Goal: Task Accomplishment & Management: Manage account settings

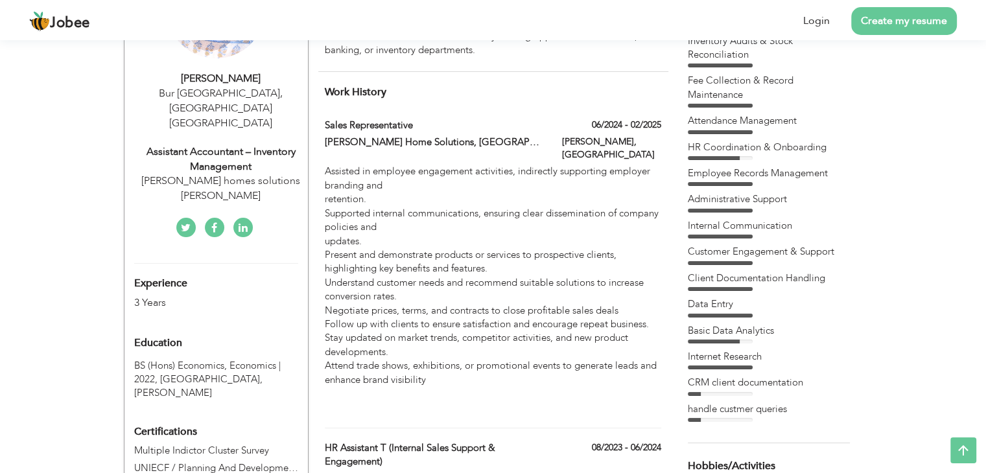
scroll to position [136, 0]
click at [407, 129] on label "Sales Representative" at bounding box center [434, 124] width 218 height 14
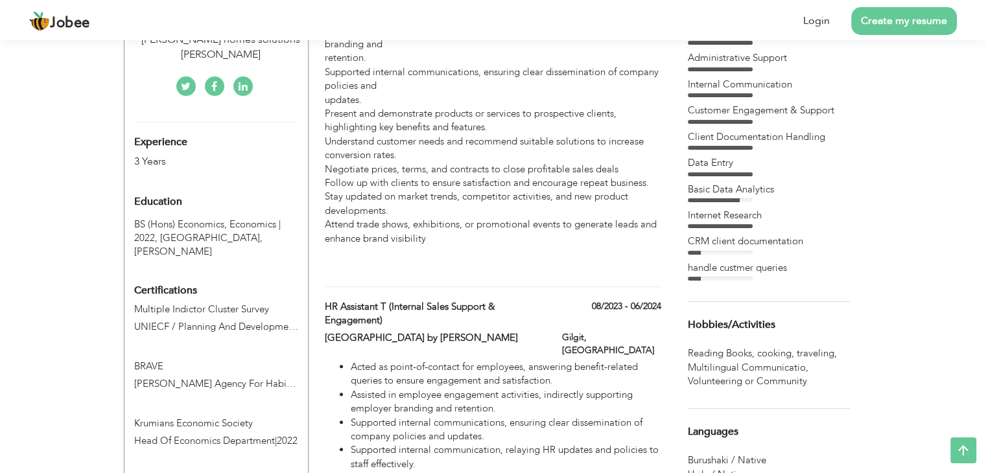
scroll to position [278, 0]
click at [594, 299] on label "08/2023 - 06/2024" at bounding box center [626, 305] width 69 height 13
click at [606, 315] on div "HR Assistant t (Internal Sales Support & Engagement) 08/2023 - 06/2024" at bounding box center [492, 314] width 355 height 31
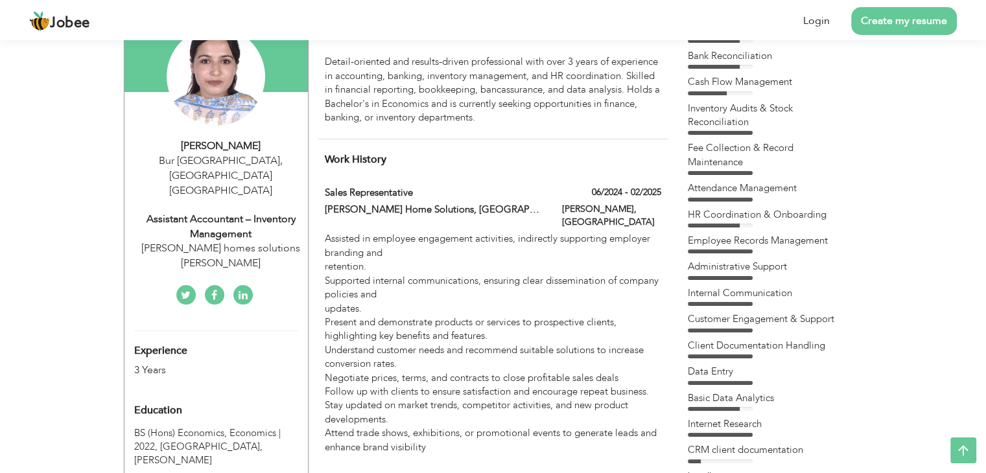
scroll to position [0, 0]
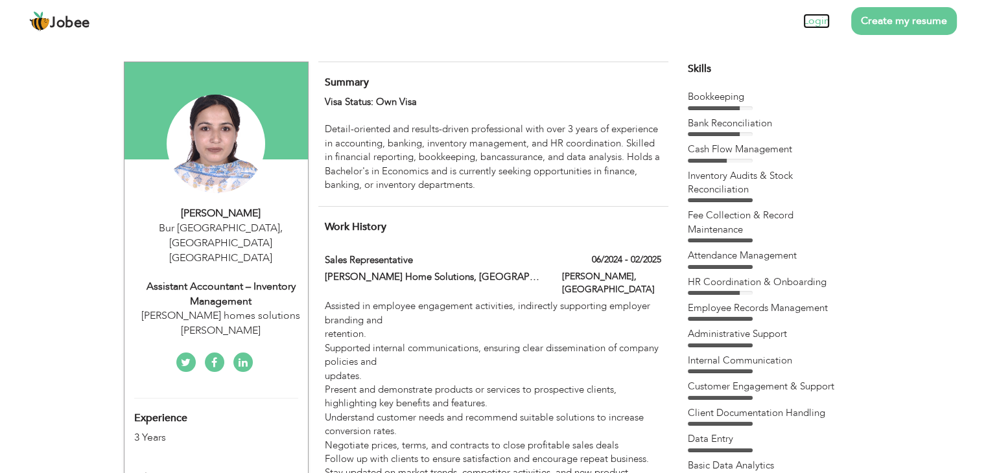
click at [814, 18] on link "Login" at bounding box center [816, 21] width 27 height 15
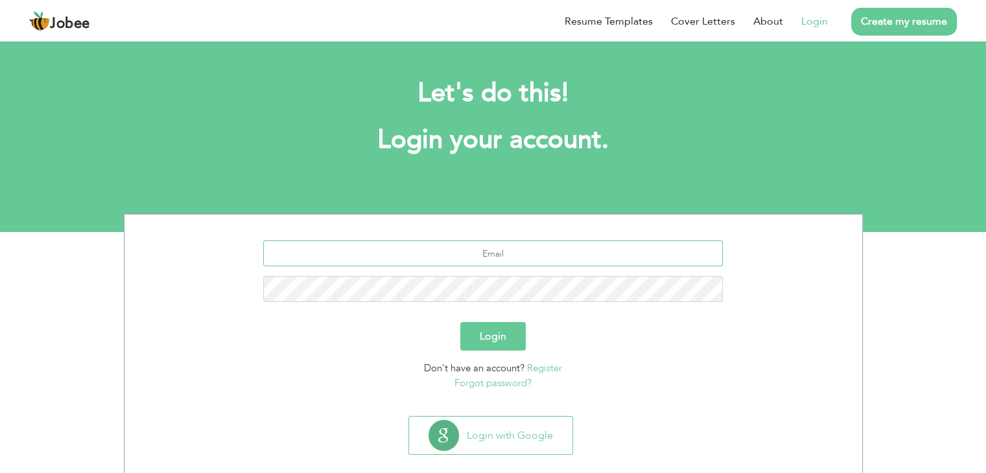
click at [495, 247] on input "text" at bounding box center [493, 254] width 460 height 26
type input "[PERSON_NAME][EMAIL_ADDRESS][DOMAIN_NAME]"
click at [460, 322] on button "Login" at bounding box center [492, 336] width 65 height 29
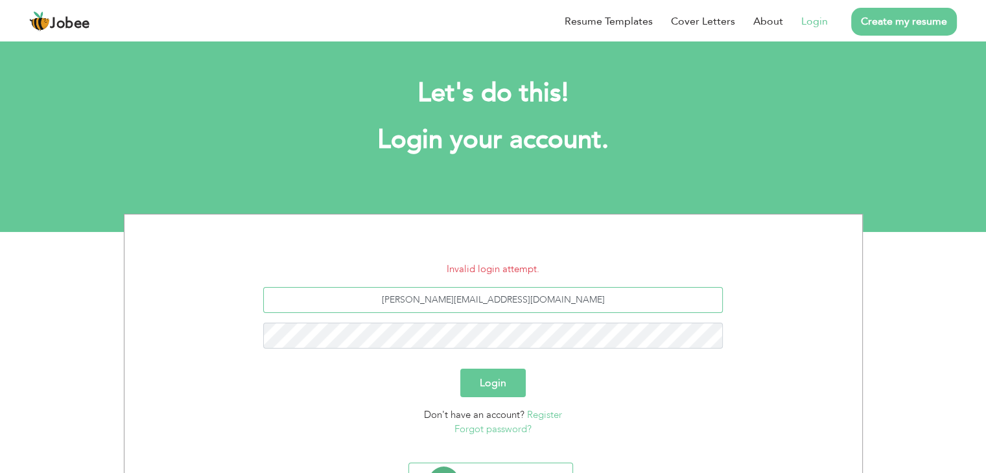
click at [484, 346] on div "[PERSON_NAME][EMAIL_ADDRESS][DOMAIN_NAME]" at bounding box center [493, 322] width 718 height 71
click at [460, 369] on button "Login" at bounding box center [492, 383] width 65 height 29
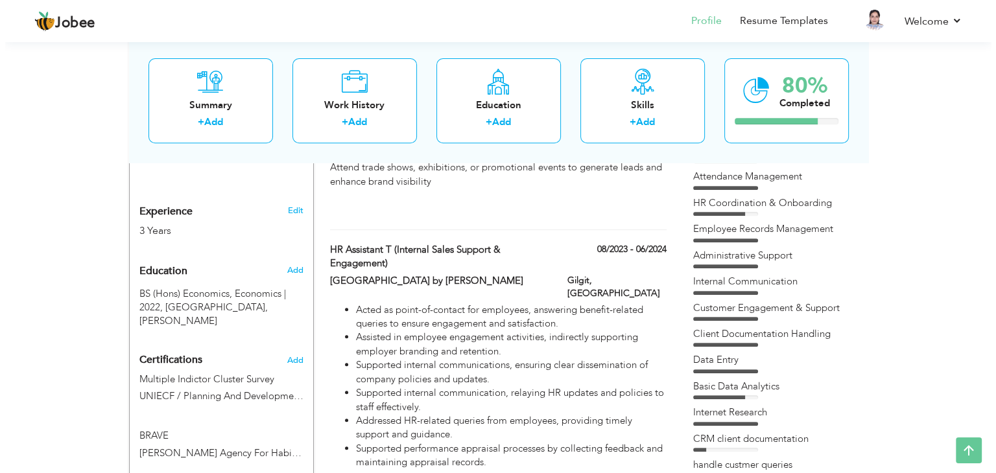
scroll to position [519, 0]
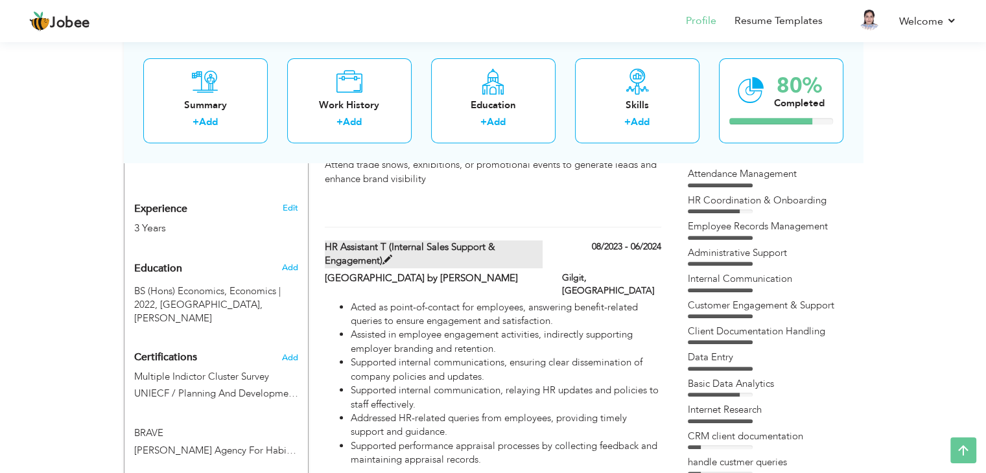
click at [389, 241] on label "HR Assistant t (Internal Sales Support & Engagement)" at bounding box center [434, 255] width 218 height 28
type input "HR Assistant t (Internal Sales Support & Engagement)"
type input "[GEOGRAPHIC_DATA] by [PERSON_NAME]"
type input "08/2023"
type input "06/2024"
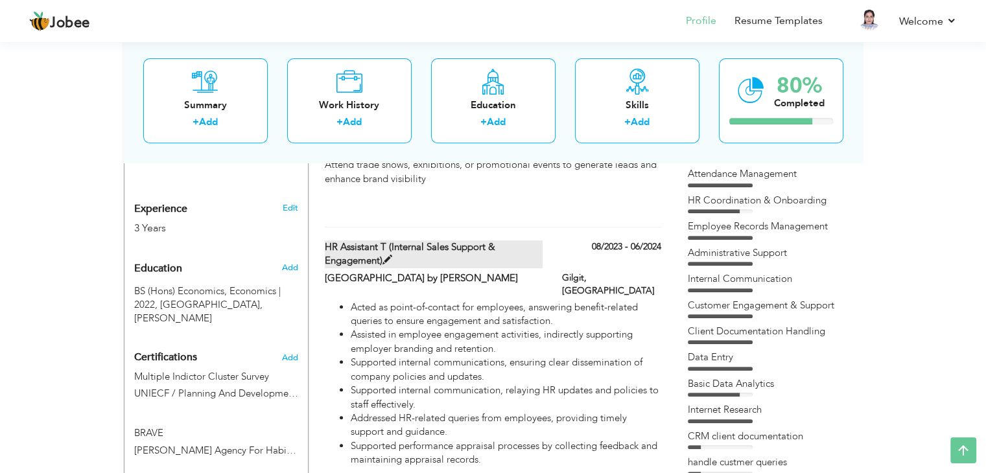
type input "[GEOGRAPHIC_DATA]"
type input "Gilgit"
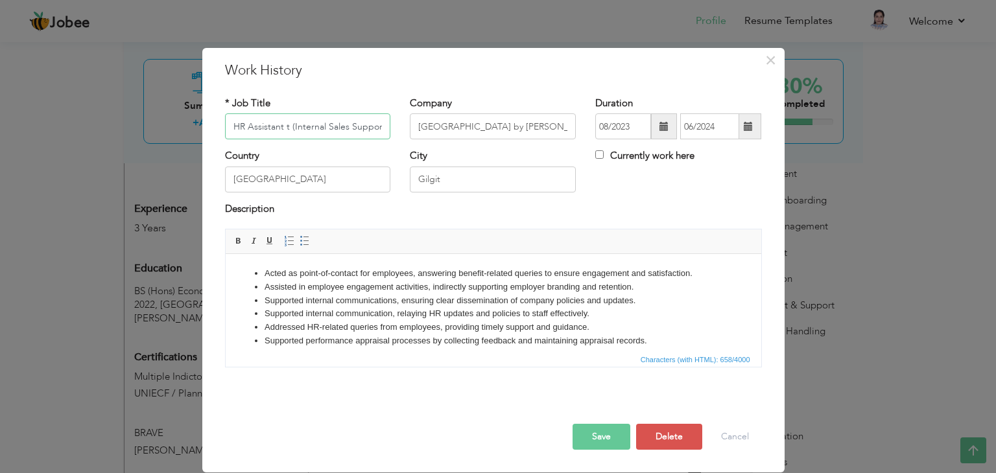
scroll to position [0, 65]
click at [239, 128] on input "HR Assistant t (Internal Sales Support & Engagement)" at bounding box center [308, 126] width 166 height 26
type input "HR Assistant (Internal Sales Support & Engagement)"
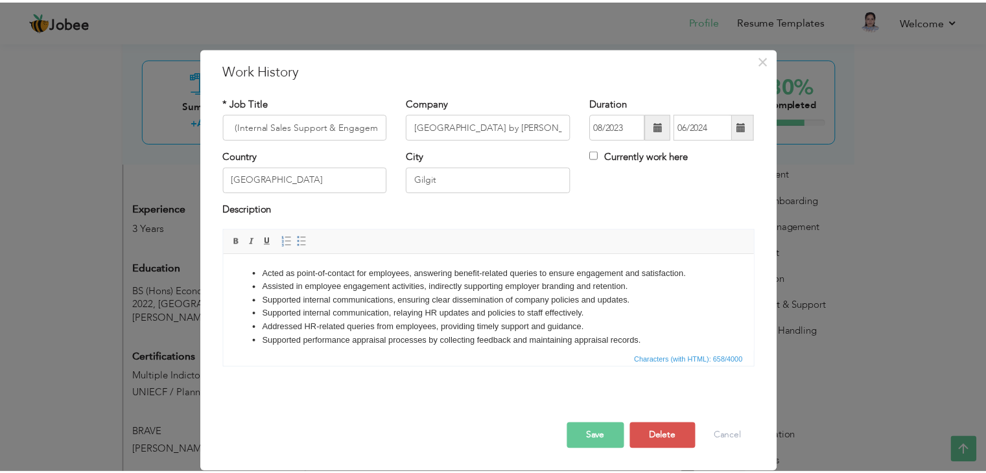
scroll to position [0, 0]
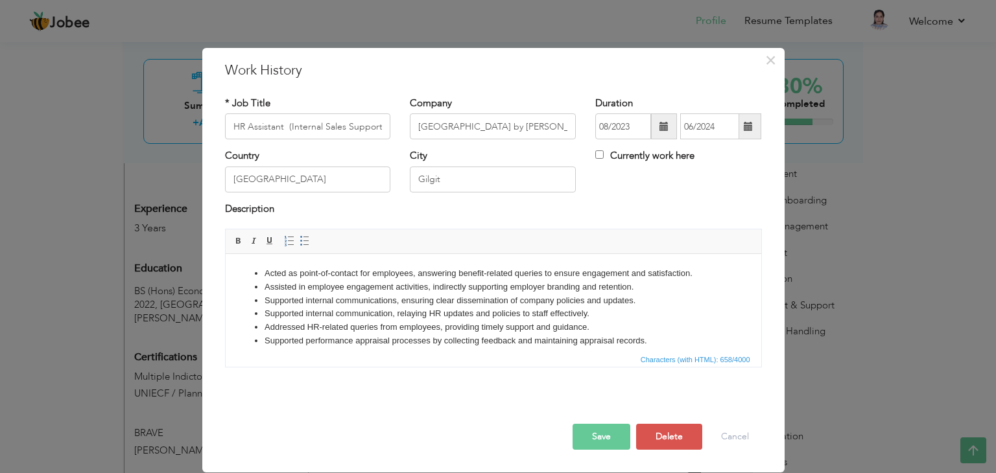
click at [584, 443] on button "Save" at bounding box center [602, 437] width 58 height 26
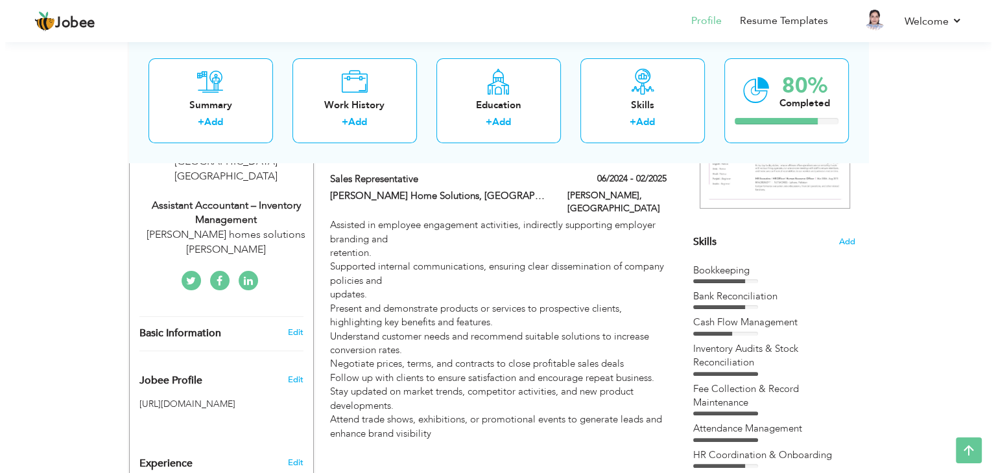
scroll to position [265, 0]
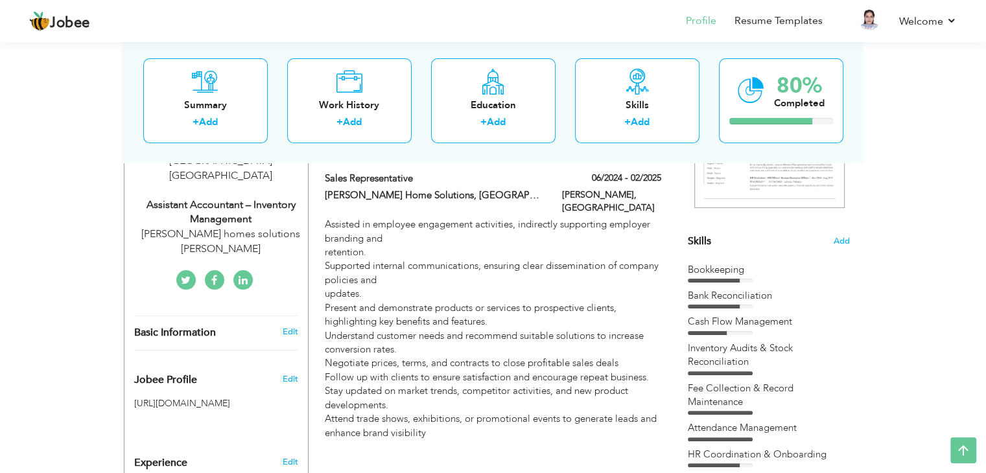
click at [215, 198] on div "Assistant Accountant – Inventory Management" at bounding box center [221, 213] width 174 height 30
type input "Khalida"
type input "Aziz"
type input "+971507353863"
select select "number:228"
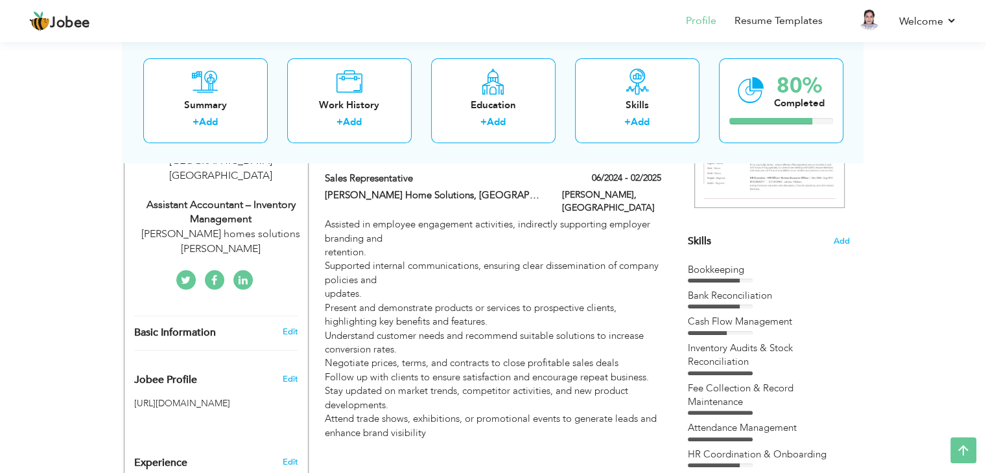
type input "Dubai"
type input "Bur [GEOGRAPHIC_DATA]"
select select "number:5"
type input "[PERSON_NAME] homes solutions [PERSON_NAME]"
type input "Assistant Accountant – Inventory Management"
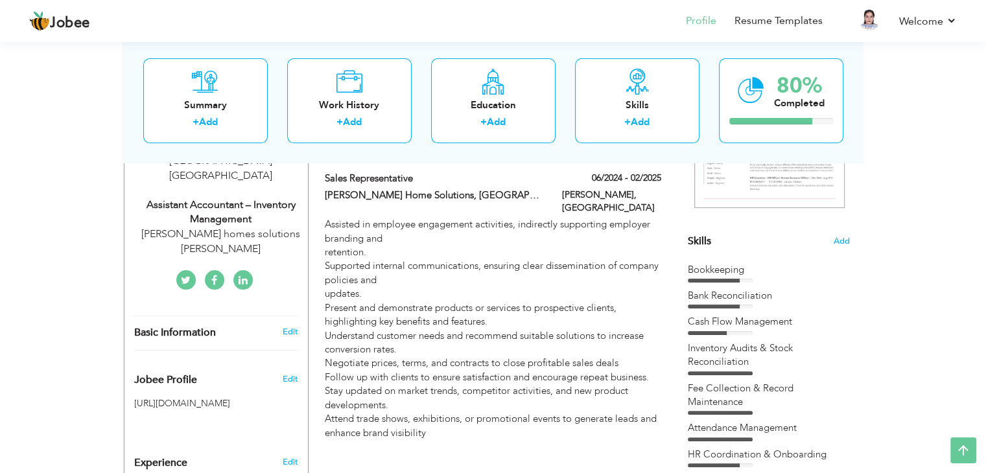
type input "[DOMAIN_NAME][URL][PERSON_NAME]"
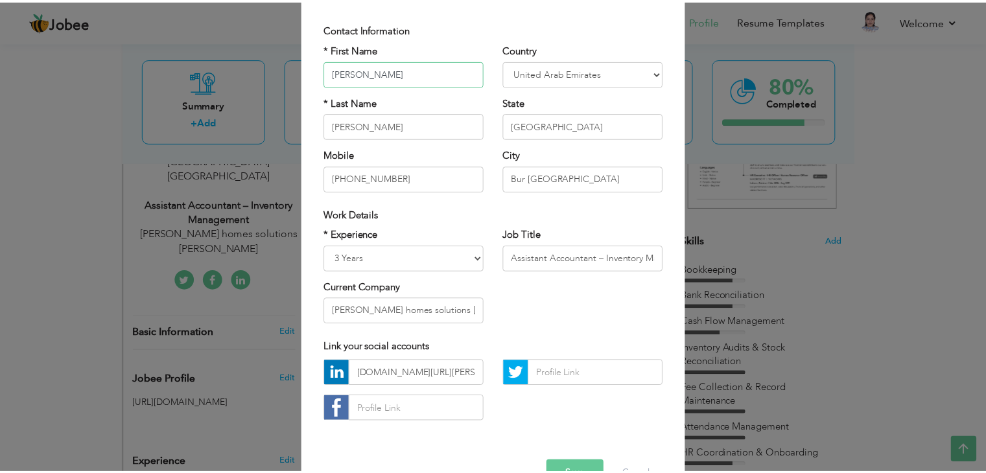
scroll to position [117, 0]
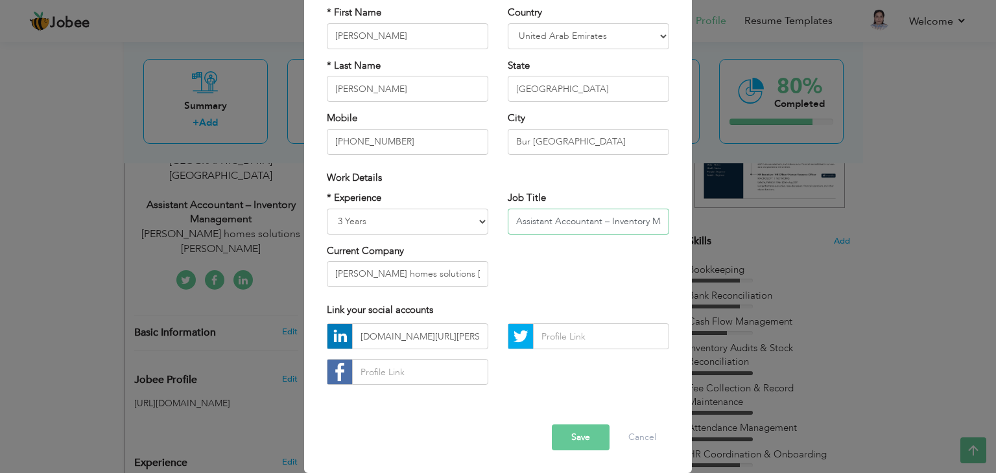
click at [654, 219] on input "Assistant Accountant – Inventory Management" at bounding box center [588, 222] width 161 height 26
click at [611, 222] on input "anagement" at bounding box center [588, 222] width 161 height 26
type input "a"
click at [536, 221] on input "sales representative" at bounding box center [588, 222] width 161 height 26
click at [514, 220] on input "sales Representative" at bounding box center [588, 222] width 161 height 26
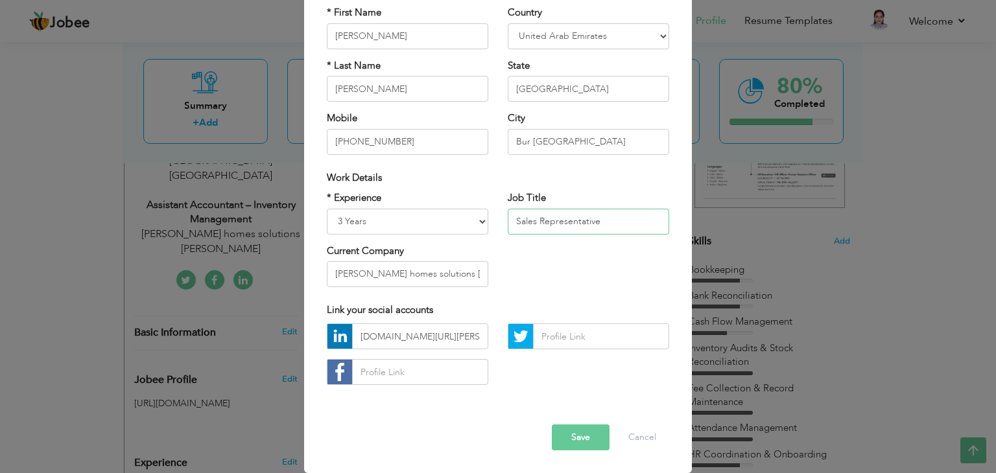
drag, startPoint x: 595, startPoint y: 218, endPoint x: 508, endPoint y: 209, distance: 87.3
click at [508, 209] on input "Sales Representative" at bounding box center [588, 222] width 161 height 26
drag, startPoint x: 516, startPoint y: 219, endPoint x: 506, endPoint y: 220, distance: 9.8
click at [508, 220] on input "Sales Representative" at bounding box center [588, 222] width 161 height 26
type input "Sales Representative"
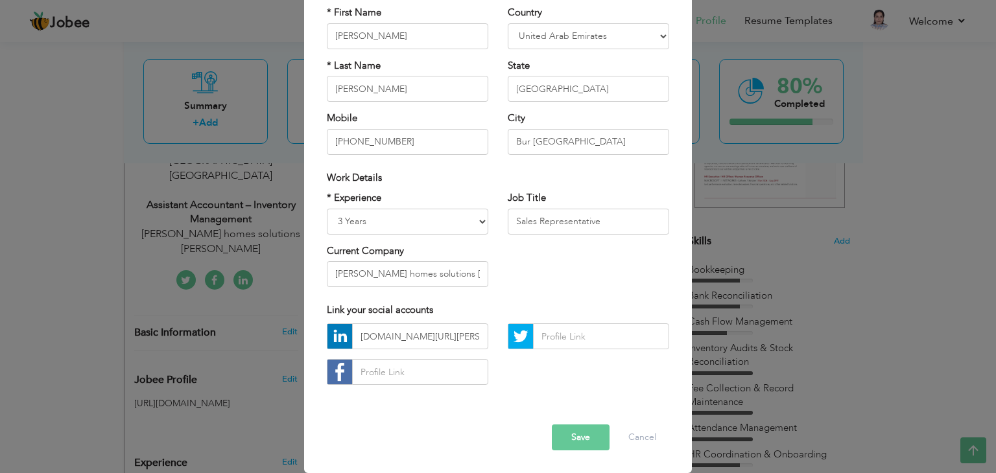
click at [588, 303] on div "Link your social accounts" at bounding box center [498, 310] width 342 height 14
click at [560, 297] on div "Link your social accounts" at bounding box center [498, 310] width 362 height 27
click at [570, 436] on button "Save" at bounding box center [581, 438] width 58 height 26
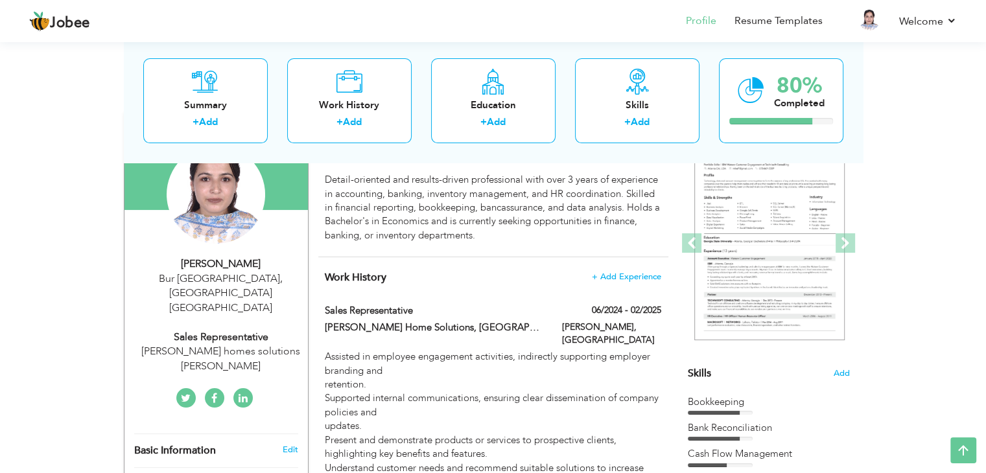
scroll to position [127, 0]
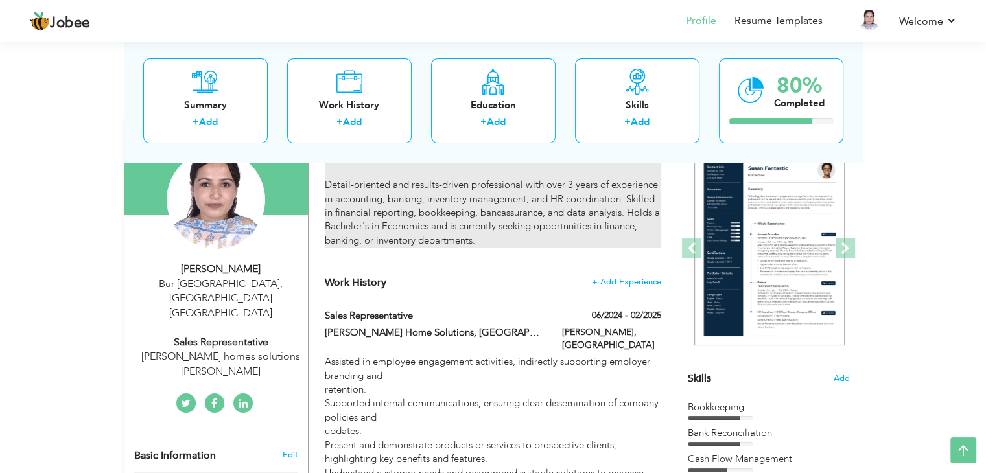
click at [480, 213] on div "Visa Status: Own Visa Detail-oriented and results-driven professional with over…" at bounding box center [493, 198] width 336 height 97
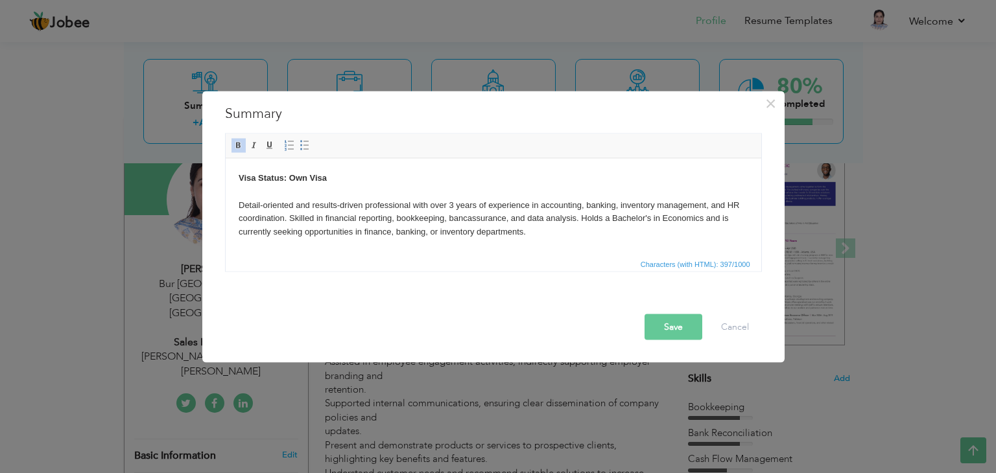
click at [616, 205] on body "Visa Status: Own Visa Detail-oriented and results-driven professional with over…" at bounding box center [493, 204] width 510 height 67
click at [672, 325] on button "Save" at bounding box center [673, 327] width 58 height 26
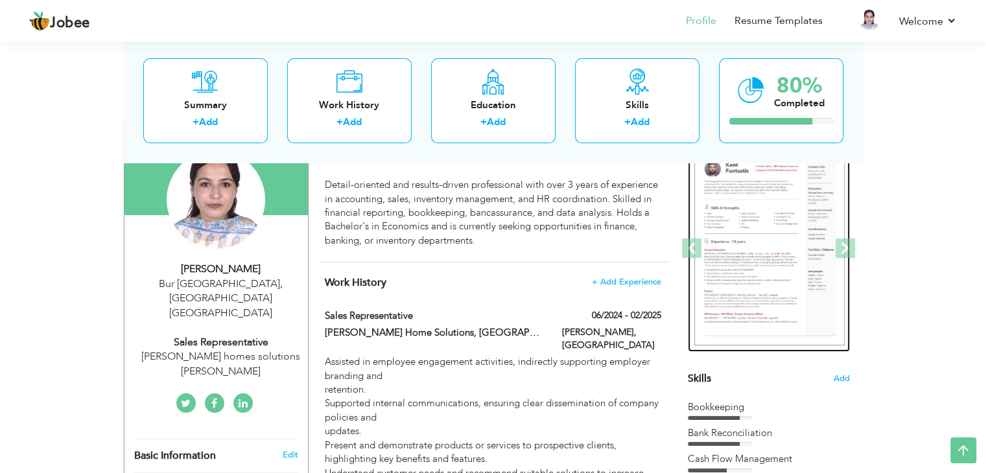
click at [759, 248] on img at bounding box center [769, 249] width 150 height 195
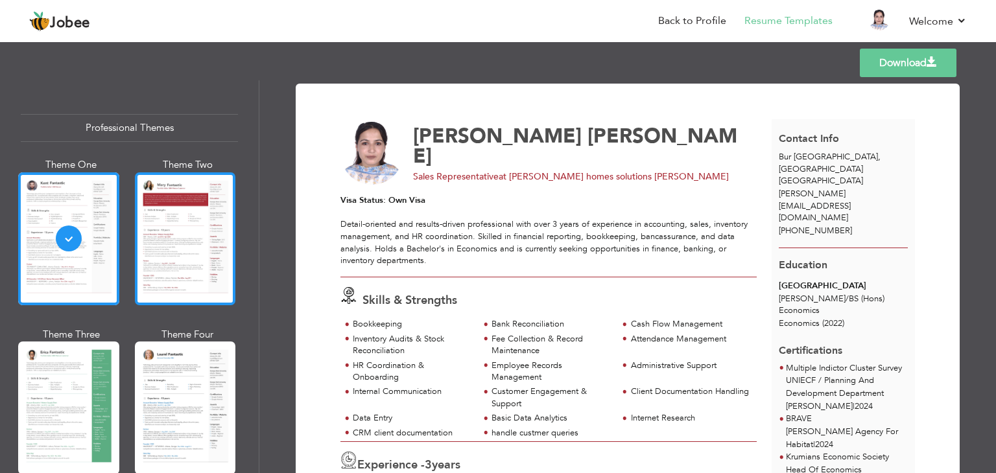
click at [150, 253] on div at bounding box center [185, 238] width 101 height 133
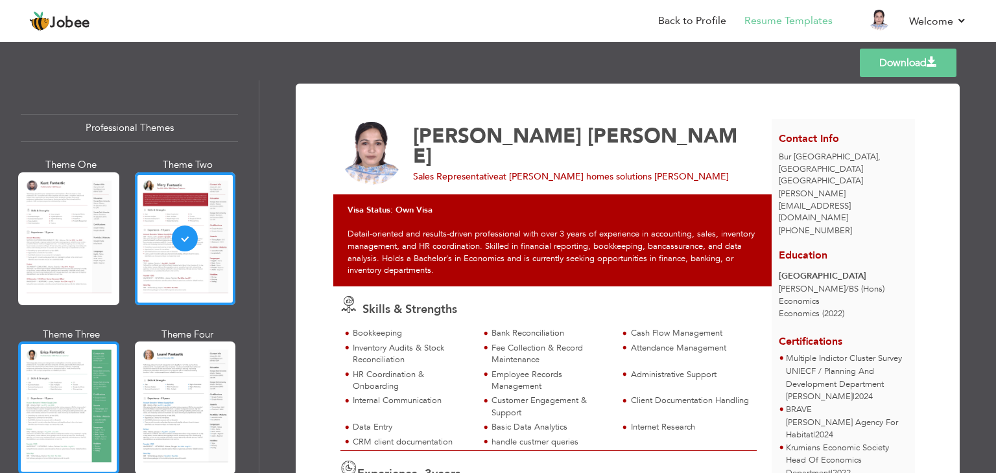
click at [62, 375] on div at bounding box center [68, 408] width 101 height 133
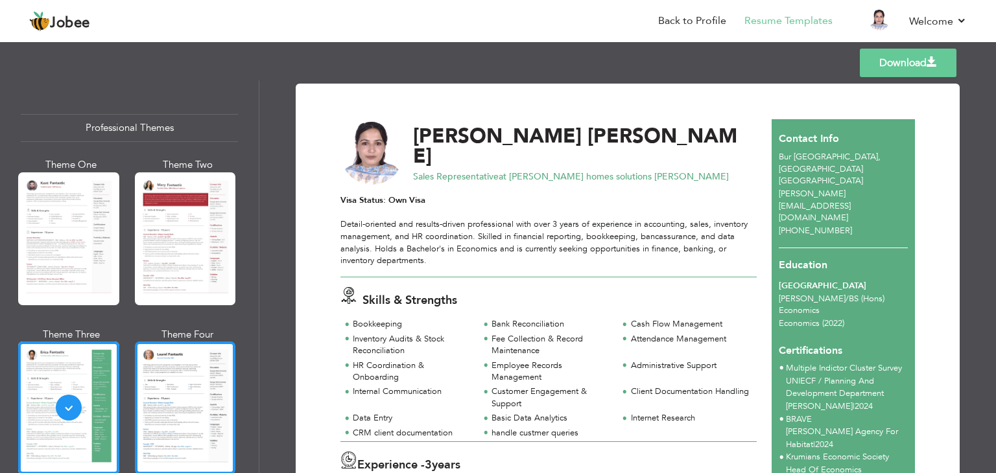
click at [152, 380] on div at bounding box center [185, 408] width 101 height 133
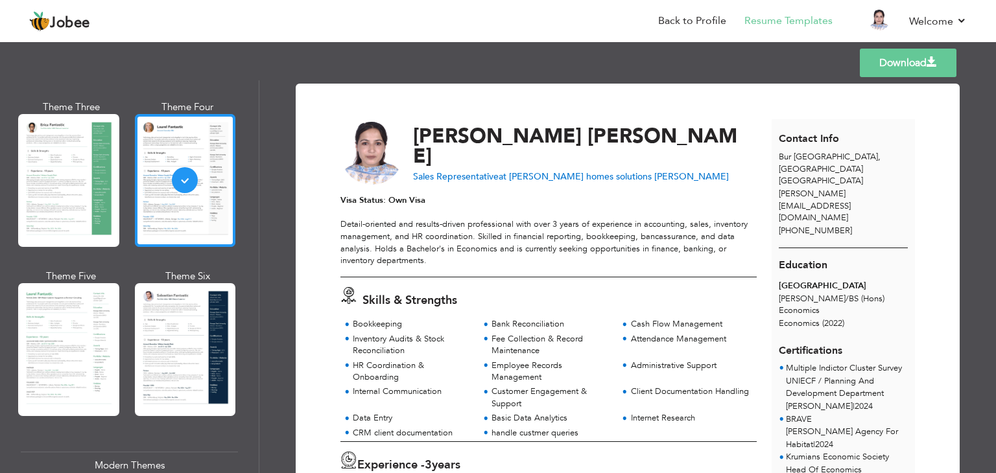
scroll to position [236, 0]
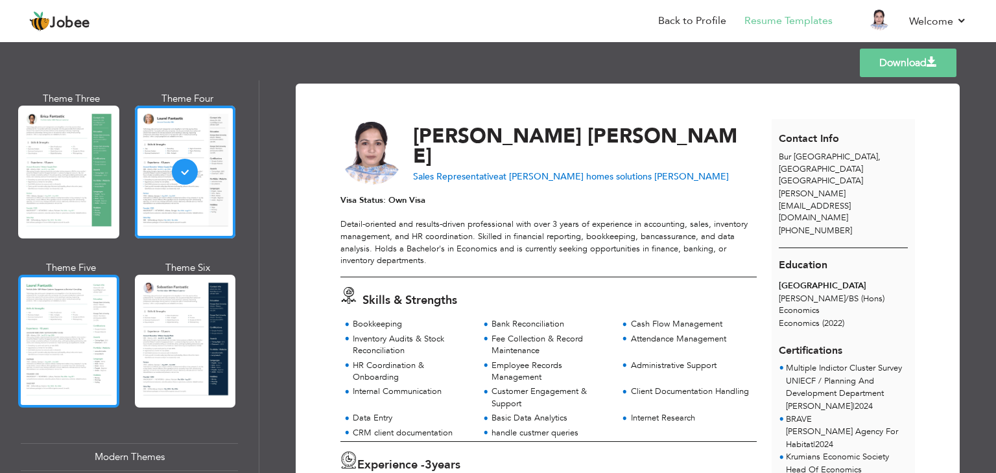
click at [52, 344] on div at bounding box center [68, 341] width 101 height 133
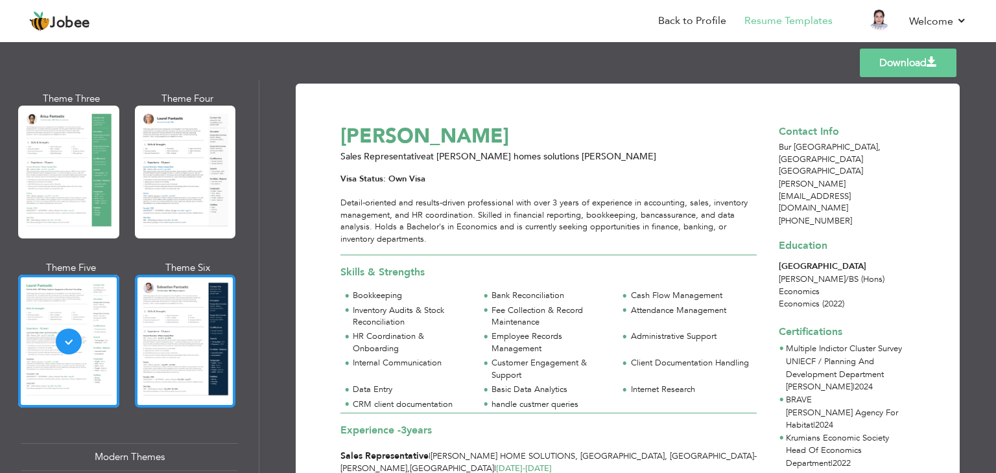
click at [169, 352] on div at bounding box center [185, 341] width 101 height 133
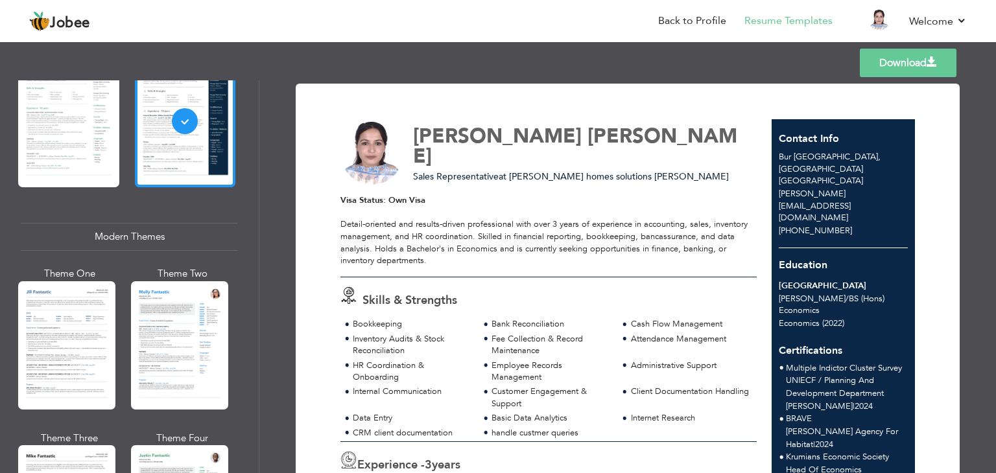
scroll to position [458, 0]
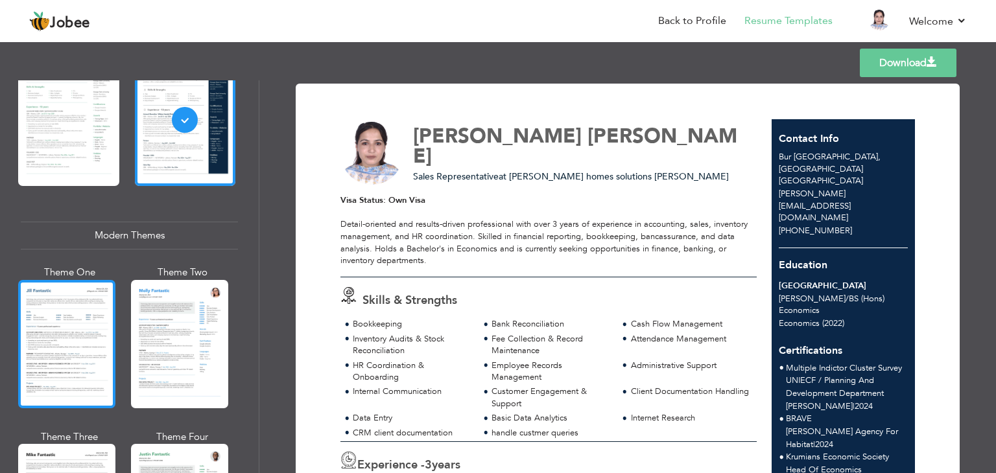
click at [60, 321] on div at bounding box center [66, 344] width 97 height 128
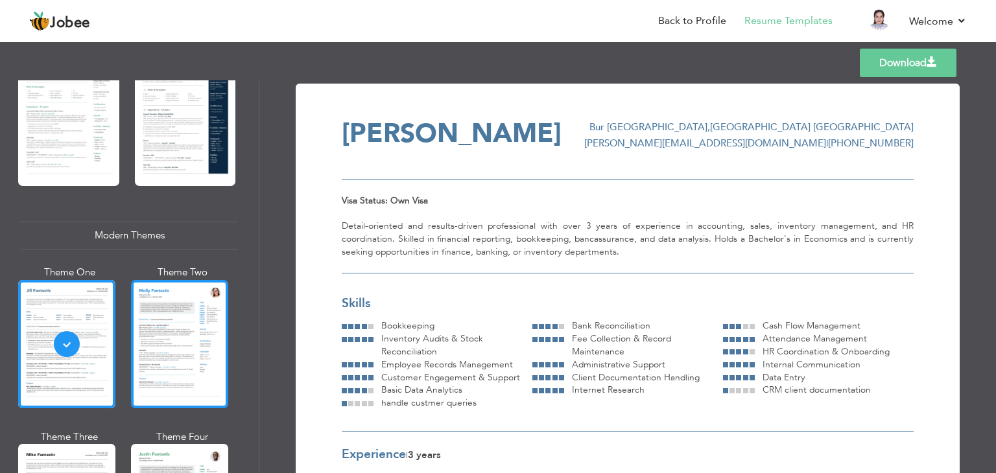
click at [166, 325] on div at bounding box center [179, 344] width 97 height 128
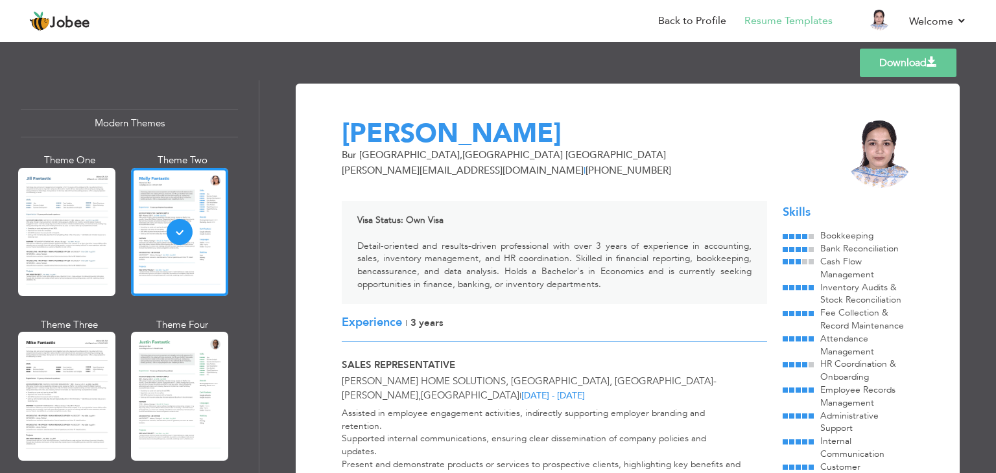
scroll to position [585, 0]
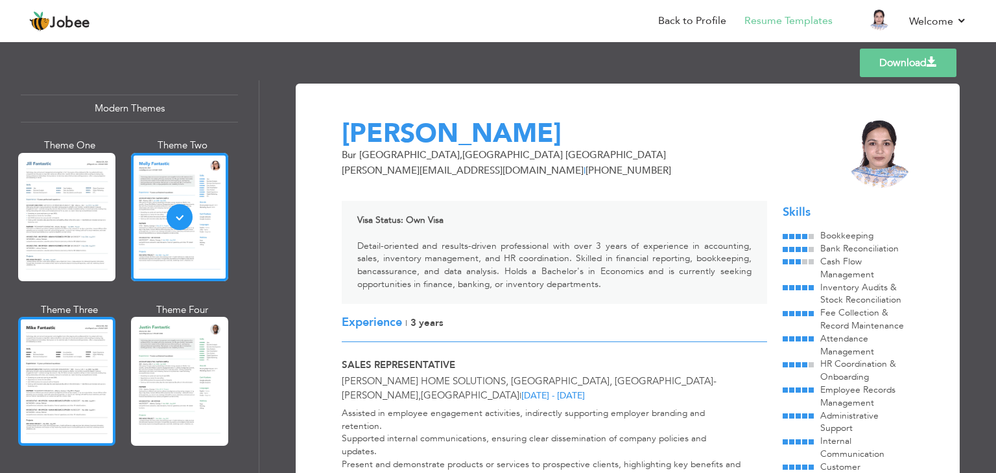
click at [60, 351] on div at bounding box center [66, 381] width 97 height 128
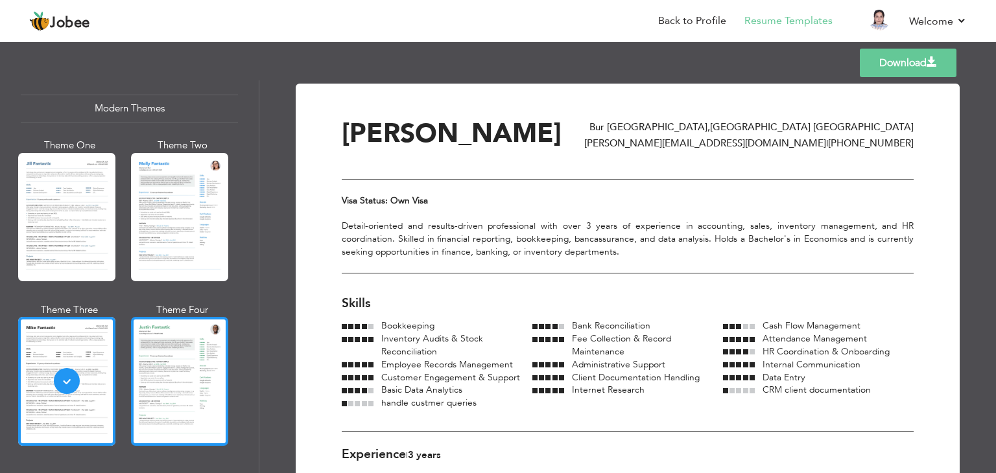
click at [163, 372] on div at bounding box center [179, 381] width 97 height 128
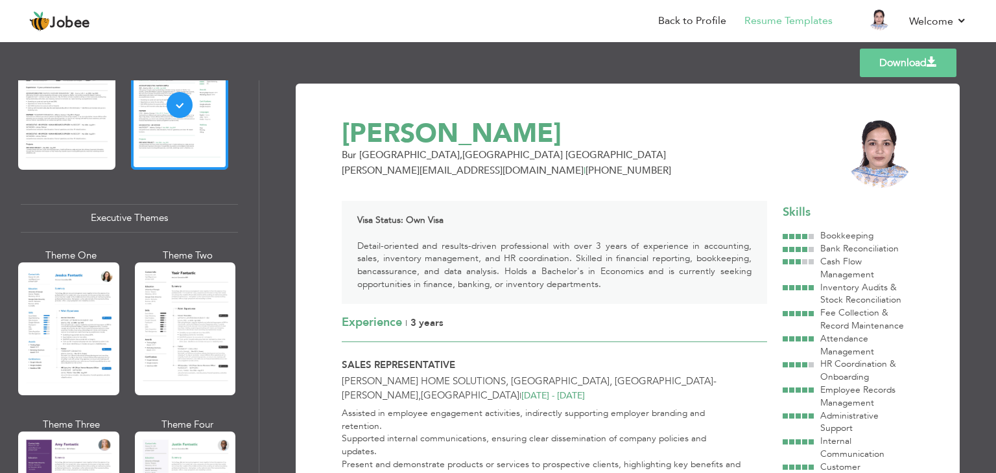
scroll to position [864, 0]
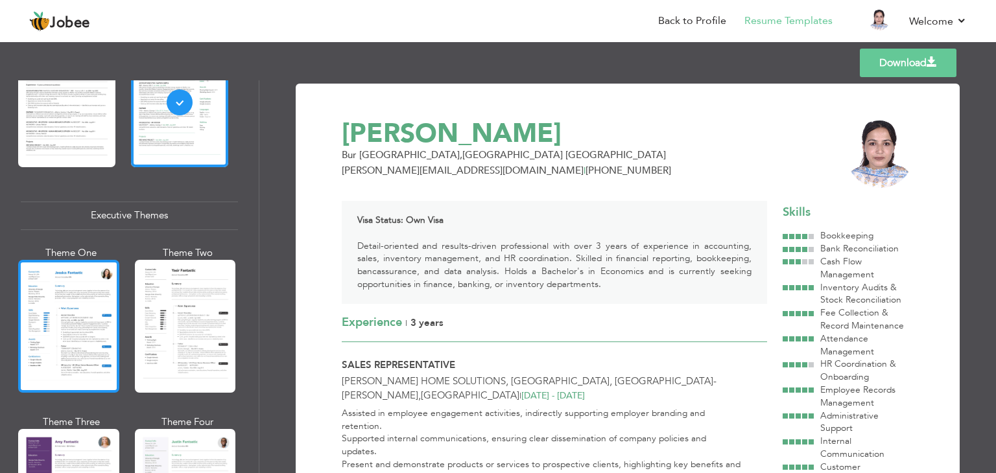
click at [73, 336] on div at bounding box center [68, 326] width 101 height 133
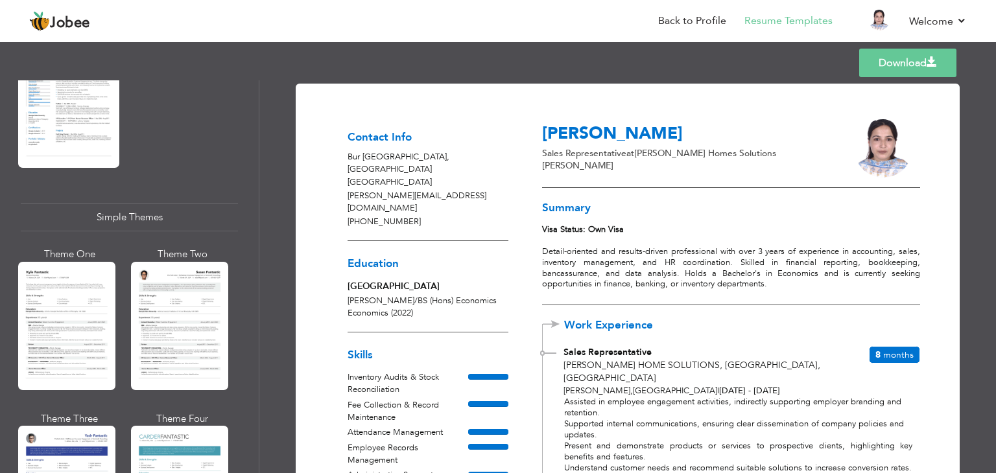
scroll to position [2162, 0]
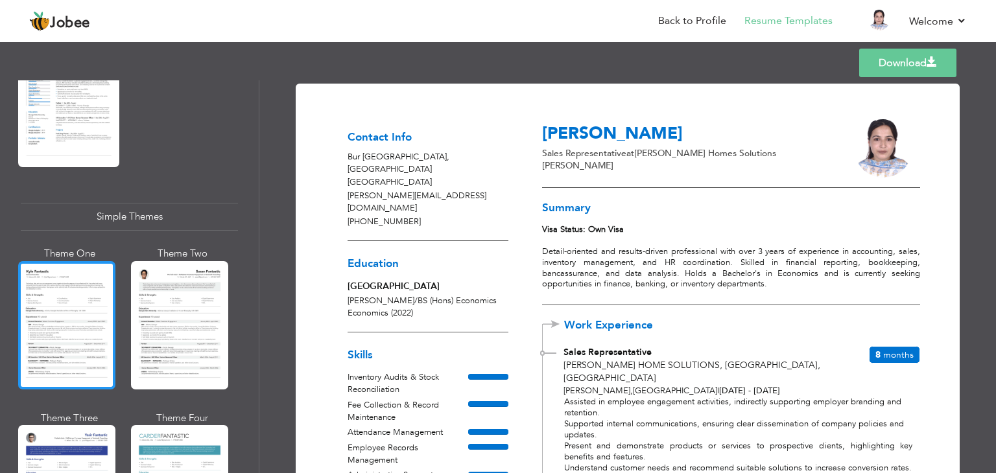
click at [59, 274] on div at bounding box center [66, 325] width 97 height 128
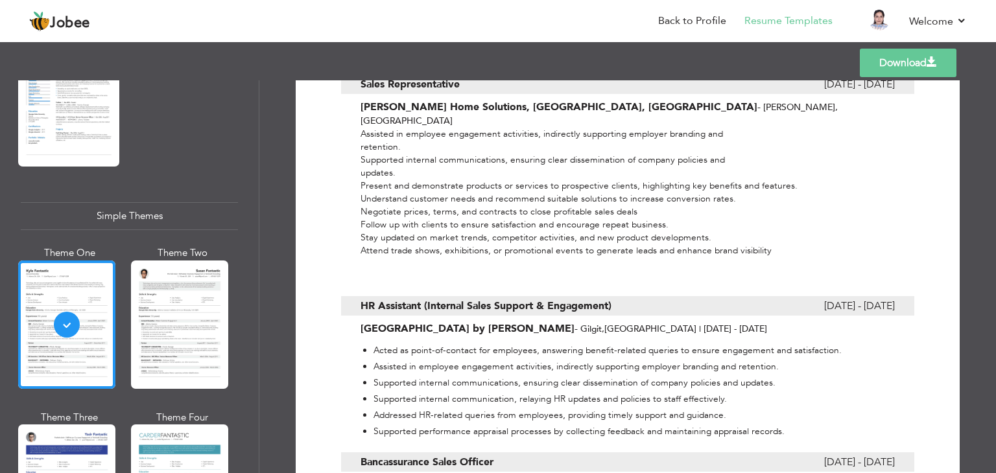
scroll to position [481, 0]
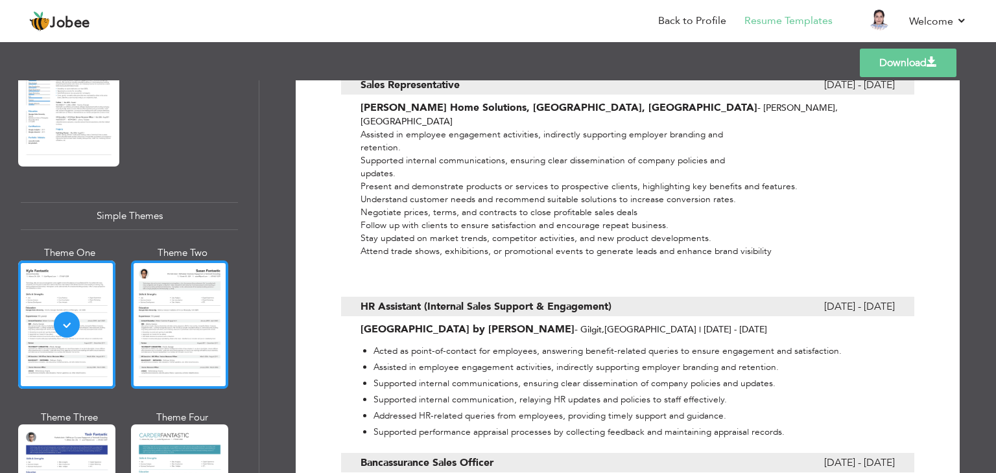
click at [176, 305] on div at bounding box center [179, 325] width 97 height 128
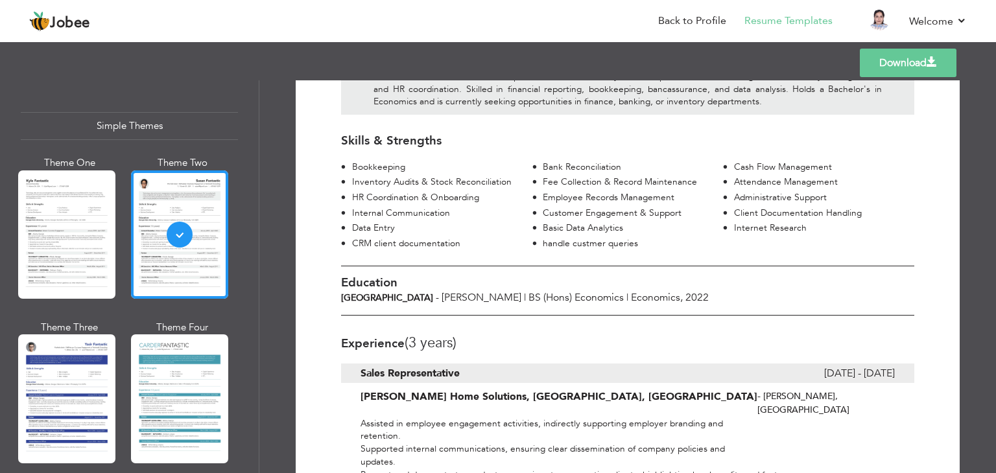
scroll to position [195, 0]
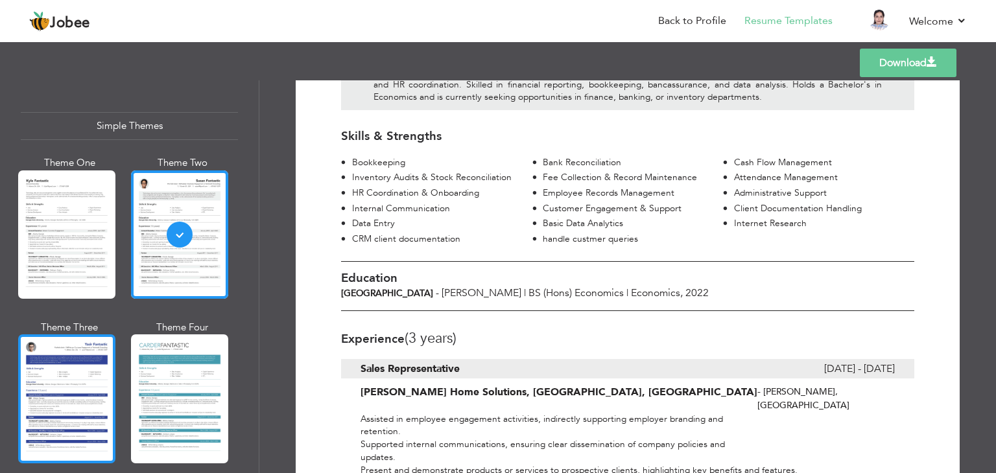
click at [62, 386] on div at bounding box center [66, 399] width 97 height 128
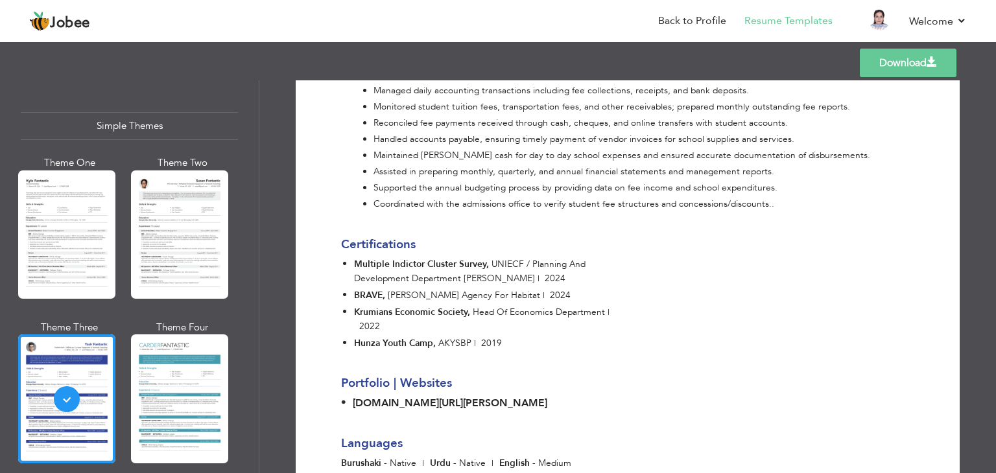
scroll to position [1208, 0]
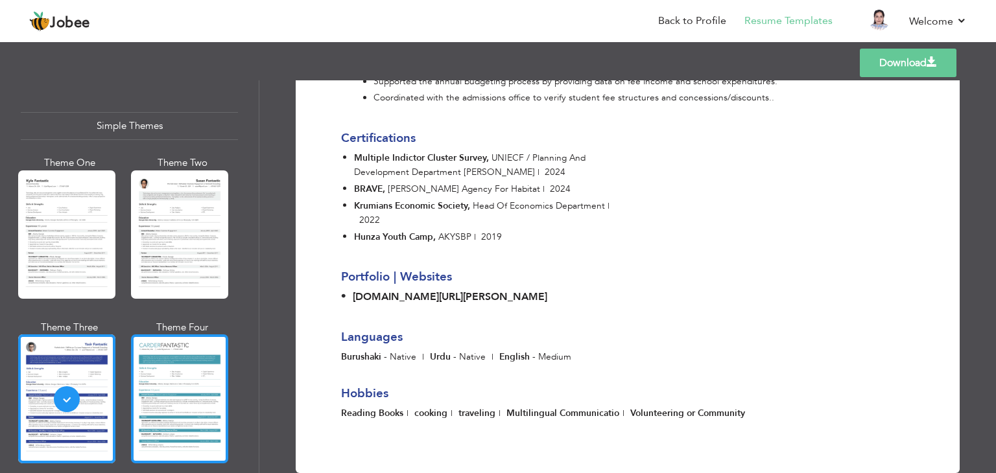
click at [183, 388] on div at bounding box center [179, 399] width 97 height 128
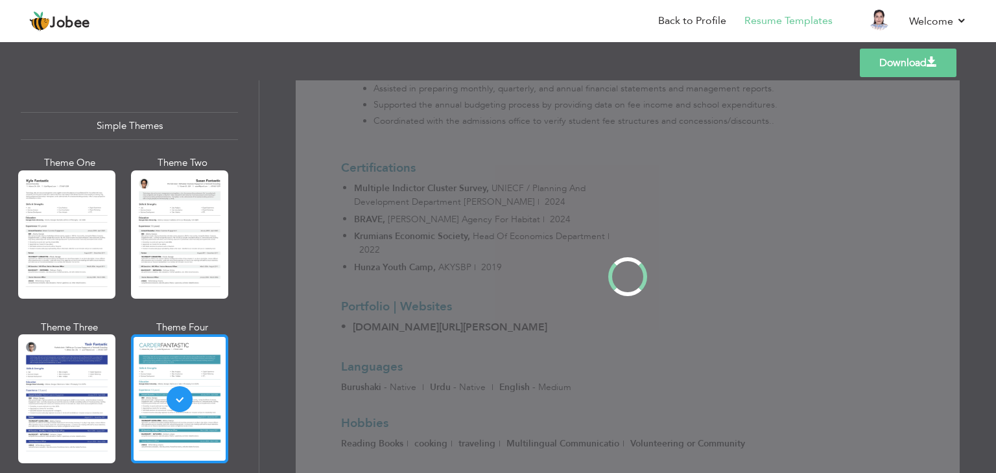
scroll to position [0, 0]
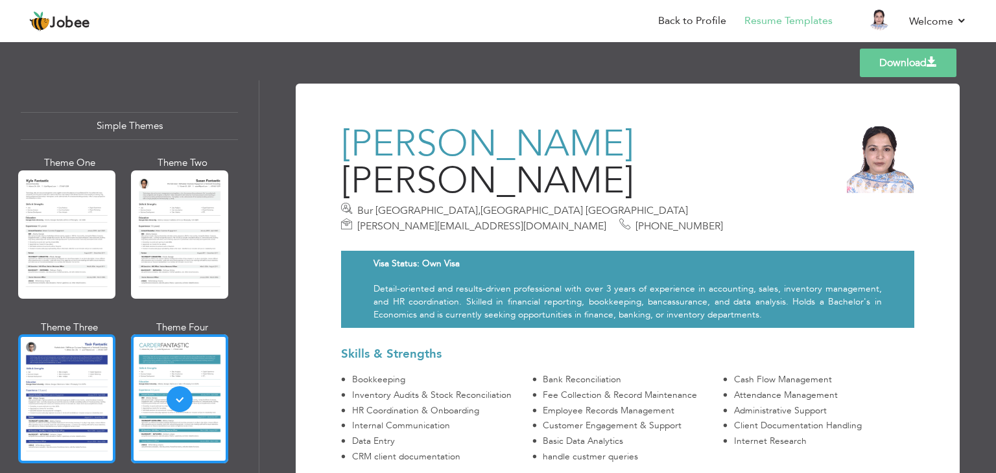
click at [60, 370] on div at bounding box center [66, 399] width 97 height 128
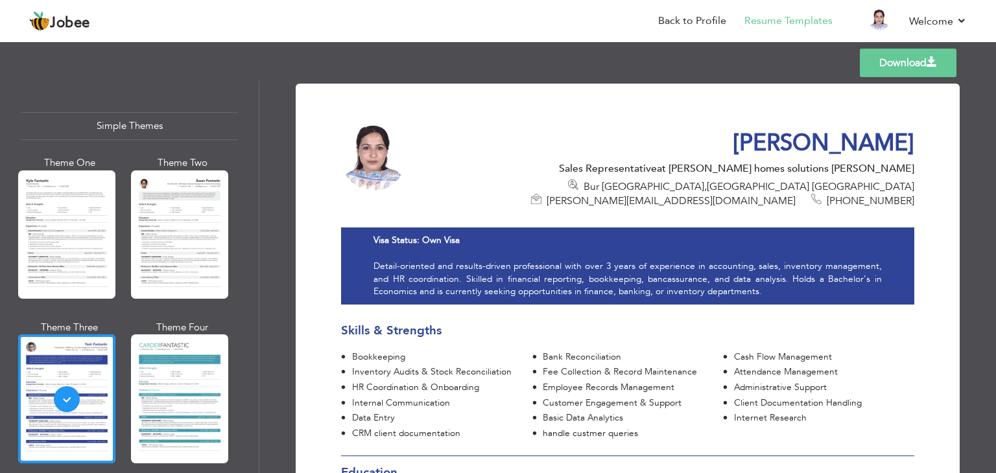
click at [923, 66] on link "Download" at bounding box center [908, 63] width 97 height 29
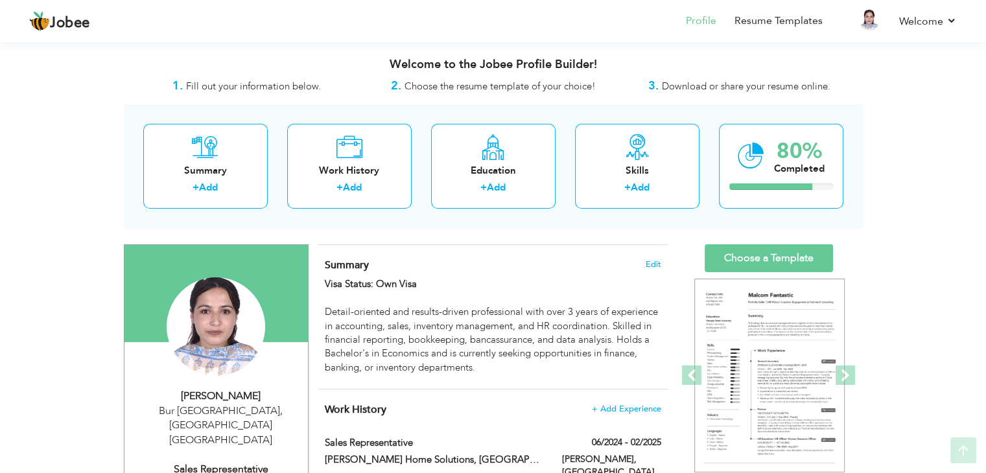
scroll to position [127, 0]
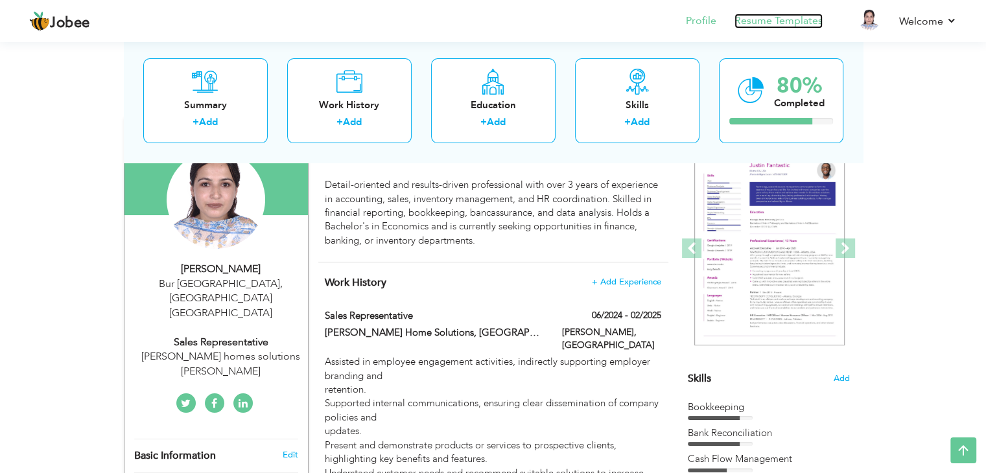
click at [757, 21] on link "Resume Templates" at bounding box center [779, 21] width 88 height 15
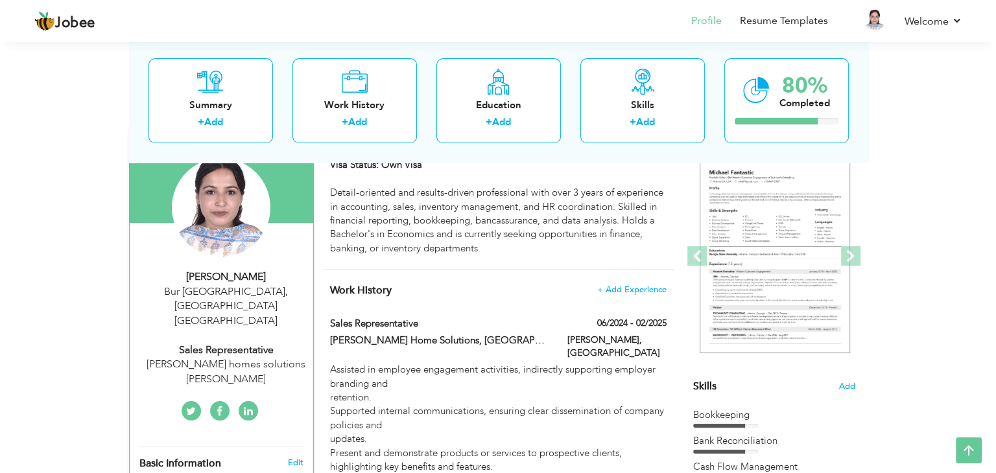
scroll to position [119, 0]
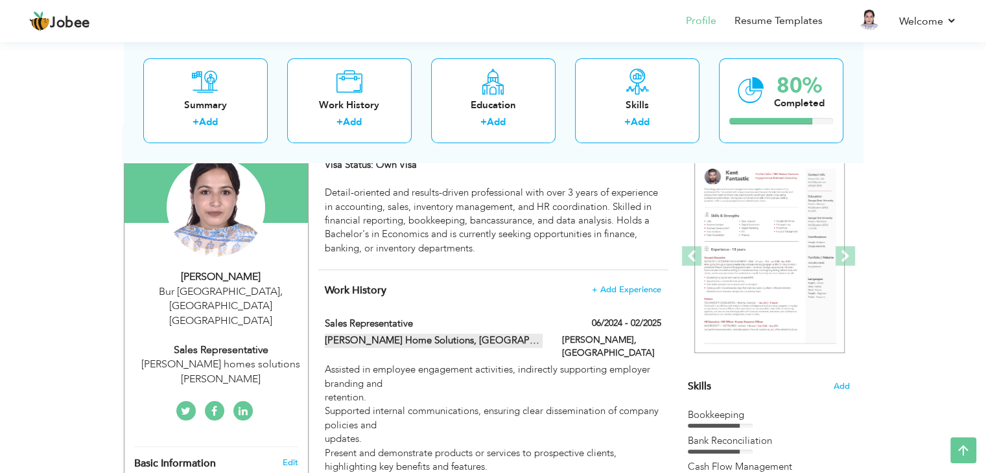
click at [402, 340] on label "[PERSON_NAME] Home Solutions, [GEOGRAPHIC_DATA], [GEOGRAPHIC_DATA]" at bounding box center [434, 341] width 218 height 14
type input "Sales Representative"
type input "[PERSON_NAME] Home Solutions, [GEOGRAPHIC_DATA], [GEOGRAPHIC_DATA]"
type input "06/2024"
type input "02/2025"
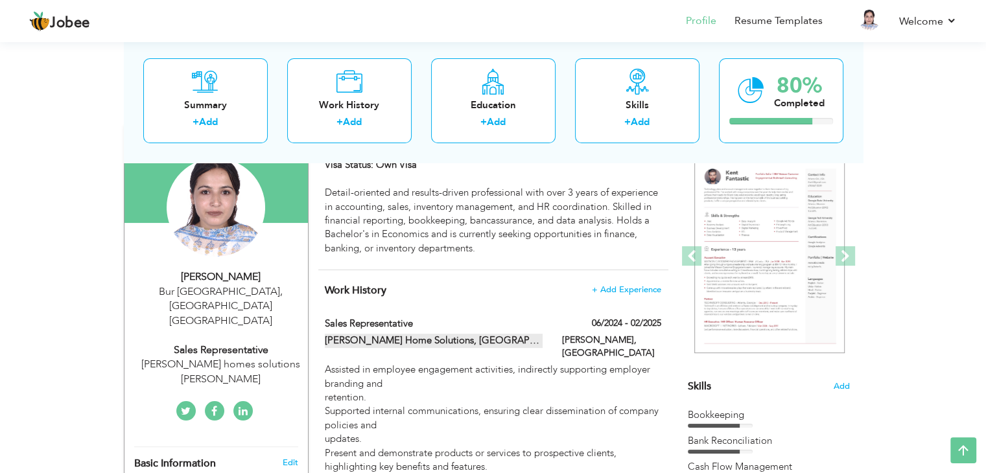
type input "[GEOGRAPHIC_DATA]"
type input "[PERSON_NAME]"
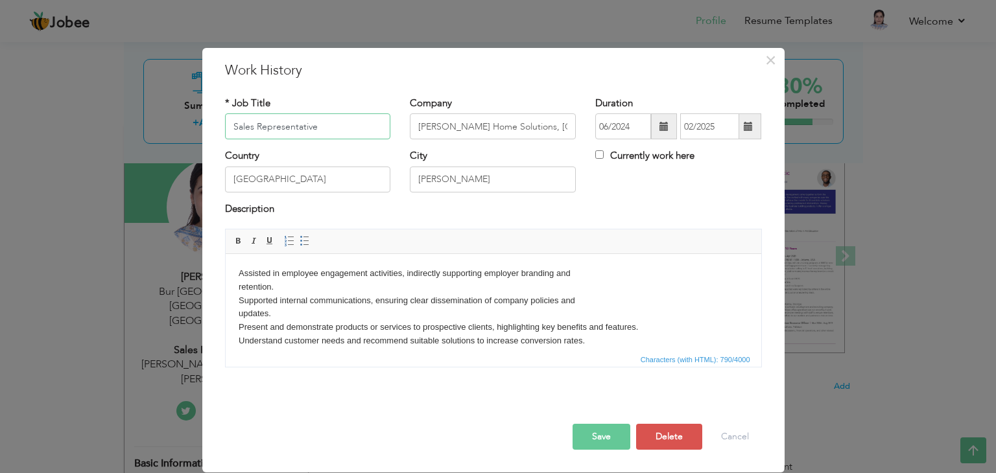
click at [336, 123] on input "Sales Representative" at bounding box center [308, 126] width 166 height 26
type input "S"
click at [294, 124] on input "text" at bounding box center [308, 126] width 166 height 26
paste input "Assistant Accountant – Inventory Management"
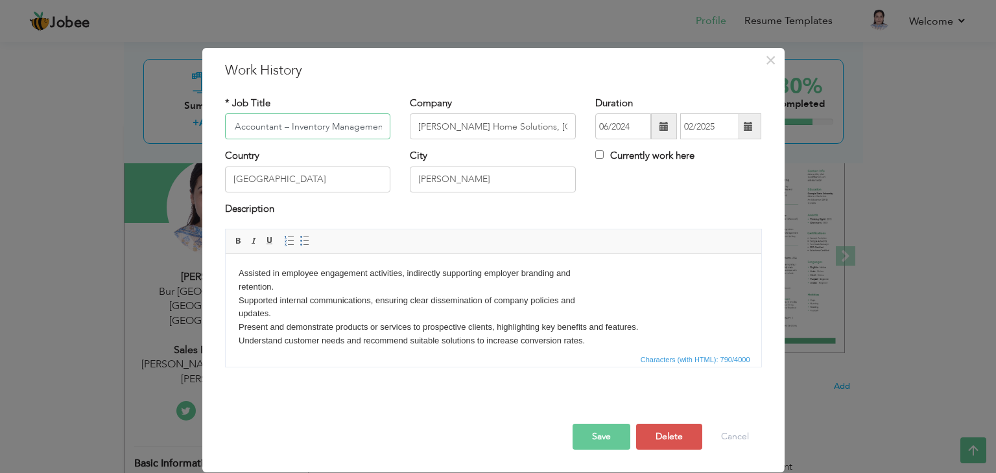
type input "Assistant Accountant – Inventory Management"
click at [593, 345] on body "Assisted in employee engagement activities, indirectly supporting employer bran…" at bounding box center [493, 348] width 510 height 162
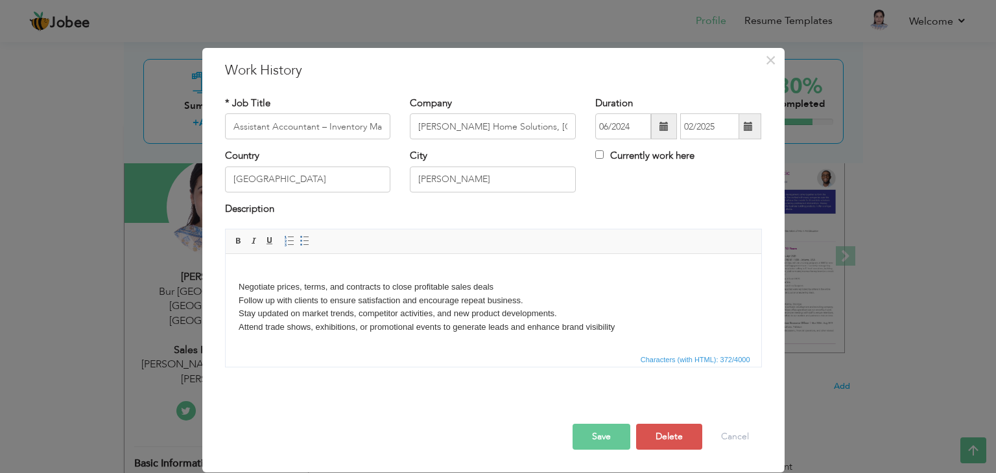
click at [623, 329] on body "Negotiate prices, terms, and contracts to close profitable sales deals Follow u…" at bounding box center [493, 314] width 510 height 95
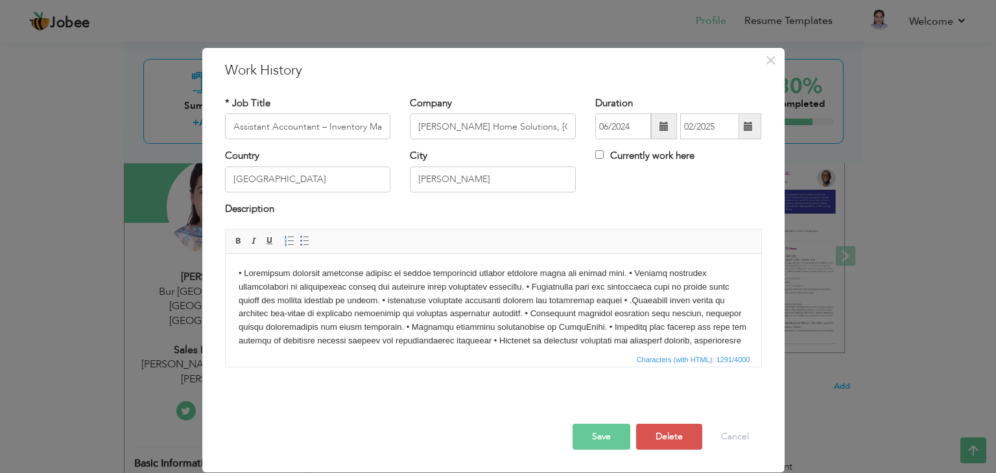
click at [631, 274] on body at bounding box center [493, 348] width 510 height 162
click at [627, 285] on body "• Maintained accurate inventory records to ensure consistency between physical …" at bounding box center [493, 348] width 510 height 162
click at [620, 287] on body "• Maintained accurate inventory records to ensure consistency between physical …" at bounding box center [493, 348] width 510 height 162
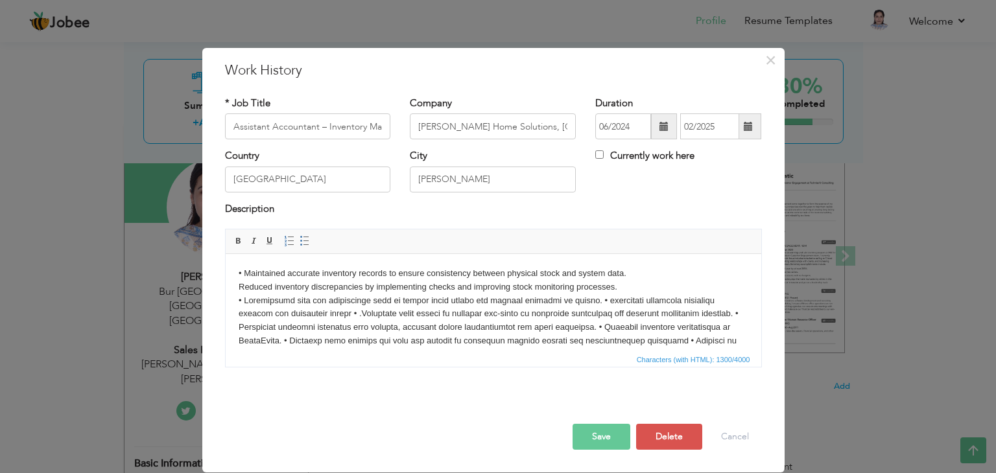
click at [602, 301] on body "• Maintained accurate inventory records to ensure consistency between physical …" at bounding box center [493, 348] width 510 height 162
click at [464, 311] on body "• Maintained accurate inventory records to ensure consistency between physical …" at bounding box center [493, 348] width 510 height 162
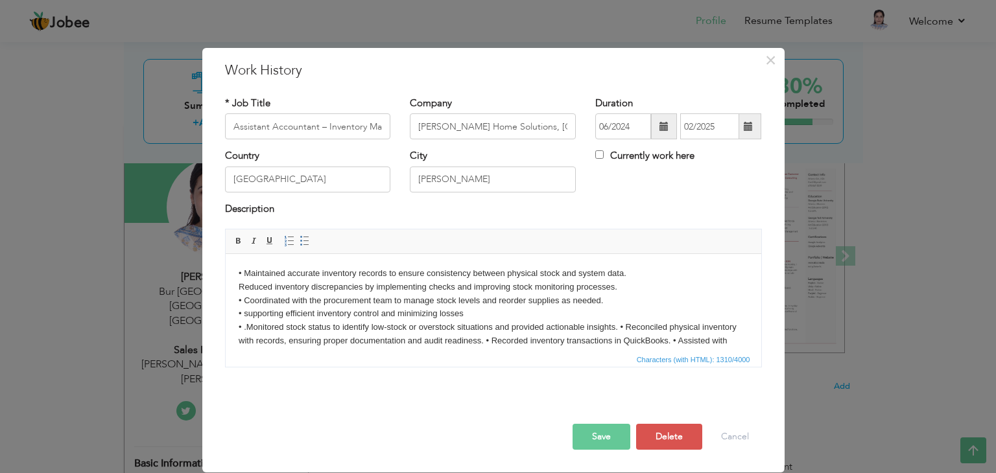
click at [620, 324] on body "• Maintained accurate inventory records to ensure consistency between physical …" at bounding box center [493, 354] width 510 height 175
click at [605, 339] on body "• Maintained accurate inventory records to ensure consistency between physical …" at bounding box center [493, 354] width 510 height 175
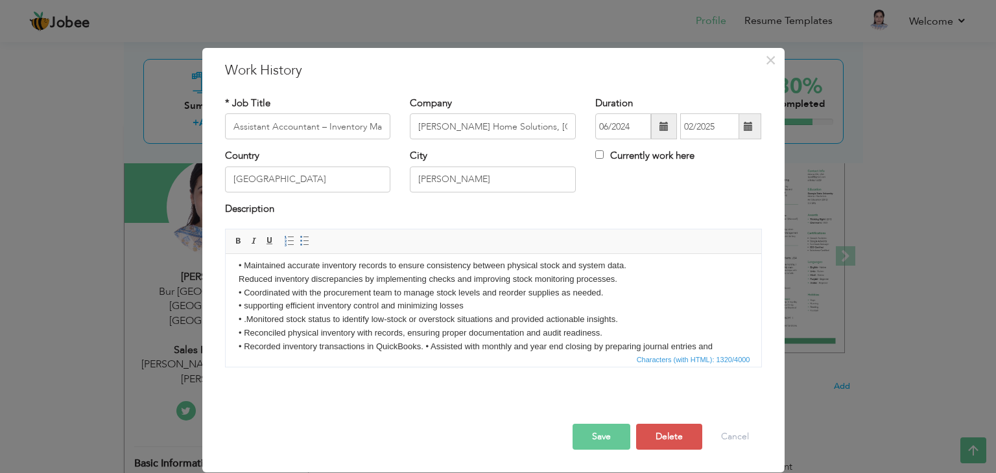
click at [425, 348] on body "• Maintained accurate inventory records to ensure consistency between physical …" at bounding box center [493, 346] width 510 height 175
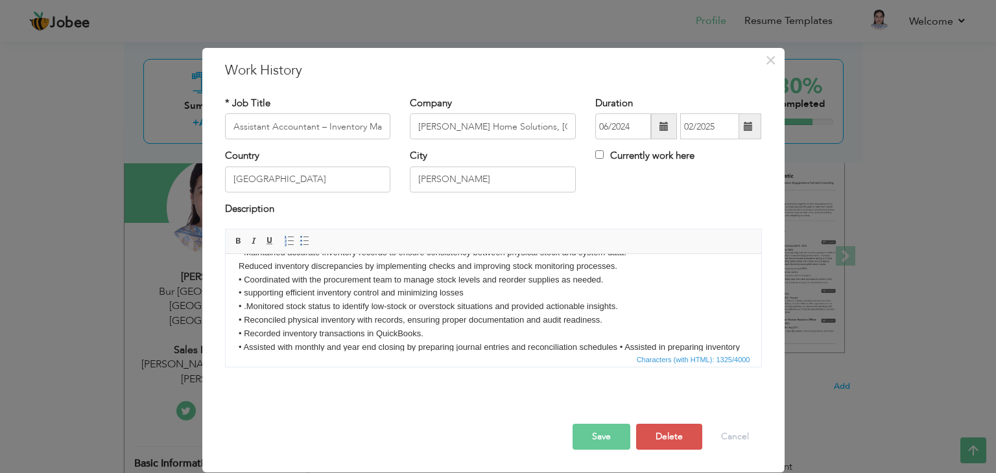
click at [618, 344] on body "• Maintained accurate inventory records to ensure consistency between physical …" at bounding box center [493, 340] width 510 height 189
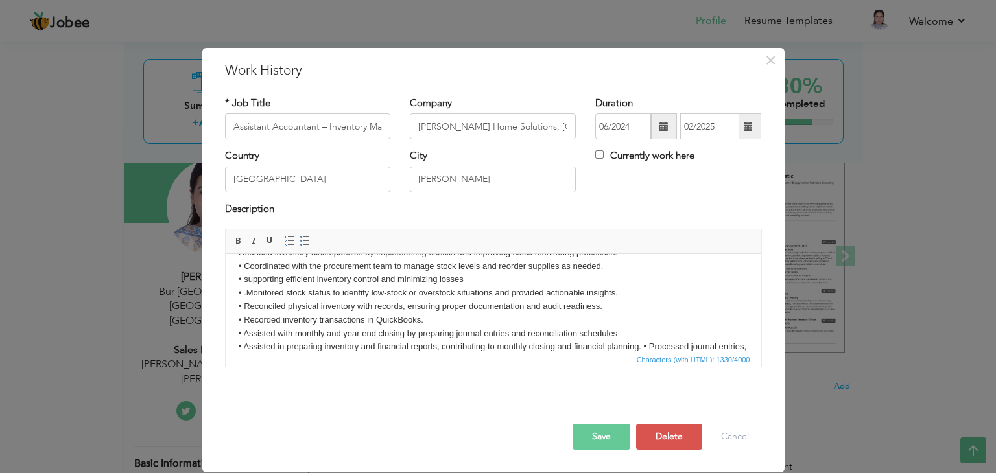
click at [641, 347] on body "• Maintained accurate inventory records to ensure consistency between physical …" at bounding box center [493, 327] width 510 height 189
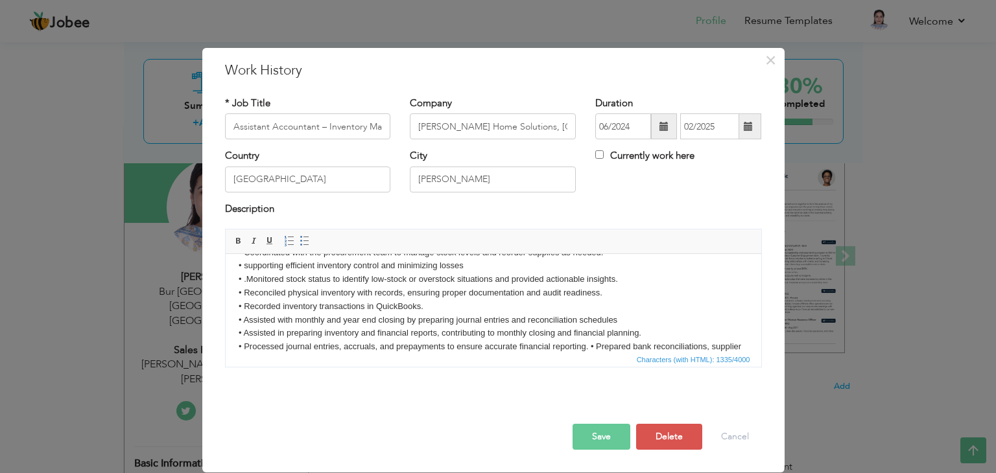
click at [591, 344] on body "• Maintained accurate inventory records to ensure consistency between physical …" at bounding box center [493, 313] width 510 height 189
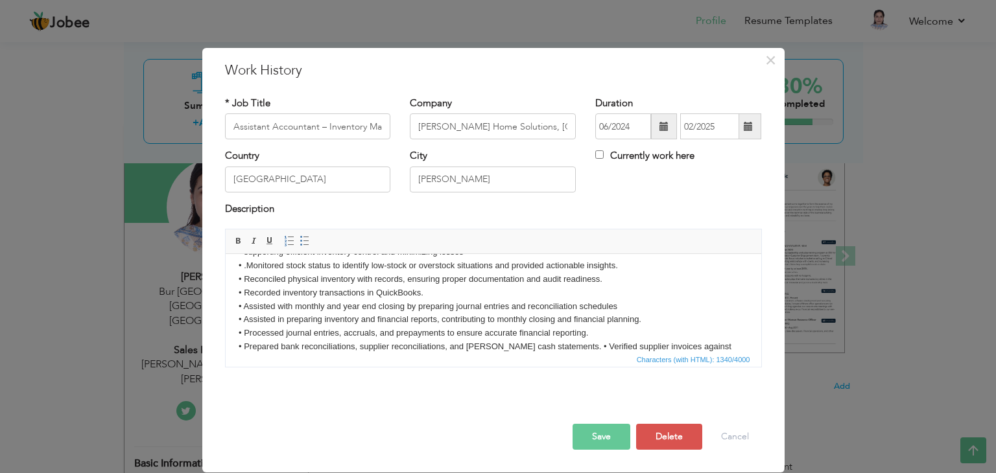
click at [550, 345] on body "• Maintained accurate inventory records to ensure consistency between physical …" at bounding box center [493, 307] width 510 height 202
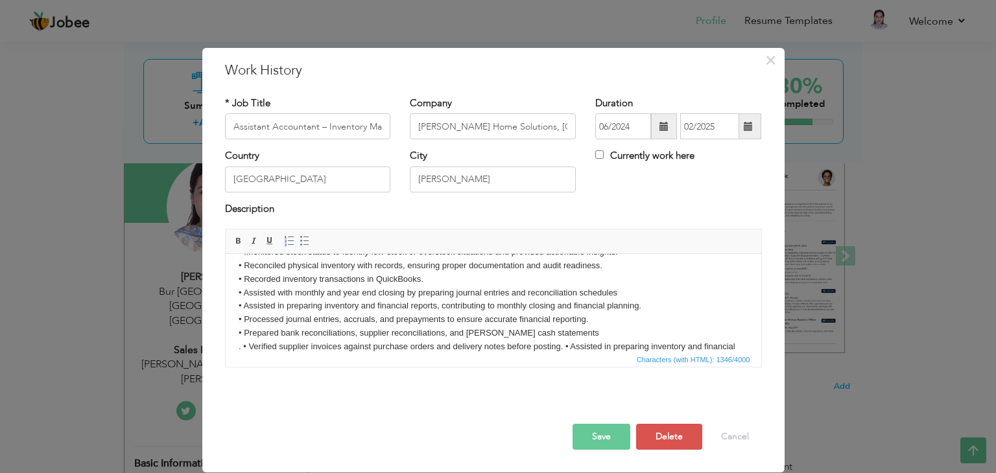
click at [561, 348] on body "• Maintained accurate inventory records to ensure consistency between physical …" at bounding box center [493, 293] width 510 height 202
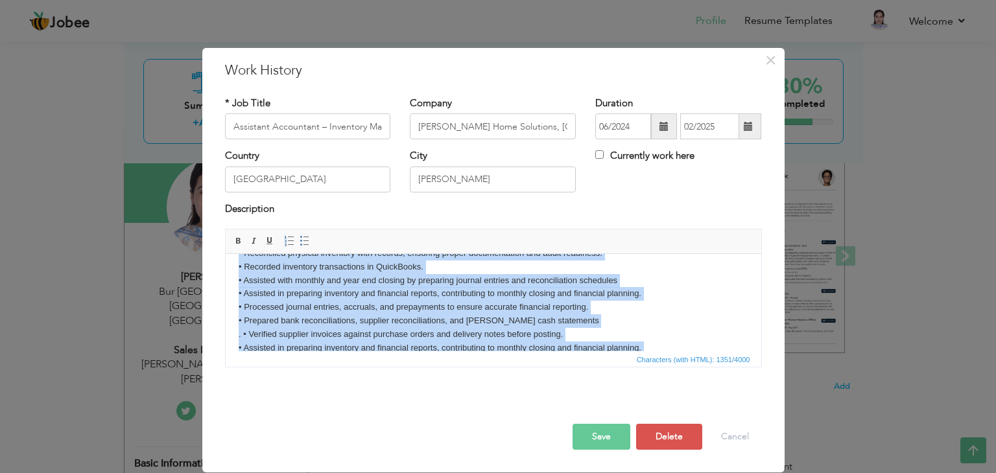
scroll to position [130, 0]
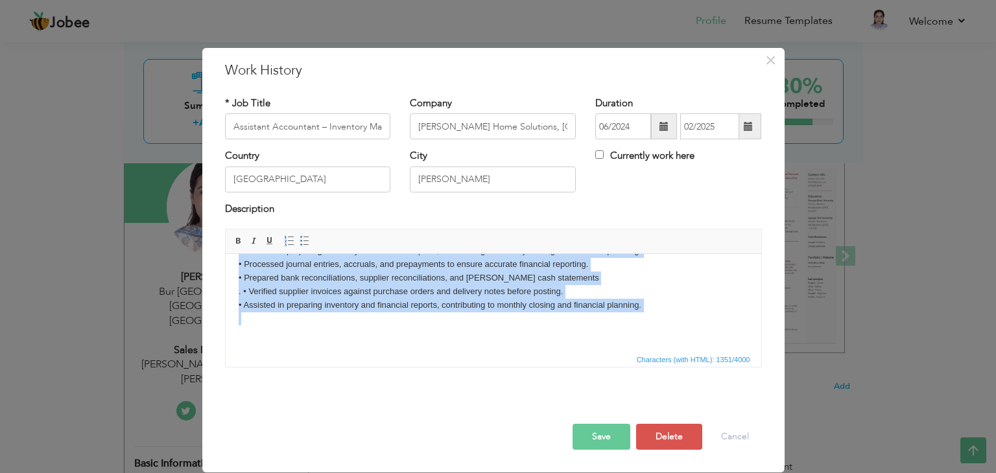
drag, startPoint x: 233, startPoint y: 272, endPoint x: 386, endPoint y: 361, distance: 177.8
click at [386, 352] on html "• Maintained accurate inventory records to ensure consistency between physical …" at bounding box center [493, 238] width 536 height 228
click at [287, 239] on span at bounding box center [289, 241] width 10 height 10
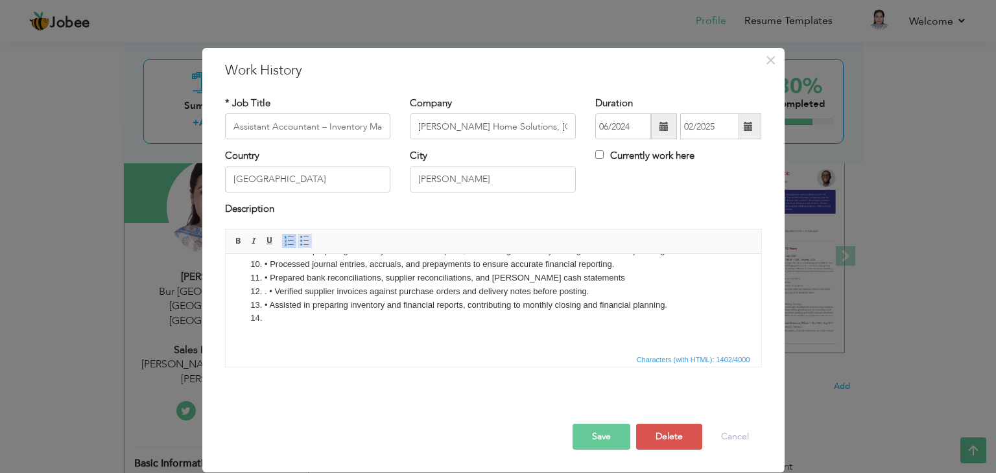
click at [300, 241] on span at bounding box center [305, 241] width 10 height 10
click at [276, 285] on li ". • Verified supplier invoices against purchase orders and delivery notes befor…" at bounding box center [493, 292] width 458 height 14
click at [262, 322] on ul "• Maintained accurate inventory records to ensure consistency between physical …" at bounding box center [493, 231] width 510 height 189
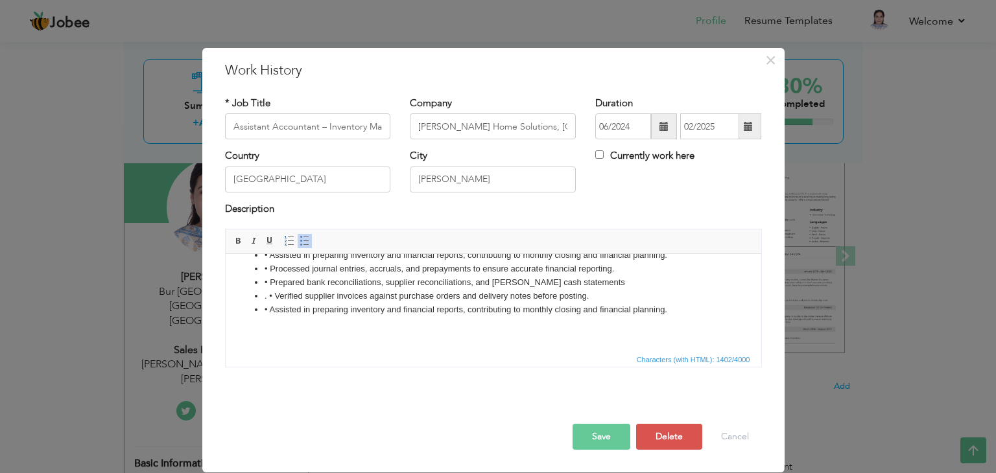
scroll to position [125, 0]
click at [266, 311] on li "• Assisted in preparing inventory and financial reports, contributing to monthl…" at bounding box center [493, 311] width 458 height 14
click at [272, 298] on li ". • Verified supplier invoices against purchase orders and delivery notes befor…" at bounding box center [493, 297] width 458 height 14
click at [268, 283] on li "• Prepared bank reconciliations, supplier reconciliations, and petty cash state…" at bounding box center [493, 284] width 458 height 14
click at [266, 270] on li "• Processed journal entries, accruals, and prepayments to ensure accurate finan…" at bounding box center [493, 270] width 458 height 14
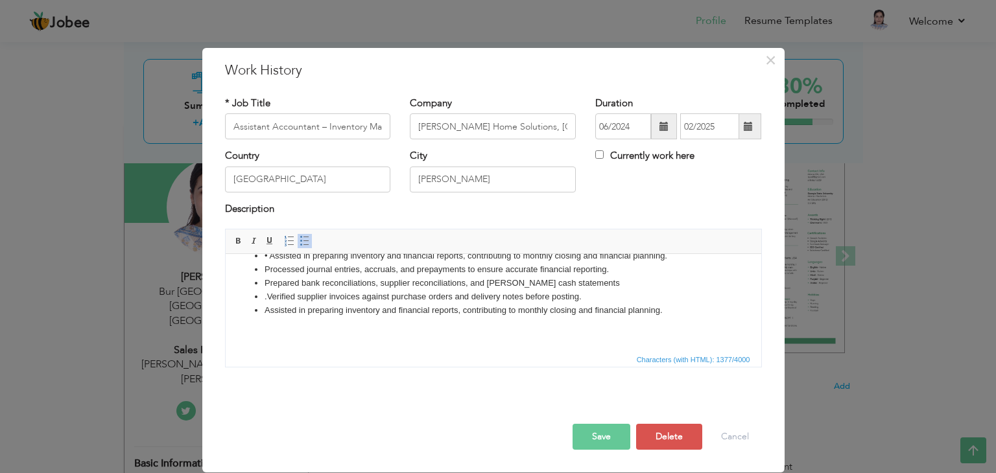
click at [266, 255] on li "• Assisted in preparing inventory and financial reports, contributing to monthl…" at bounding box center [493, 257] width 458 height 14
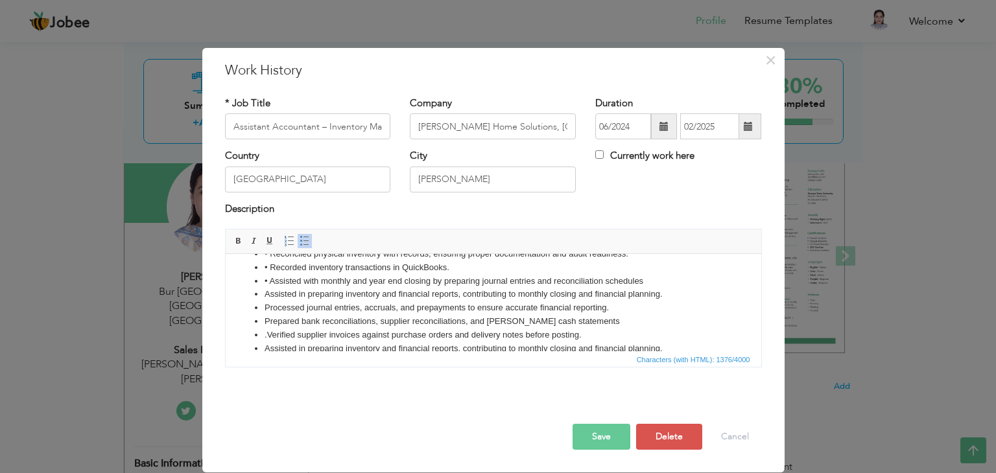
scroll to position [86, 0]
click at [266, 278] on li "• Assisted with monthly and year end closing by preparing journal entries and r…" at bounding box center [493, 283] width 458 height 14
click at [266, 266] on li "• Recorded inventory transactions in QuickBooks." at bounding box center [493, 269] width 458 height 14
click at [269, 266] on li "• Recorded inventory transactions in QuickBooks." at bounding box center [493, 269] width 458 height 14
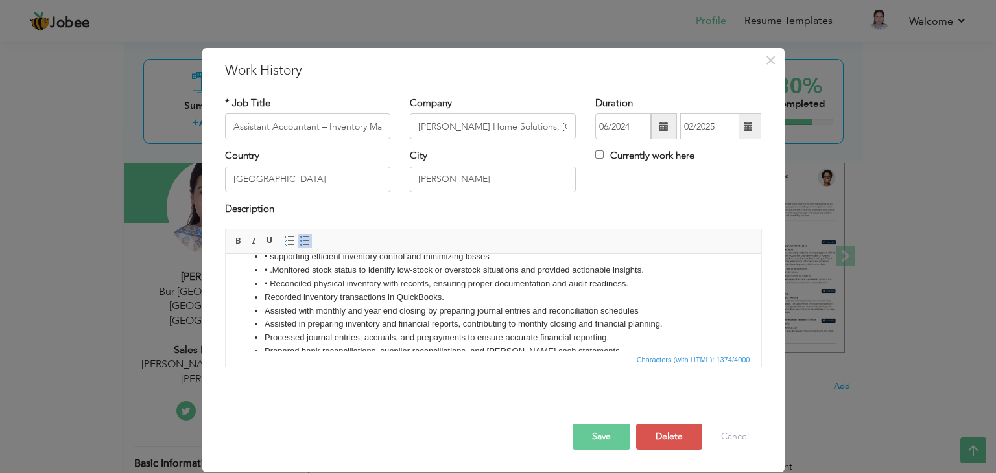
scroll to position [54, 0]
click at [270, 283] on li "• Reconciled physical inventory with records, ensuring proper documentation and…" at bounding box center [493, 287] width 458 height 14
click at [268, 270] on li "• .Monitored stock status to identify low-stock or overstock situations and pro…" at bounding box center [493, 273] width 458 height 14
click at [264, 286] on li "Reconciled physical inventory with records, ensuring proper documentation and a…" at bounding box center [493, 287] width 458 height 14
click at [266, 259] on li "• supporting efficient inventory control and minimizing losses" at bounding box center [493, 260] width 458 height 14
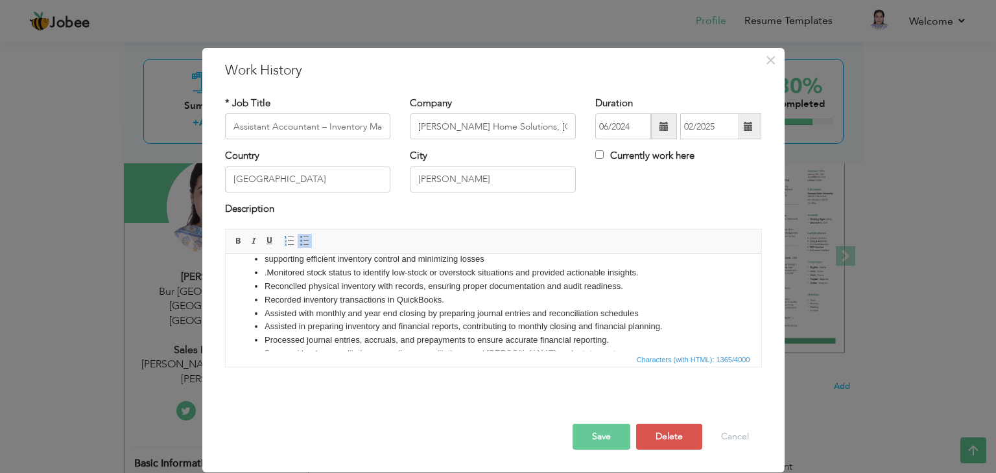
scroll to position [0, 0]
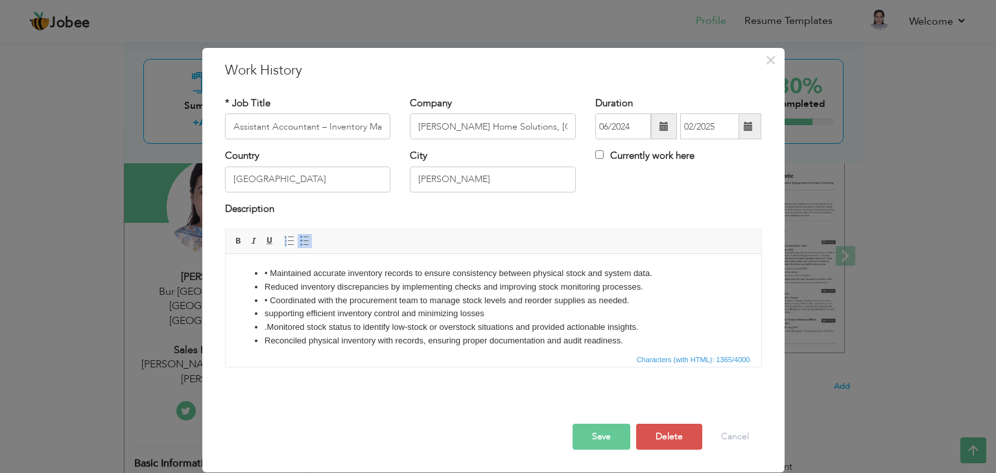
click at [267, 300] on li "• Coordinated with the procurement team to manage stock levels and reorder supp…" at bounding box center [493, 301] width 458 height 14
click at [267, 270] on li "• Maintained accurate inventory records to ensure consistency between physical …" at bounding box center [493, 274] width 458 height 14
click at [261, 285] on ul "Maintained accurate inventory records to ensure consistency between physical st…" at bounding box center [493, 354] width 510 height 175
drag, startPoint x: 231, startPoint y: 123, endPoint x: 415, endPoint y: 156, distance: 186.3
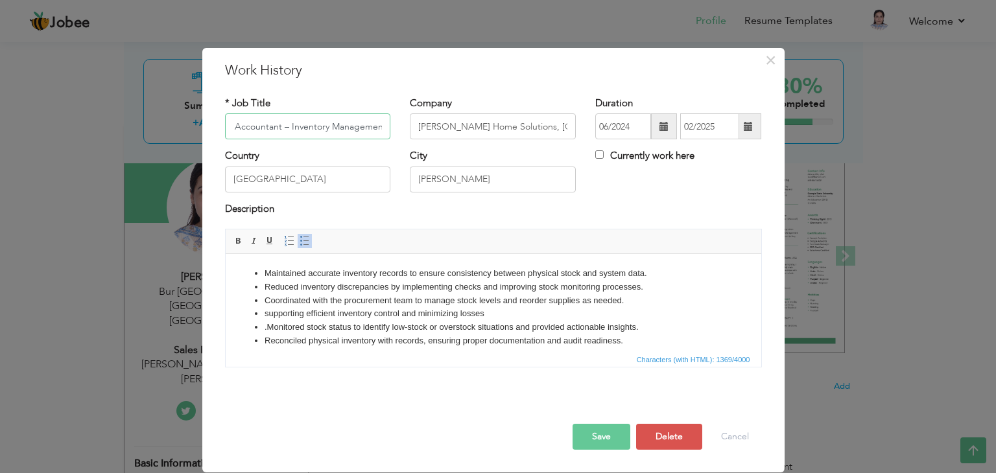
click at [415, 156] on div "* Job Title Assistant Accountant – Inventory Management Company Jalal Home Solu…" at bounding box center [493, 237] width 556 height 300
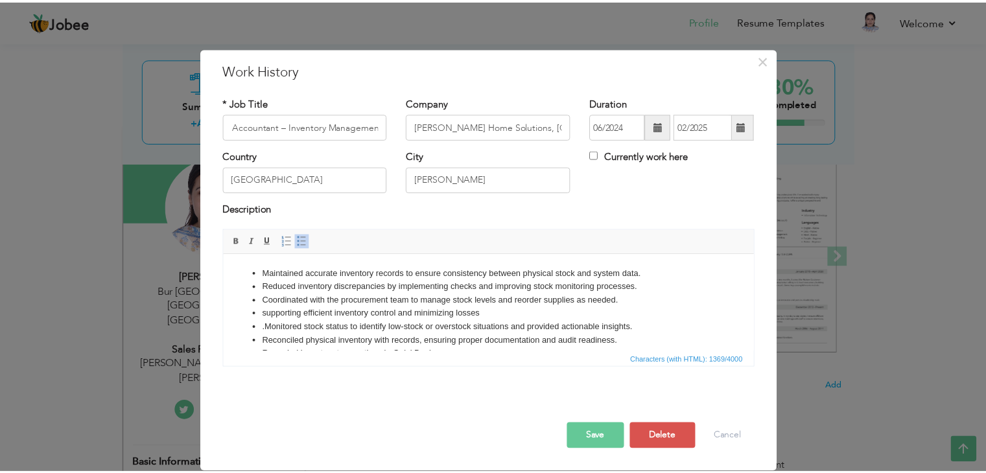
scroll to position [0, 0]
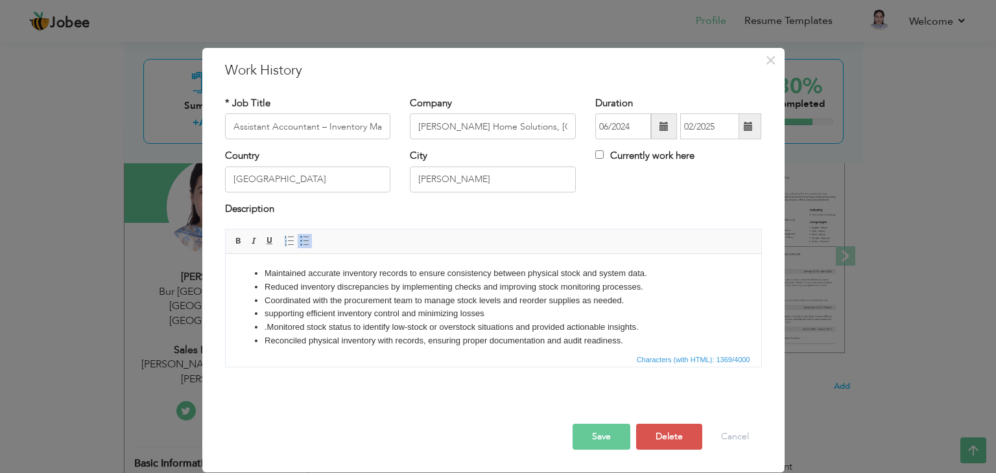
click at [338, 152] on div "Country Pakistan" at bounding box center [308, 170] width 166 height 43
click at [309, 161] on div "Country Pakistan" at bounding box center [308, 170] width 166 height 43
click at [628, 342] on li "Reconciled physical inventory with records, ensuring proper documentation and a…" at bounding box center [493, 342] width 458 height 14
click at [594, 436] on button "Save" at bounding box center [602, 437] width 58 height 26
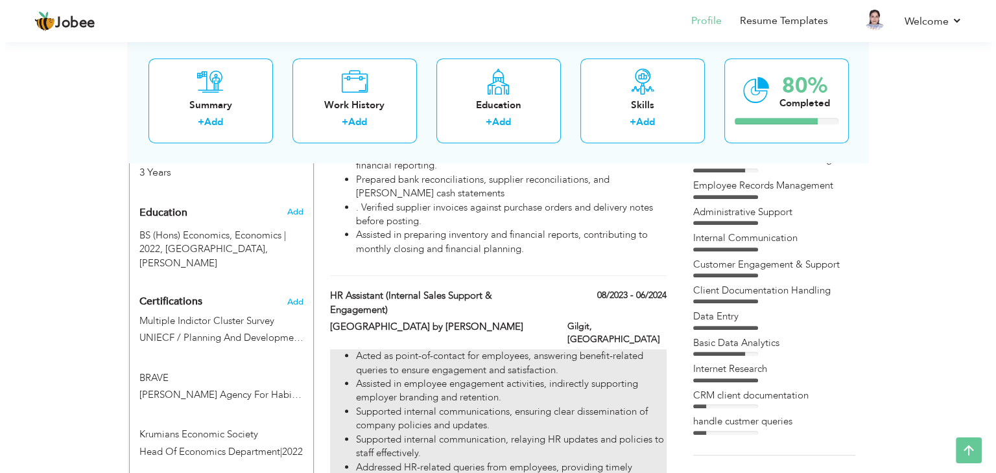
scroll to position [557, 0]
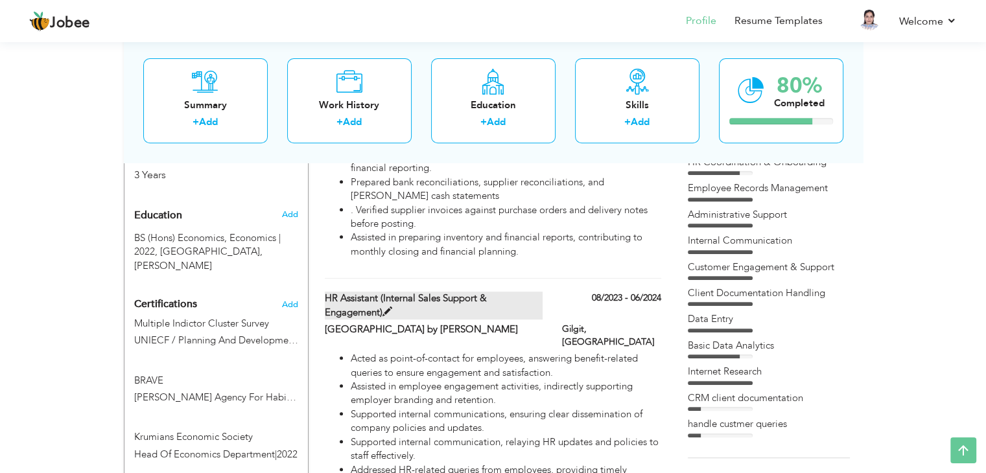
click at [421, 302] on label "HR Assistant (Internal Sales Support & Engagement)" at bounding box center [434, 306] width 218 height 28
type input "HR Assistant (Internal Sales Support & Engagement)"
type input "[GEOGRAPHIC_DATA] by [PERSON_NAME]"
type input "08/2023"
type input "06/2024"
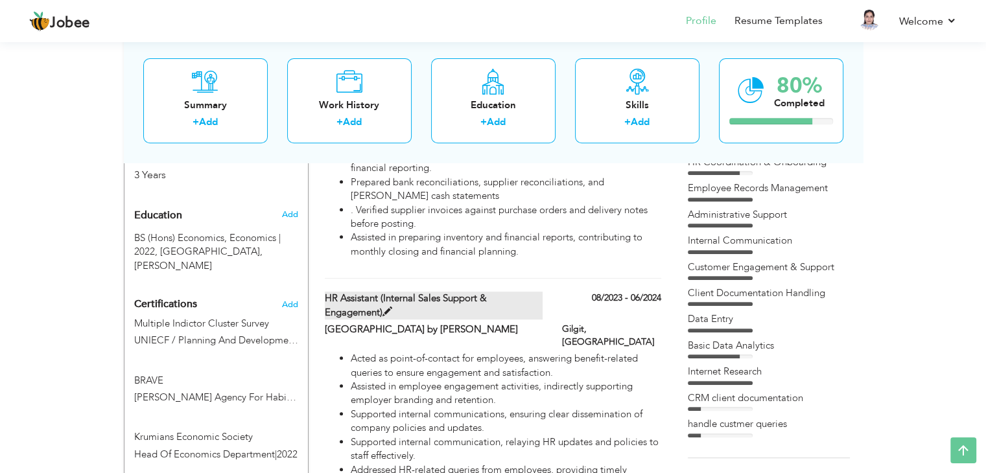
type input "Gilgit"
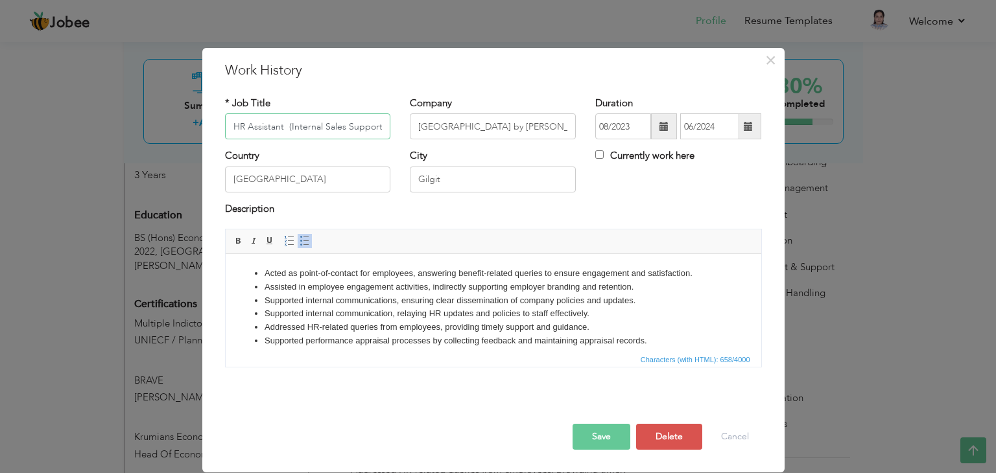
scroll to position [0, 0]
type input "HR Assistant"
click at [654, 342] on li "Supported performance appraisal processes by collecting feedback and maintainin…" at bounding box center [493, 342] width 458 height 14
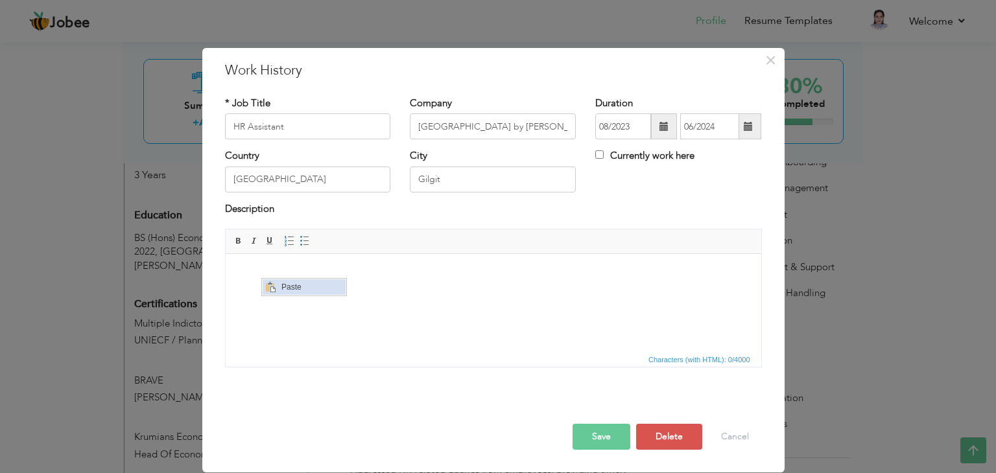
click at [285, 289] on span "Paste" at bounding box center [311, 287] width 67 height 16
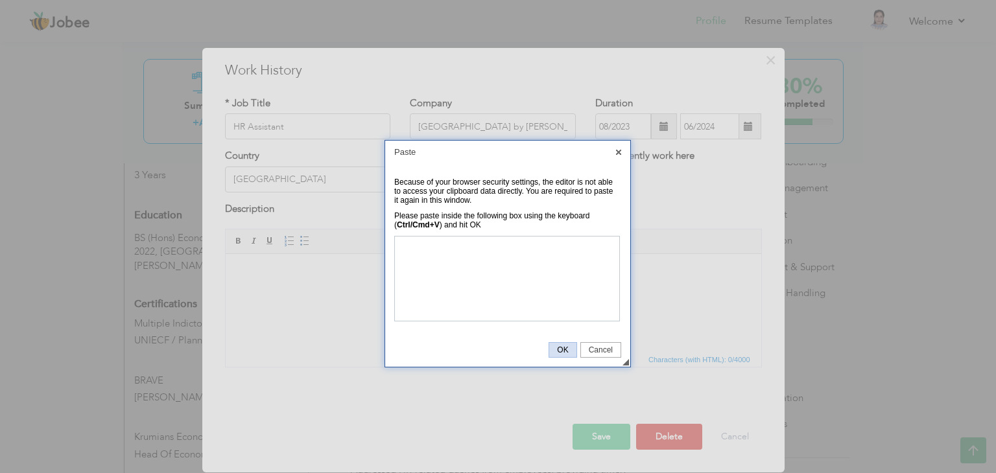
click at [561, 349] on span "OK" at bounding box center [562, 350] width 27 height 9
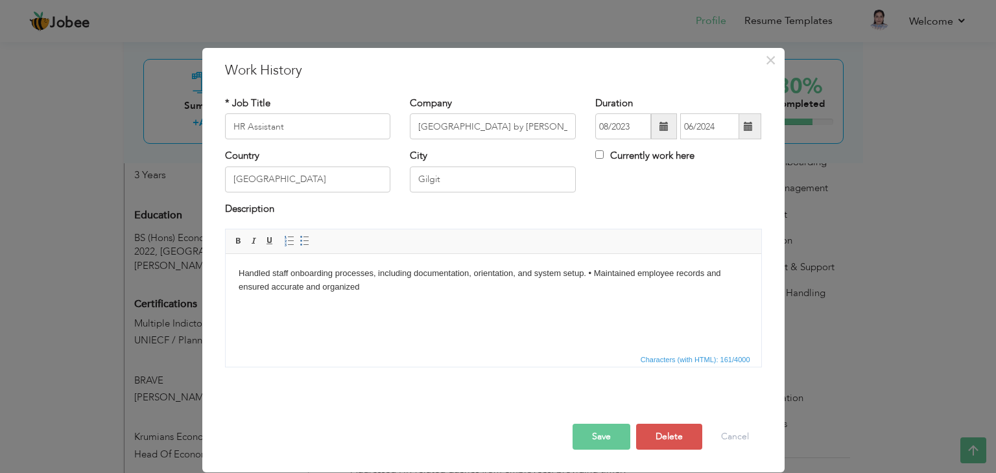
click at [591, 274] on body "Handled staff onboarding processes, including documentation, orientation, and s…" at bounding box center [493, 280] width 510 height 27
click at [495, 295] on html "Handled staff onboarding processes, including documentation, orientation, and s…" at bounding box center [493, 280] width 536 height 53
drag, startPoint x: 495, startPoint y: 295, endPoint x: 486, endPoint y: 287, distance: 12.9
click at [486, 287] on body "Handled staff onboarding processes, including documentation, orientation, and s…" at bounding box center [493, 280] width 510 height 27
click at [497, 287] on body "Handled staff onboarding processes, including documentation, orientation, and s…" at bounding box center [493, 280] width 510 height 27
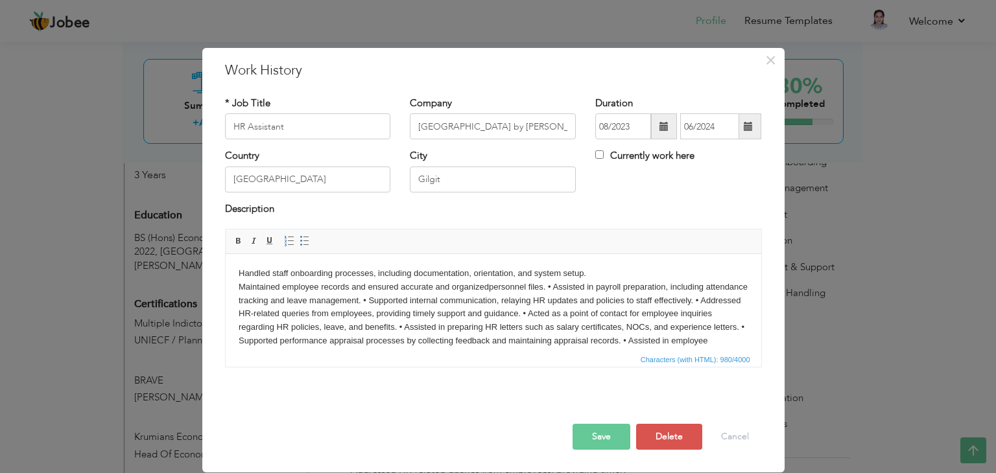
click at [554, 287] on body "Handled staff onboarding processes, including documentation, orientation, and s…" at bounding box center [493, 321] width 510 height 108
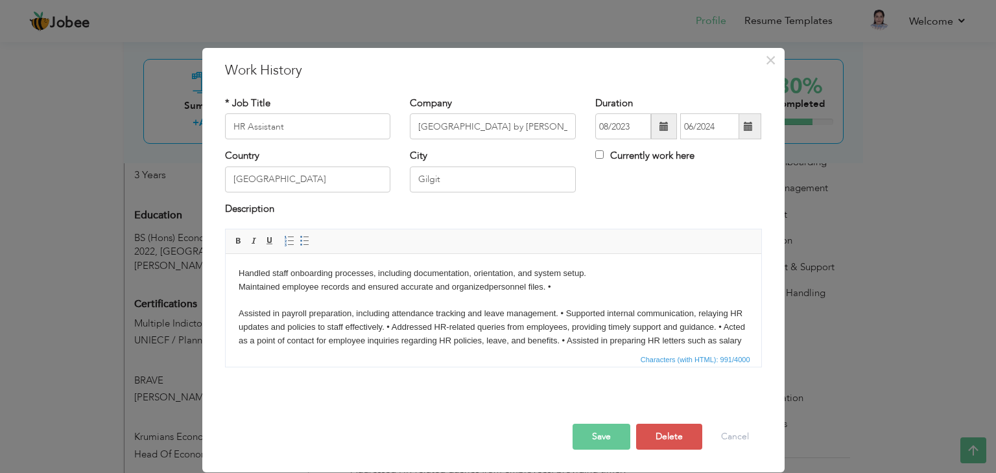
click at [554, 287] on body "Handled staff onboarding processes, including documentation, orientation, and s…" at bounding box center [493, 327] width 510 height 121
click at [233, 316] on html "Handled staff onboarding processes, including documentation, orientation, and s…" at bounding box center [493, 327] width 536 height 147
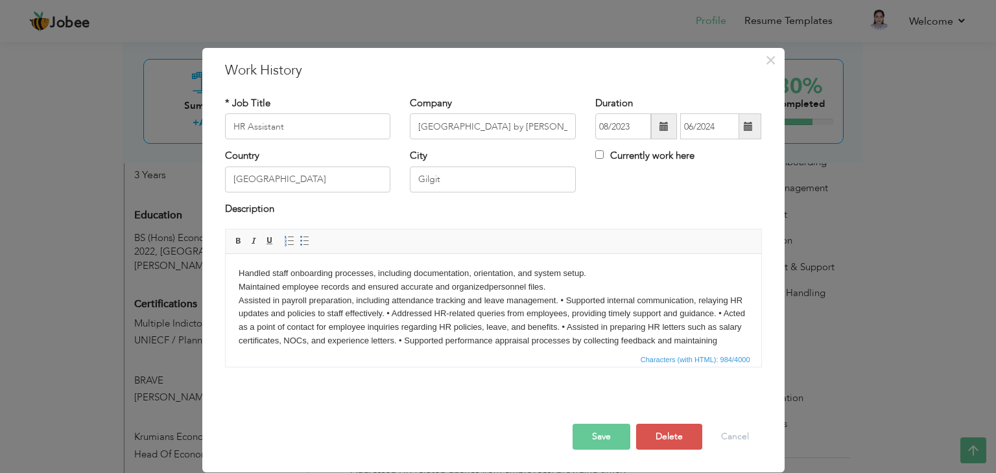
click at [563, 301] on body "Handled staff onboarding processes, including documentation, orientation, and s…" at bounding box center [493, 321] width 510 height 108
click at [570, 311] on body "Handled staff onboarding processes, including documentation, orientation, and s…" at bounding box center [493, 327] width 510 height 121
click at [571, 327] on body "Handled staff onboarding processes, including documentation, orientation, and s…" at bounding box center [493, 327] width 510 height 121
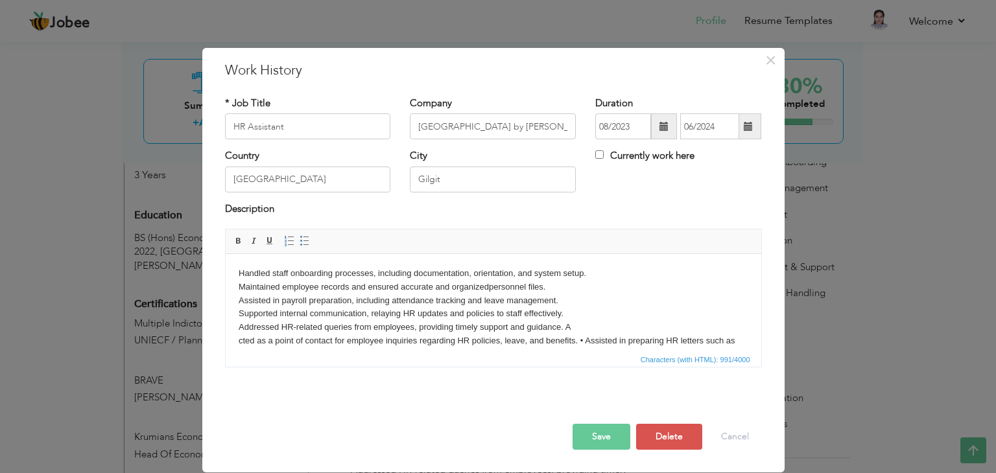
click at [562, 327] on body "Handled staff onboarding processes, including documentation, orientation, and s…" at bounding box center [493, 327] width 510 height 121
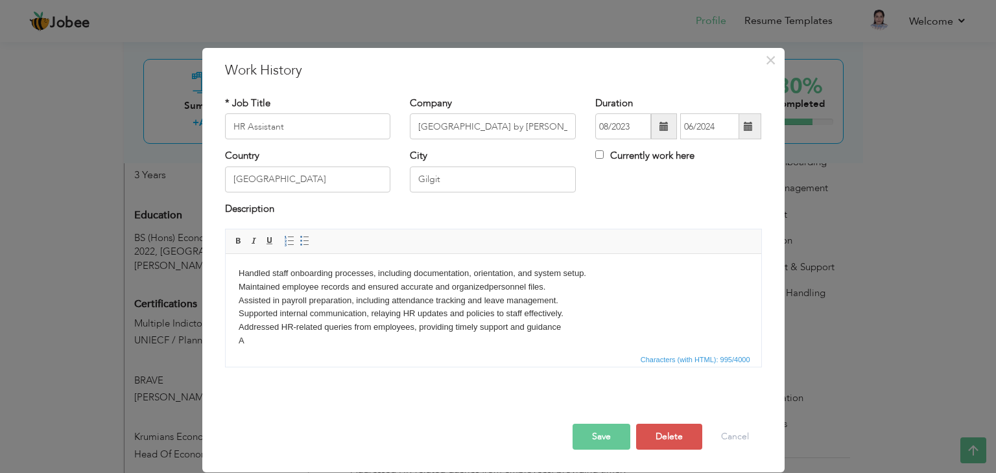
click at [246, 342] on body "Handled staff onboarding processes, including documentation, orientation, and s…" at bounding box center [493, 334] width 510 height 135
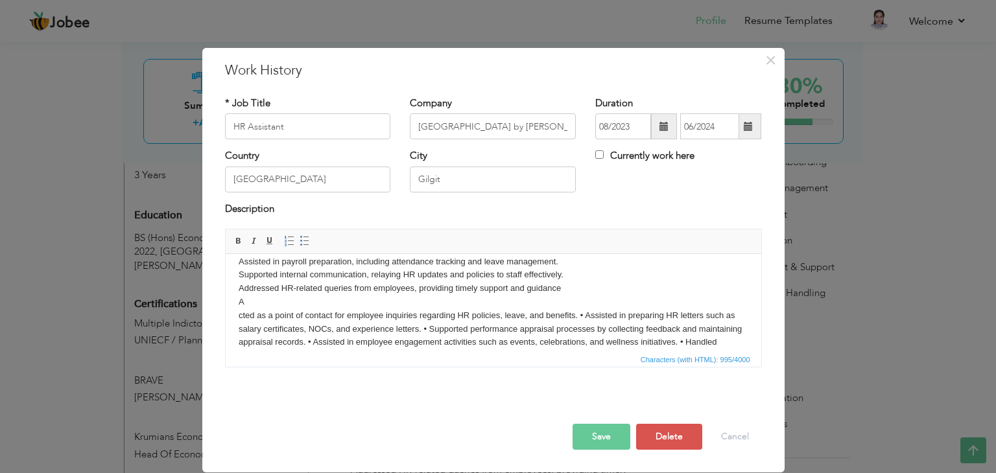
click at [235, 313] on html "Handled staff onboarding processes, including documentation, orientation, and s…" at bounding box center [493, 295] width 536 height 161
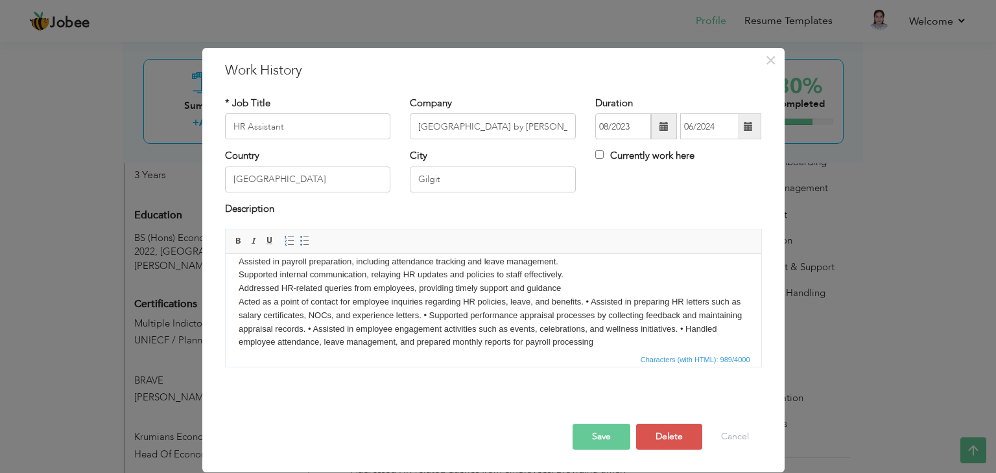
click at [589, 300] on body "Handled staff onboarding processes, including documentation, orientation, and s…" at bounding box center [493, 288] width 510 height 121
click at [578, 314] on body "Handled staff onboarding processes, including documentation, orientation, and s…" at bounding box center [493, 288] width 510 height 121
click at [630, 327] on body "Handled staff onboarding processes, including documentation, orientation, and s…" at bounding box center [493, 295] width 510 height 135
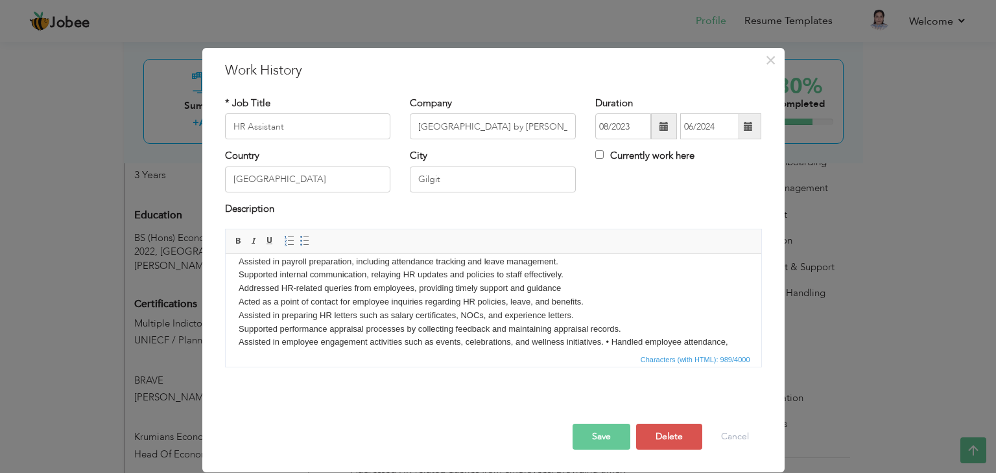
click at [609, 342] on body "Handled staff onboarding processes, including documentation, orientation, and s…" at bounding box center [493, 295] width 510 height 135
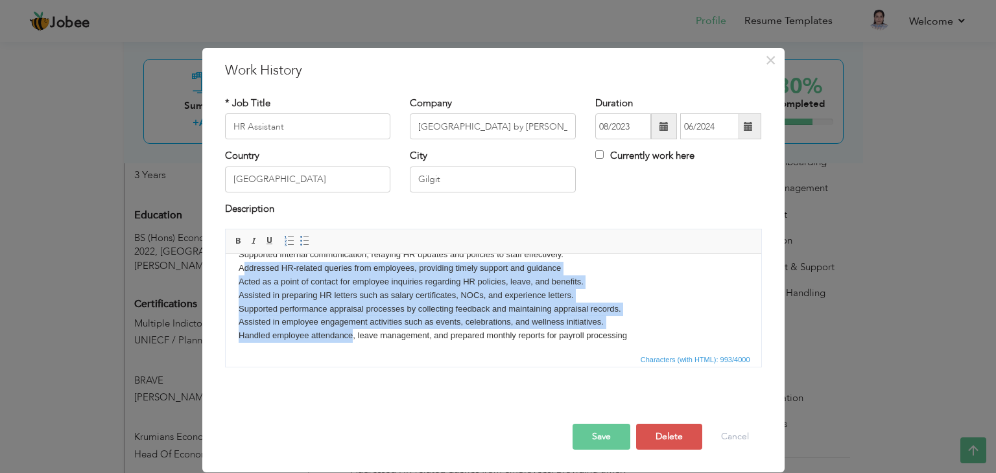
scroll to position [63, 0]
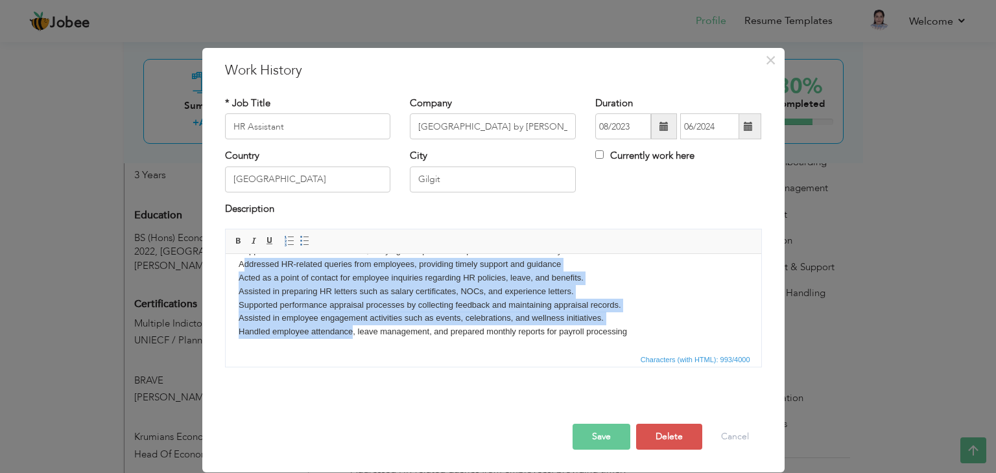
drag, startPoint x: 235, startPoint y: 262, endPoint x: 651, endPoint y: 376, distance: 431.0
click at [651, 352] on html "Handled staff onboarding processes, including documentation, orientation, and s…" at bounding box center [493, 271] width 536 height 161
click at [300, 238] on span at bounding box center [305, 241] width 10 height 10
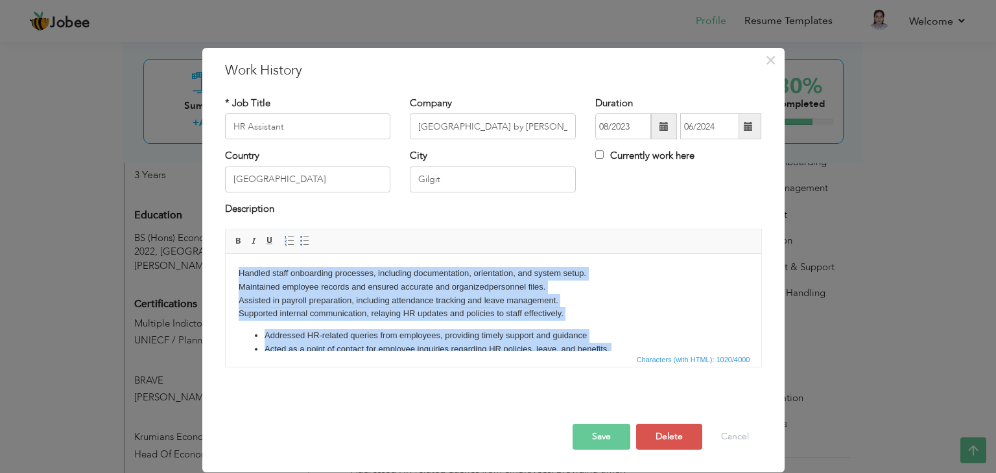
scroll to position [71, 0]
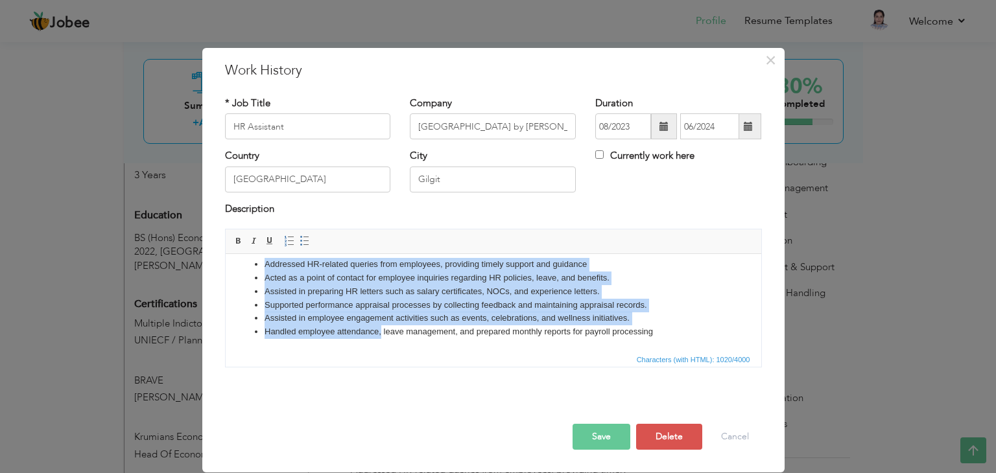
drag, startPoint x: 231, startPoint y: 272, endPoint x: 904, endPoint y: 720, distance: 808.5
click at [679, 352] on html "Handled staff onboarding processes, including documentation, orientation, and s…" at bounding box center [493, 267] width 536 height 169
click at [300, 242] on span at bounding box center [305, 241] width 10 height 10
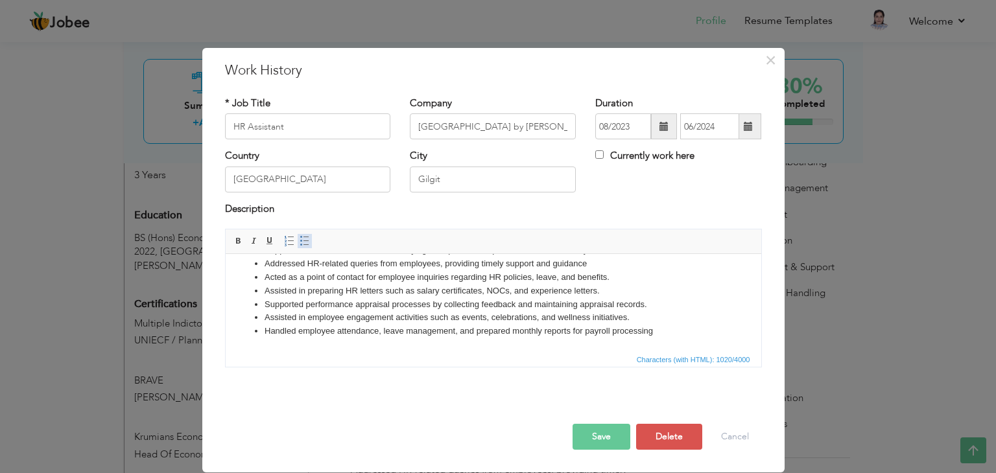
scroll to position [63, 0]
click at [300, 242] on span at bounding box center [305, 241] width 10 height 10
click at [344, 376] on div "Acted as point-of-contact for employees, answering benefit-related queries to e…" at bounding box center [493, 303] width 556 height 148
click at [340, 377] on div "Acted as point-of-contact for employees, answering benefit-related queries to e…" at bounding box center [493, 303] width 556 height 148
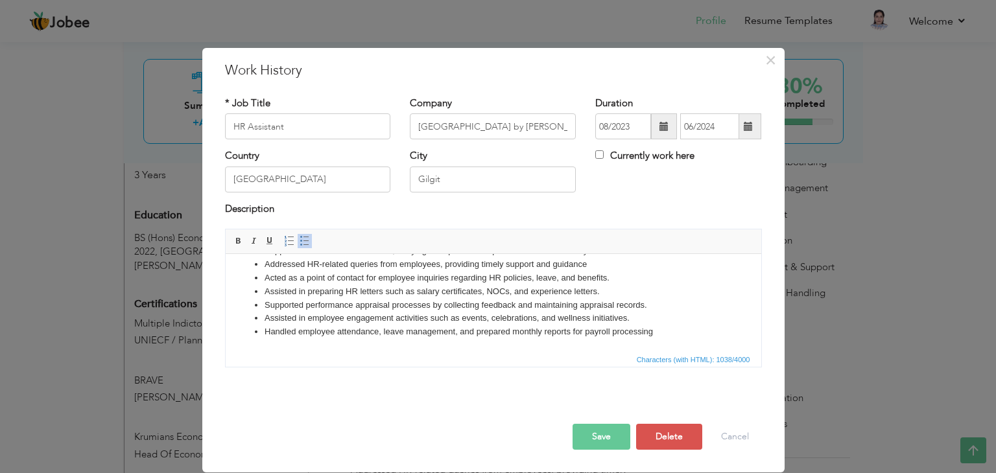
click at [137, 128] on div "× Work History * Job Title HR Assistant Company Ramada Resort by Wyndham" at bounding box center [498, 236] width 996 height 473
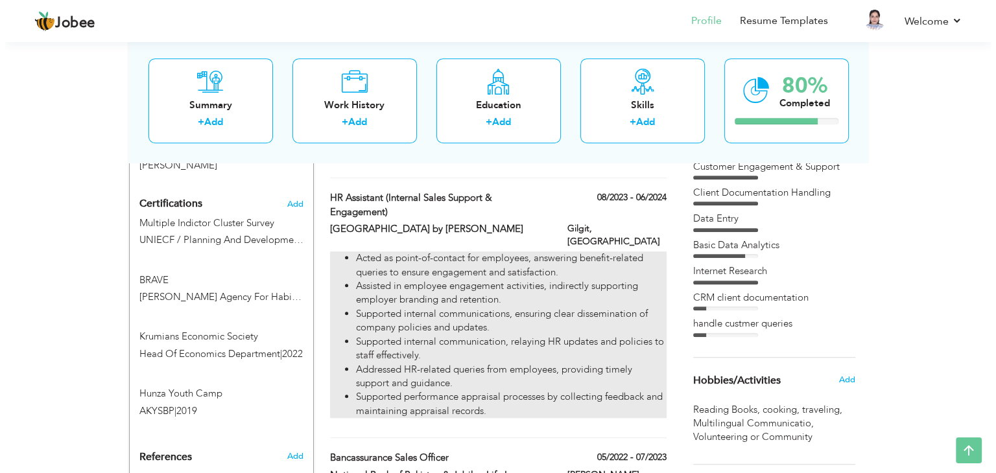
scroll to position [658, 0]
click at [416, 335] on li "Supported internal communication, relaying HR updates and policies to staff eff…" at bounding box center [506, 349] width 310 height 28
type input "HR Assistant (Internal Sales Support & Engagement)"
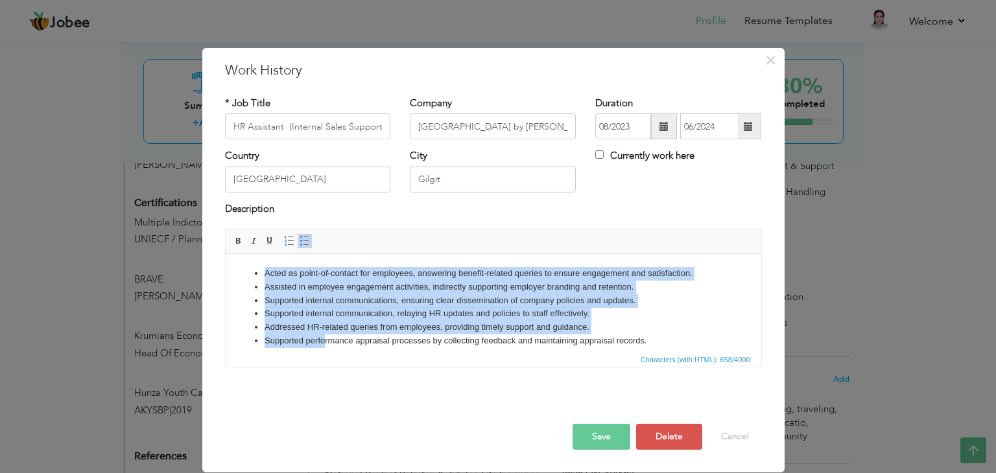
scroll to position [9, 0]
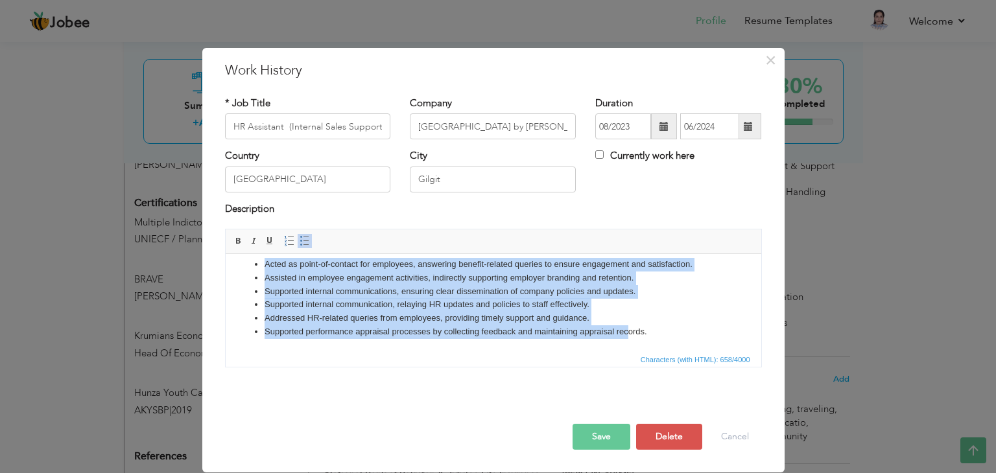
drag, startPoint x: 248, startPoint y: 270, endPoint x: 624, endPoint y: 407, distance: 400.2
click at [624, 352] on html "Acted as point-of-contact for employees, answering benefit-related queries to e…" at bounding box center [493, 298] width 536 height 107
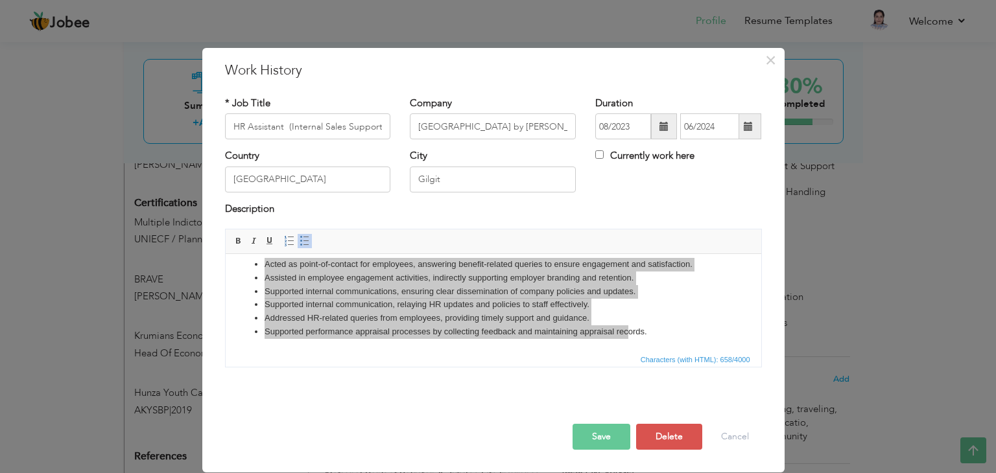
drag, startPoint x: 624, startPoint y: 406, endPoint x: 657, endPoint y: 413, distance: 33.8
click at [667, 416] on div at bounding box center [493, 410] width 556 height 27
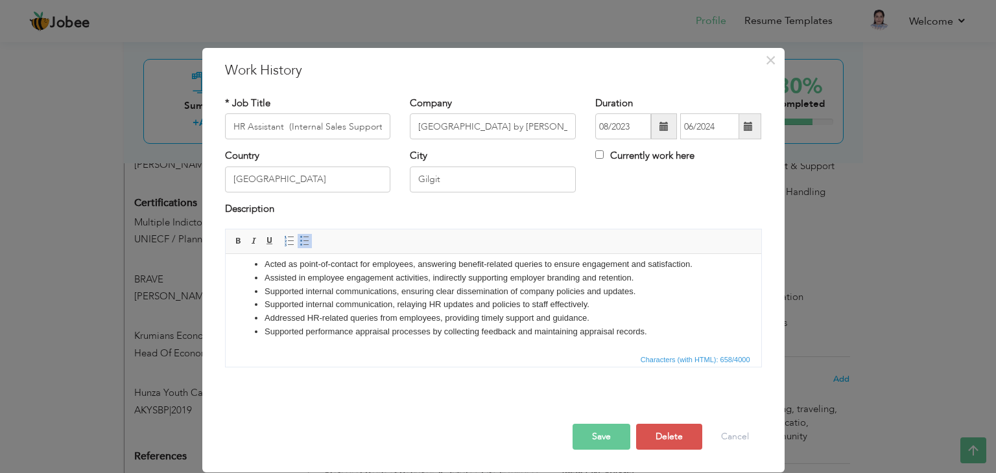
click at [651, 336] on li "Supported performance appraisal processes by collecting feedback and maintainin…" at bounding box center [493, 332] width 458 height 14
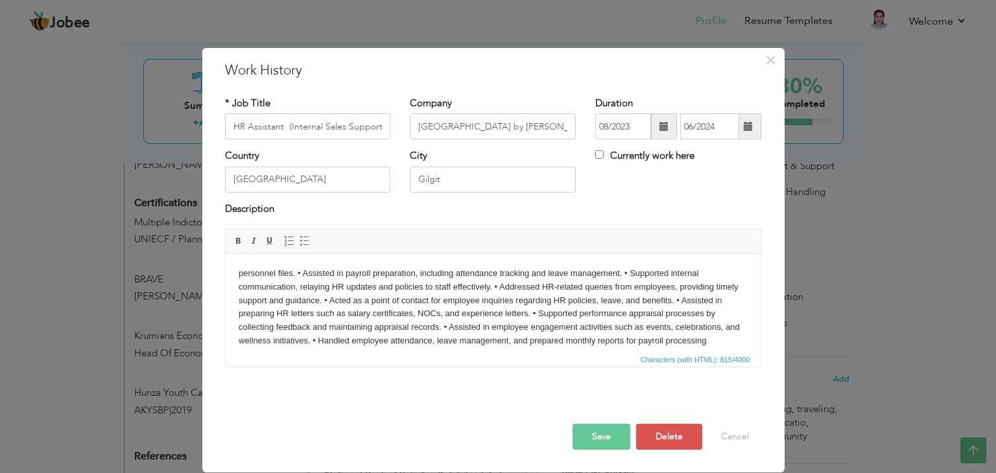
click at [598, 269] on body "personnel files. • Assisted in payroll preparation, including attendance tracki…" at bounding box center [493, 307] width 510 height 81
click at [301, 274] on body "personnel files. • Assisted in payroll preparation, including attendance tracki…" at bounding box center [493, 307] width 510 height 81
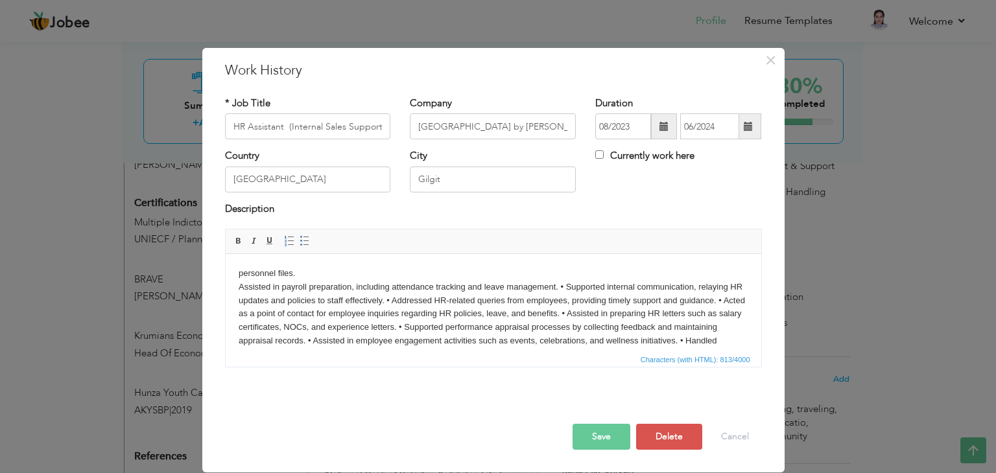
click at [563, 287] on body "personnel files. ​​​​​​​ Assisted in payroll preparation, including attendance …" at bounding box center [493, 314] width 510 height 95
click at [571, 301] on body "personnel files. Assisted in payroll preparation, including attendance tracking…" at bounding box center [493, 321] width 510 height 108
click at [570, 301] on body "personnel files. Assisted in payroll preparation, including attendance tracking…" at bounding box center [493, 321] width 510 height 108
click at [567, 300] on body "personnel files. Assisted in payroll preparation, including attendance tracking…" at bounding box center [493, 321] width 510 height 108
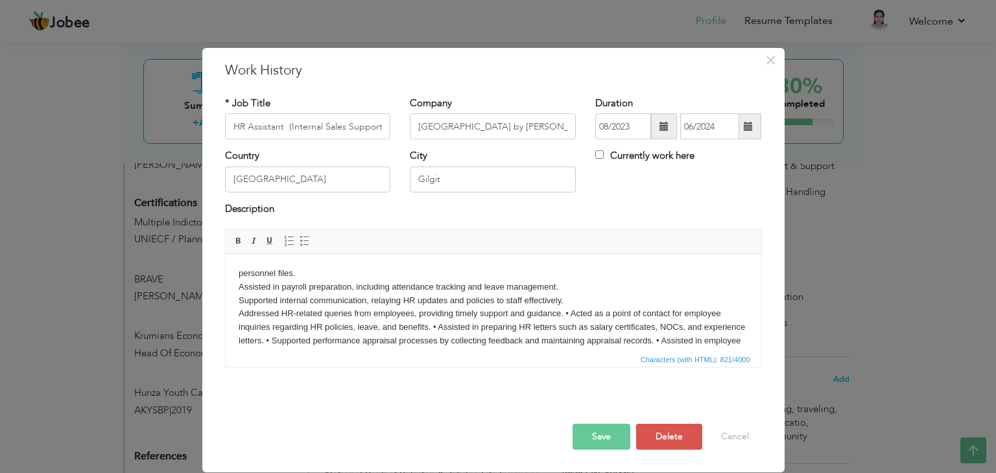
click at [567, 311] on body "personnel files. Assisted in payroll preparation, including attendance tracking…" at bounding box center [493, 321] width 510 height 108
click at [589, 327] on body "personnel files. Assisted in payroll preparation, including attendance tracking…" at bounding box center [493, 321] width 510 height 108
click at [583, 338] on body "personnel files. Assisted in payroll preparation, including attendance tracking…" at bounding box center [493, 321] width 510 height 108
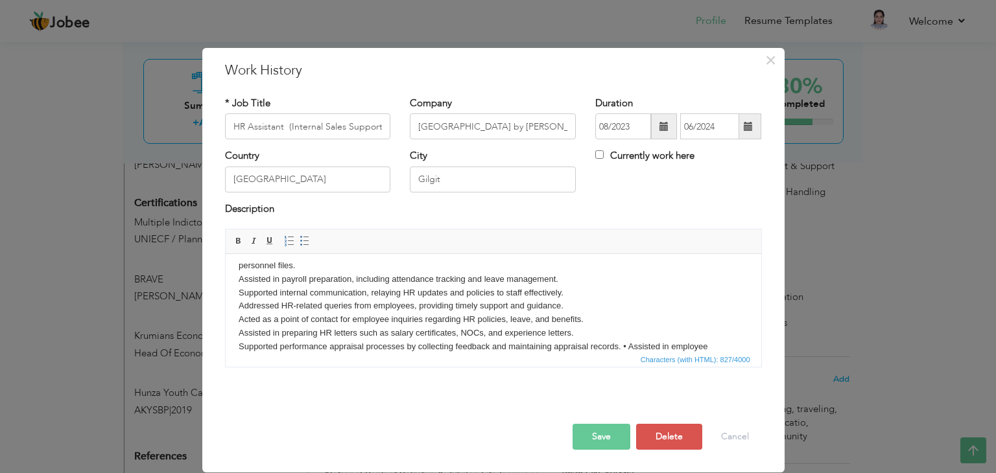
click at [624, 346] on body "personnel files. Assisted in payroll preparation, including attendance tracking…" at bounding box center [493, 319] width 510 height 121
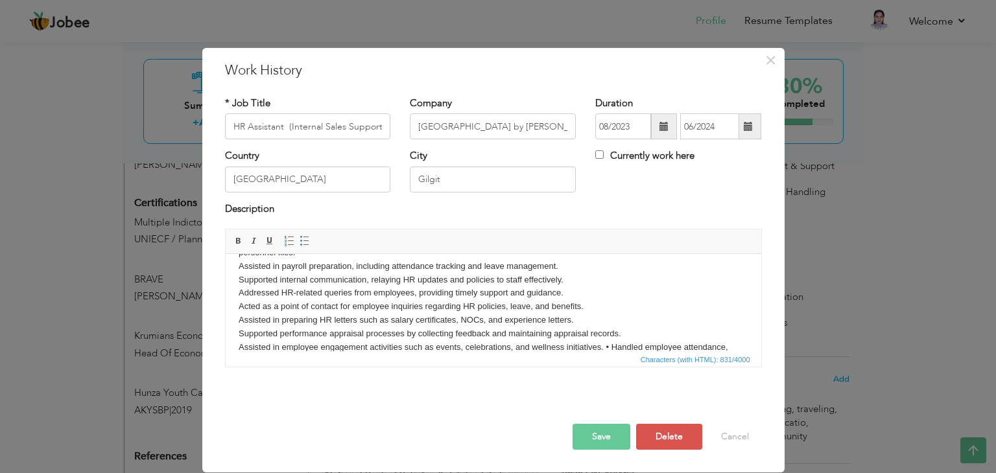
click at [611, 345] on body "personnel files. Assisted in payroll preparation, including attendance tracking…" at bounding box center [493, 306] width 510 height 121
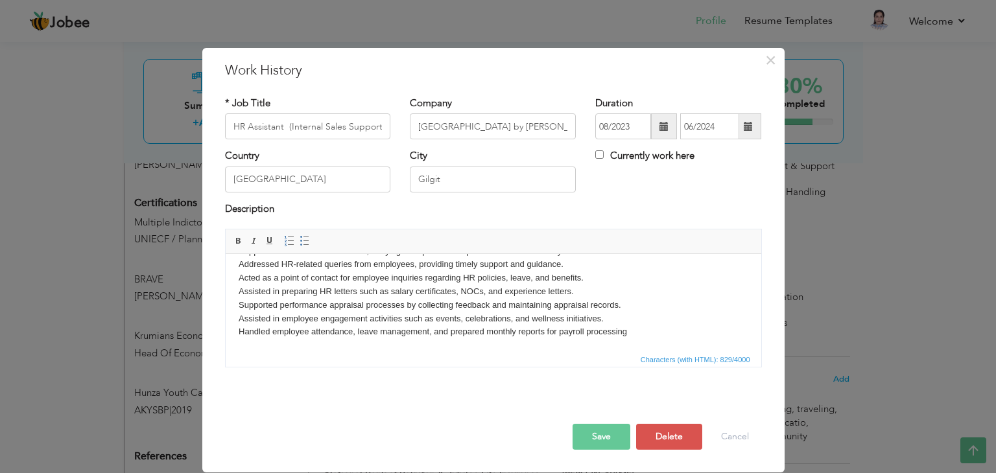
scroll to position [0, 0]
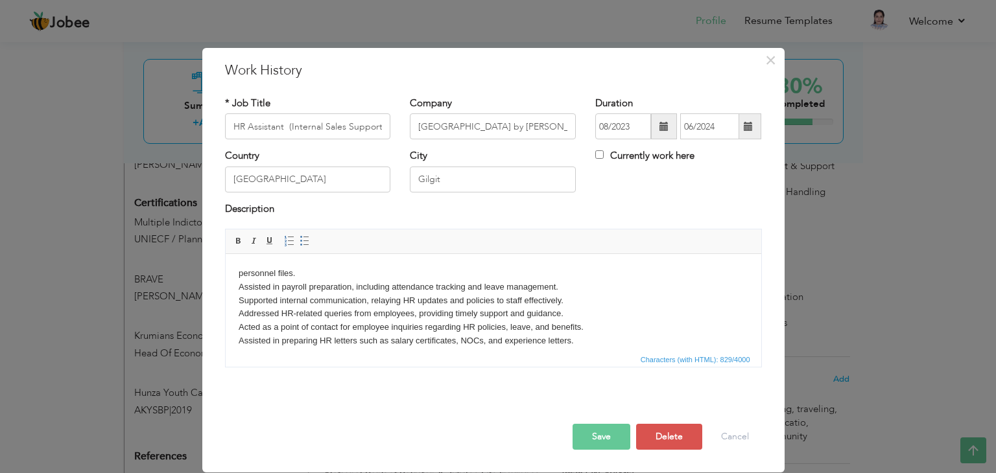
click at [238, 278] on body "personnel files. Assisted in payroll preparation, including attendance tracking…" at bounding box center [493, 327] width 510 height 121
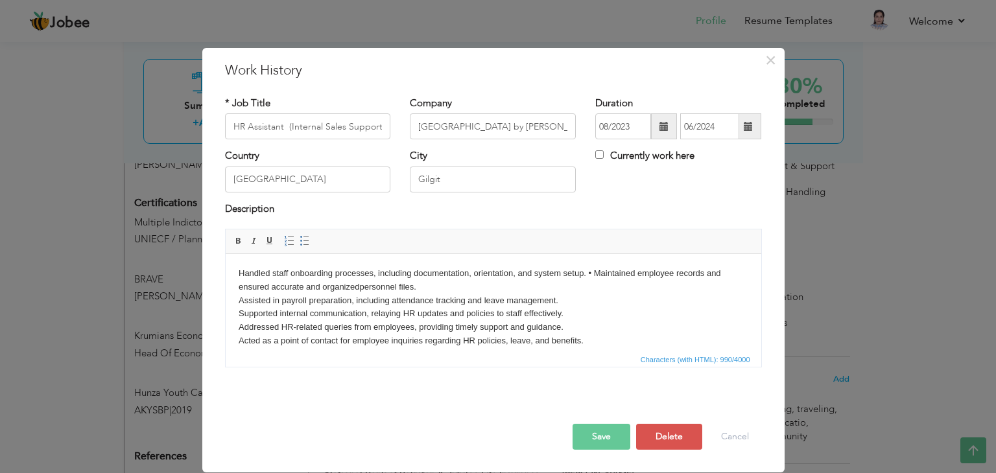
click at [591, 274] on body "Handled staff onboarding processes, including documentation, orientation, and s…" at bounding box center [493, 334] width 510 height 135
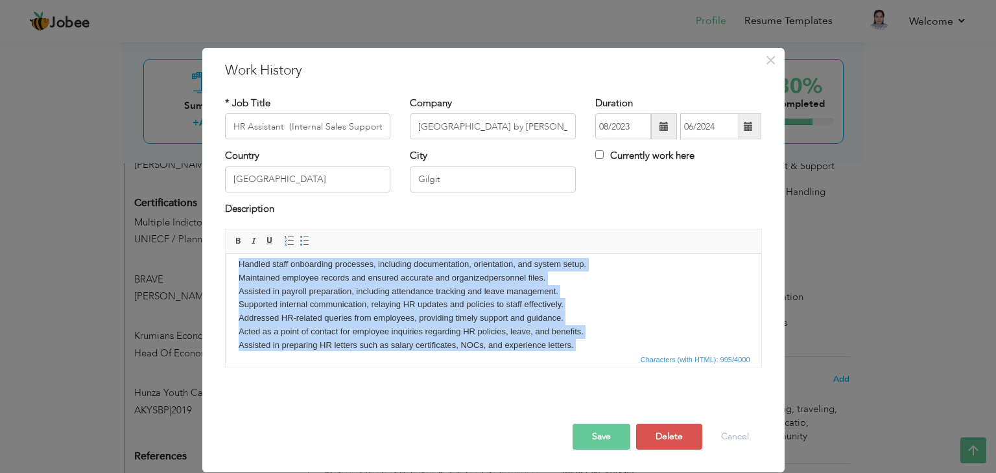
scroll to position [63, 0]
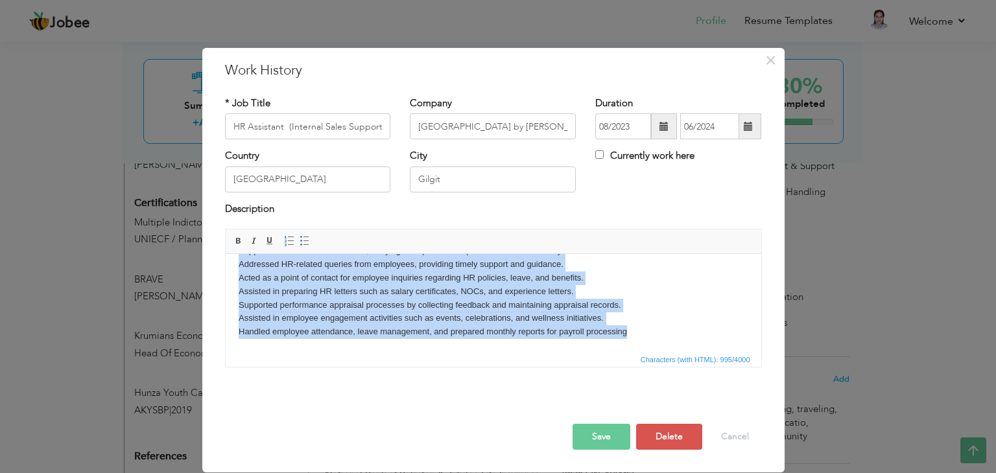
drag, startPoint x: 234, startPoint y: 268, endPoint x: 661, endPoint y: 414, distance: 451.1
click at [661, 352] on html "Handled staff onboarding processes, including documentation, orientation, and s…" at bounding box center [493, 271] width 536 height 161
click at [300, 239] on span at bounding box center [305, 241] width 10 height 10
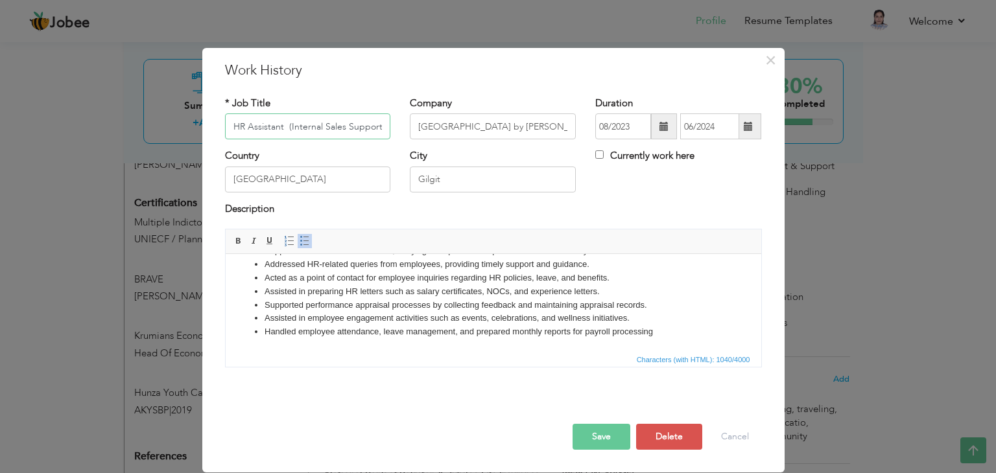
click at [363, 127] on input "HR Assistant (Internal Sales Support & Engagement)" at bounding box center [308, 126] width 166 height 26
click at [381, 125] on input "HR Assistant (Internal Sales Support & Engagement)" at bounding box center [308, 126] width 166 height 26
click at [381, 125] on input "HR Assistant (I& Engagement)" at bounding box center [308, 126] width 166 height 26
click at [345, 148] on div "* Job Title HR Assistant" at bounding box center [307, 123] width 185 height 53
click at [362, 209] on div "Description" at bounding box center [493, 210] width 537 height 17
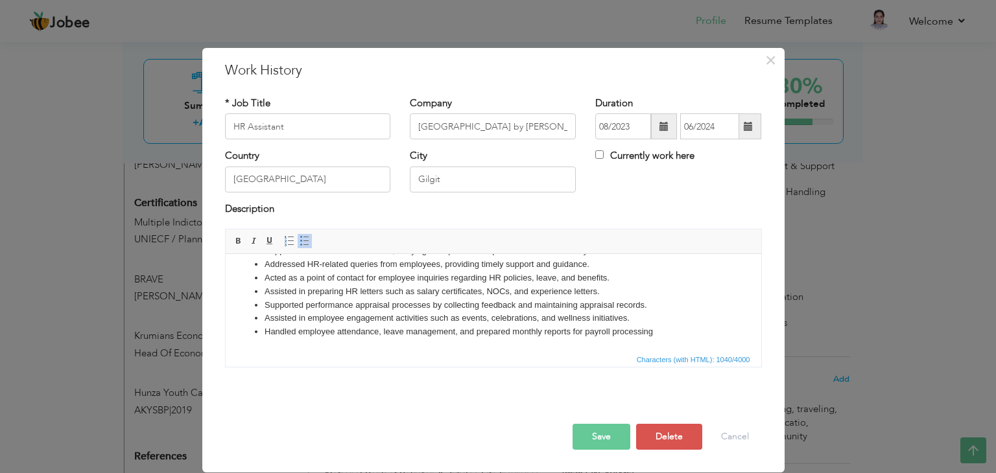
click at [362, 209] on div "Description" at bounding box center [493, 210] width 537 height 17
click at [337, 225] on div "Description" at bounding box center [493, 215] width 556 height 27
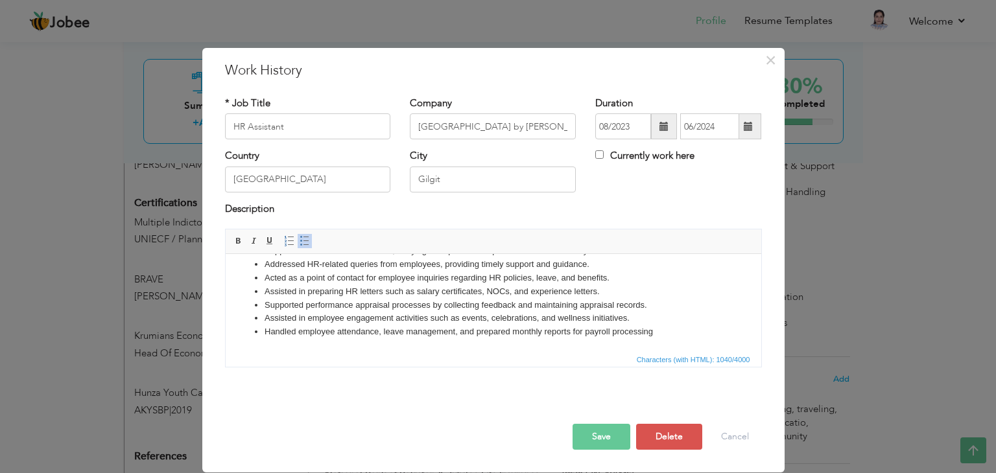
click at [337, 225] on div "Description" at bounding box center [493, 215] width 556 height 27
click at [300, 241] on span at bounding box center [305, 241] width 10 height 10
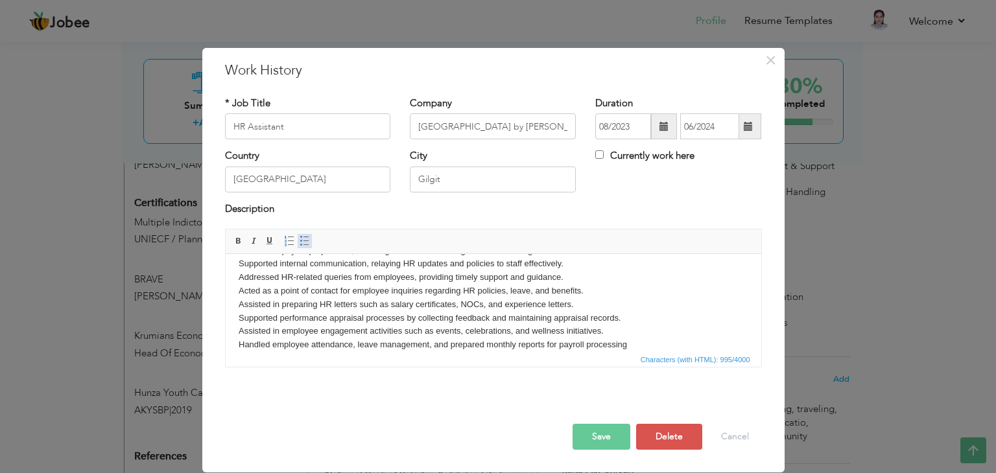
click at [300, 241] on span at bounding box center [305, 241] width 10 height 10
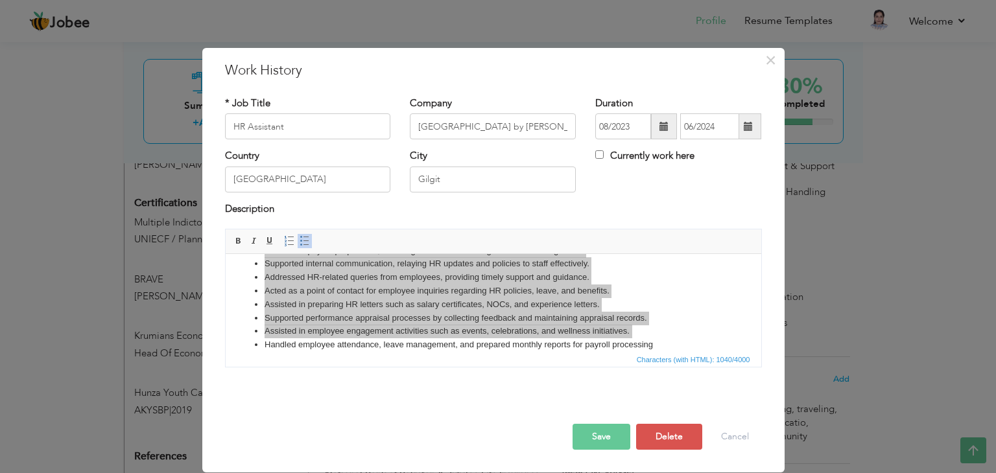
click at [337, 232] on span "Editor toolbars Basic Styles Bold Italic Underline Paragraph Insert/Remove Numb…" at bounding box center [494, 242] width 536 height 25
click at [407, 395] on div "Save Save and Continue Delete Cancel" at bounding box center [493, 423] width 556 height 73
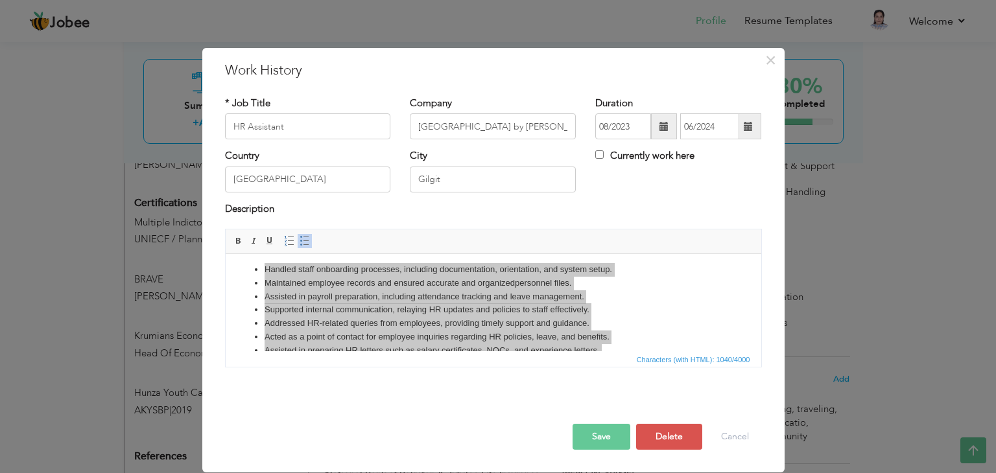
scroll to position [1, 0]
click at [587, 438] on button "Save" at bounding box center [602, 437] width 58 height 26
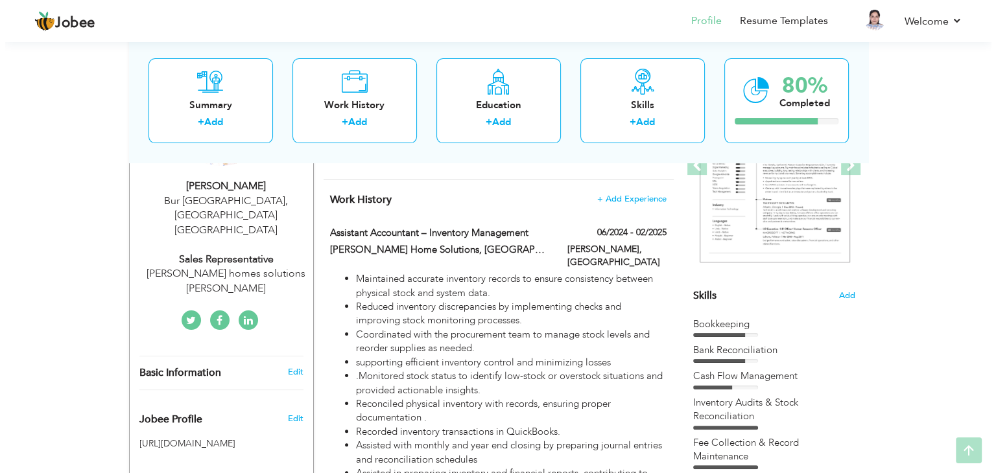
scroll to position [220, 0]
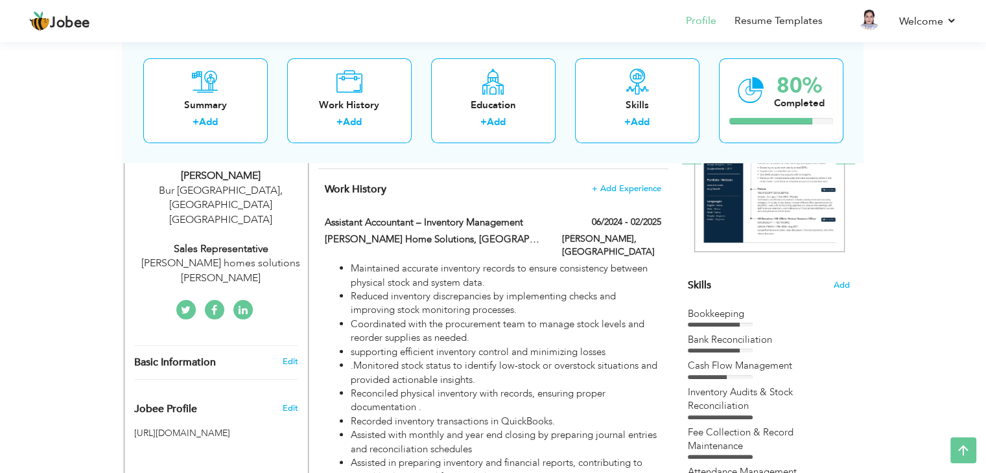
click at [473, 224] on label "Assistant Accountant – Inventory Management" at bounding box center [434, 223] width 218 height 14
type input "Assistant Accountant – Inventory Management"
type input "[PERSON_NAME] Home Solutions, [GEOGRAPHIC_DATA], [GEOGRAPHIC_DATA]"
type input "06/2024"
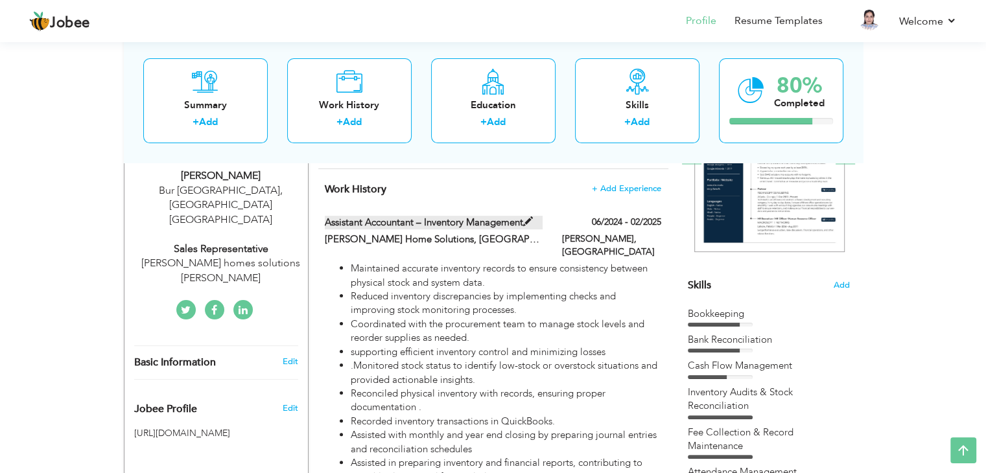
type input "02/2025"
type input "[PERSON_NAME]"
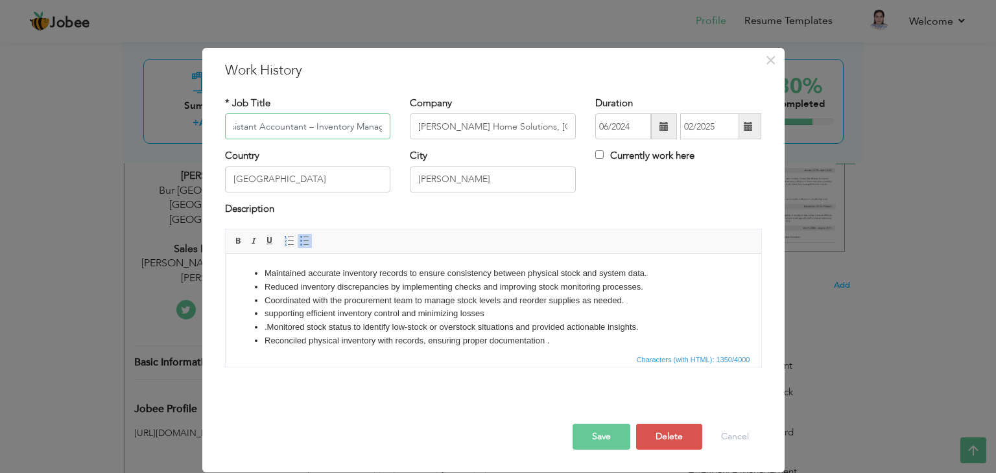
scroll to position [0, 0]
drag, startPoint x: 229, startPoint y: 123, endPoint x: 217, endPoint y: 123, distance: 12.3
click at [217, 123] on div "* Job Title Assistant Accountant – Inventory Management" at bounding box center [307, 123] width 185 height 53
click at [289, 104] on div "* Job Title Assistant Accountant – Inventory Management" at bounding box center [308, 118] width 166 height 43
click at [727, 297] on ul "Maintained accurate inventory records to ensure consistency between physical st…" at bounding box center [493, 354] width 510 height 175
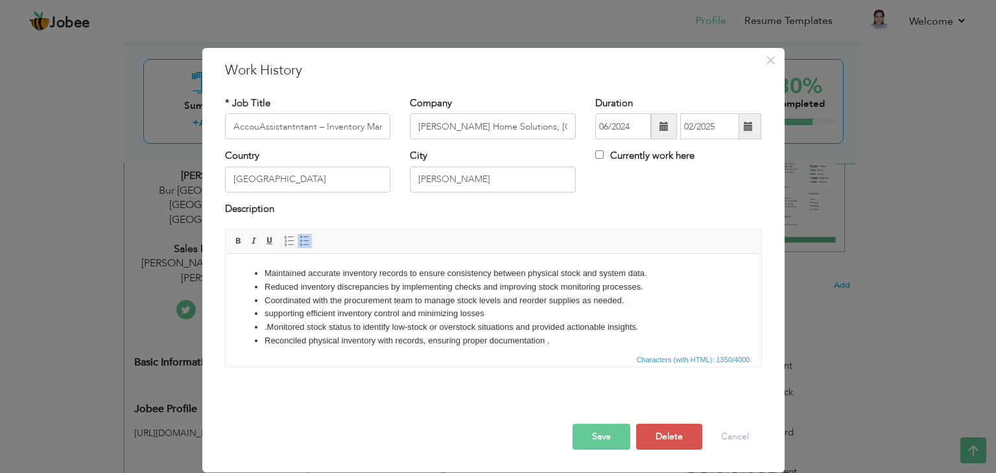
click at [834, 361] on div "× Work History * Job Title AccouAssistantntant – Inventory Management Company J…" at bounding box center [498, 236] width 996 height 473
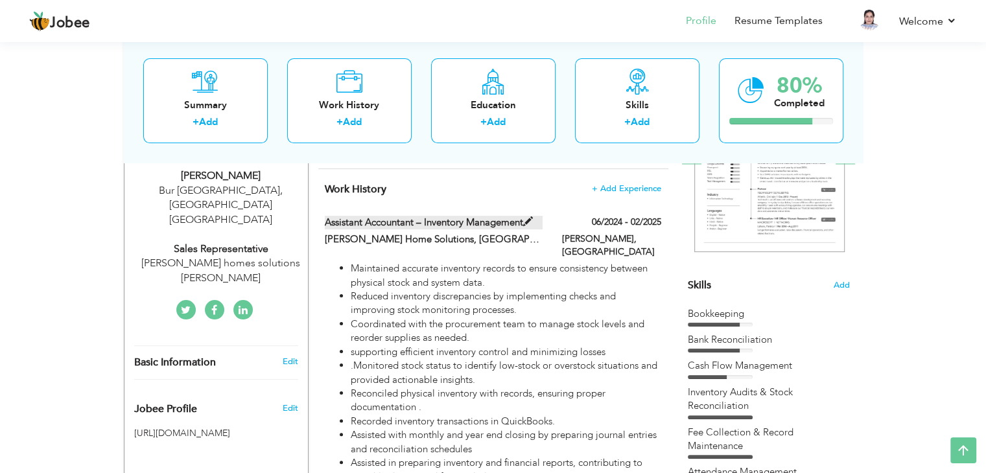
click at [340, 228] on label "Assistant Accountant – Inventory Management" at bounding box center [434, 223] width 218 height 14
type input "Assistant Accountant – Inventory Management"
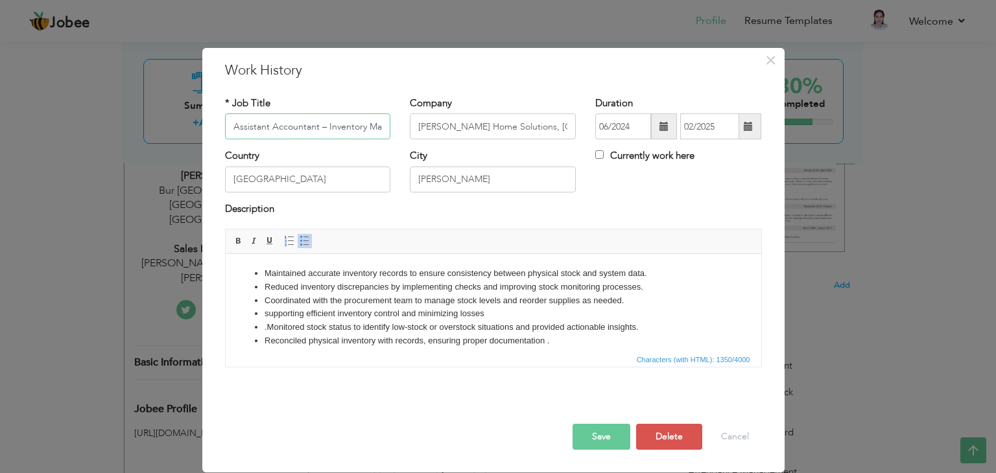
drag, startPoint x: 384, startPoint y: 125, endPoint x: 202, endPoint y: 117, distance: 181.7
click at [202, 117] on div "× Work History * Job Title Assistant Accountant – Inventory Management Company …" at bounding box center [493, 260] width 582 height 425
click at [176, 160] on div "× Work History * Job Title Assistant Accountant – Inventory Management Company …" at bounding box center [498, 236] width 996 height 473
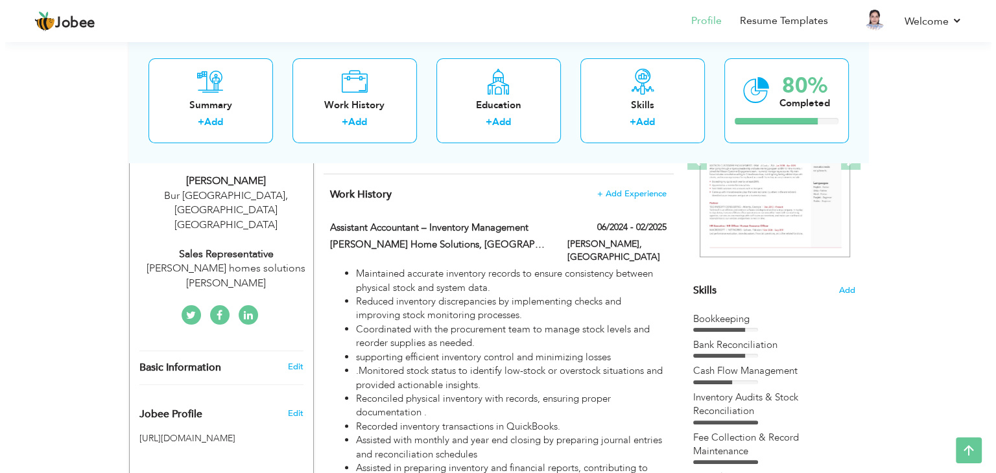
scroll to position [214, 0]
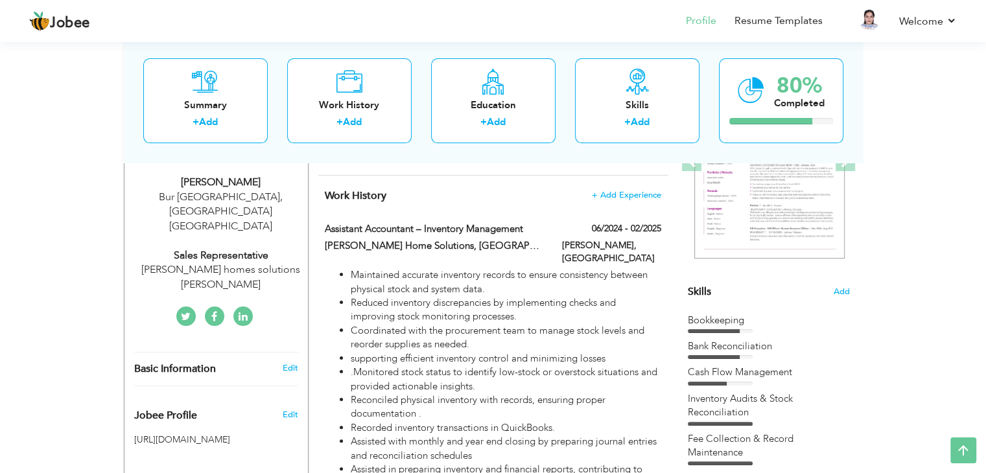
click at [195, 263] on div "Jalal homes solutions Gilgit Baltistan" at bounding box center [221, 278] width 174 height 30
select select "number:228"
select select "number:5"
type input "Jalal homes solutions Gilgit Baltistan"
type input "Sales Representative"
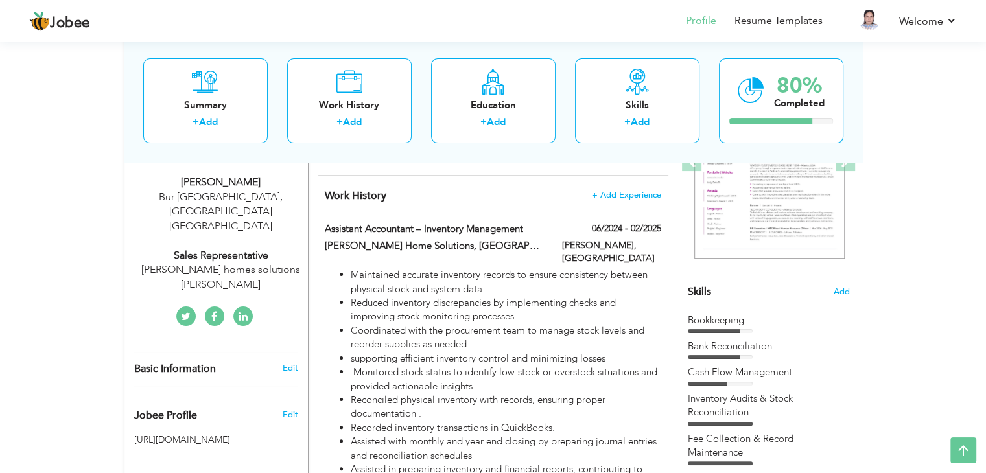
type input "[DOMAIN_NAME][URL][PERSON_NAME]"
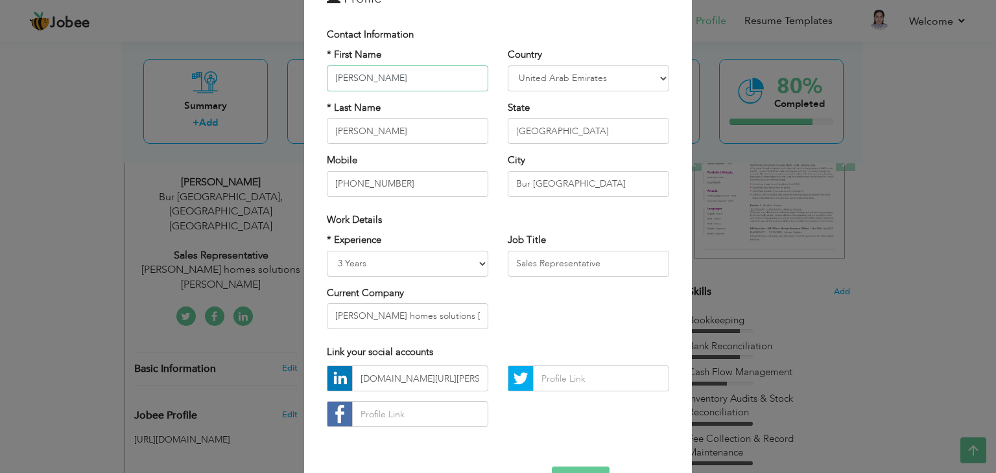
scroll to position [75, 0]
drag, startPoint x: 601, startPoint y: 266, endPoint x: 501, endPoint y: 262, distance: 100.6
click at [501, 262] on div "Job Title Sales Representative" at bounding box center [588, 259] width 181 height 53
paste input "Assistant Accountant – Inventory Management"
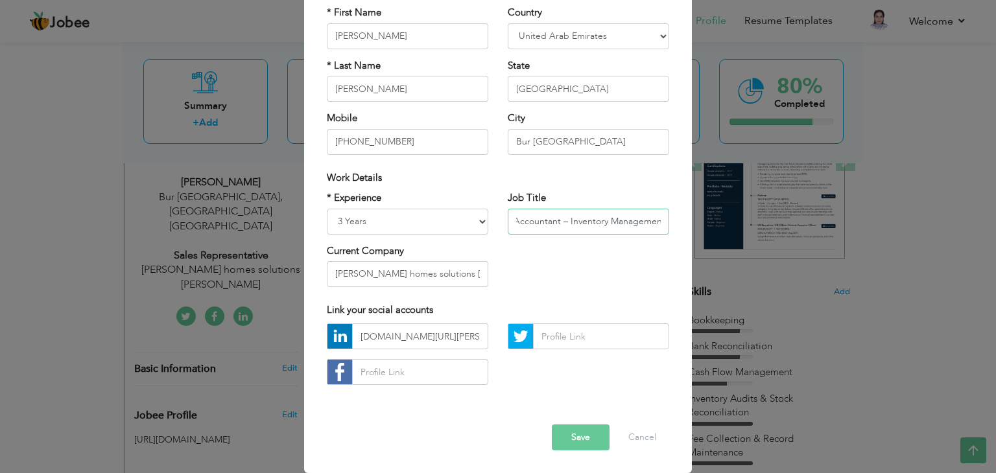
type input "Assistant Accountant – Inventory Management"
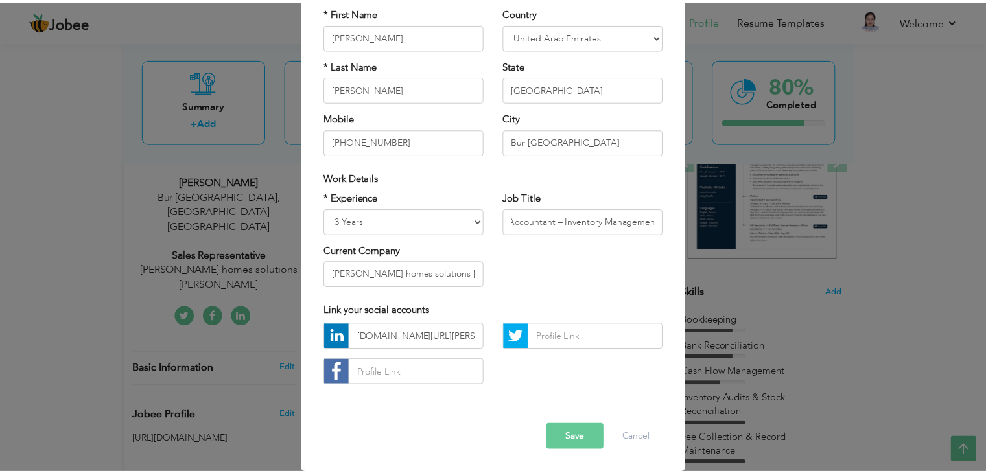
scroll to position [0, 0]
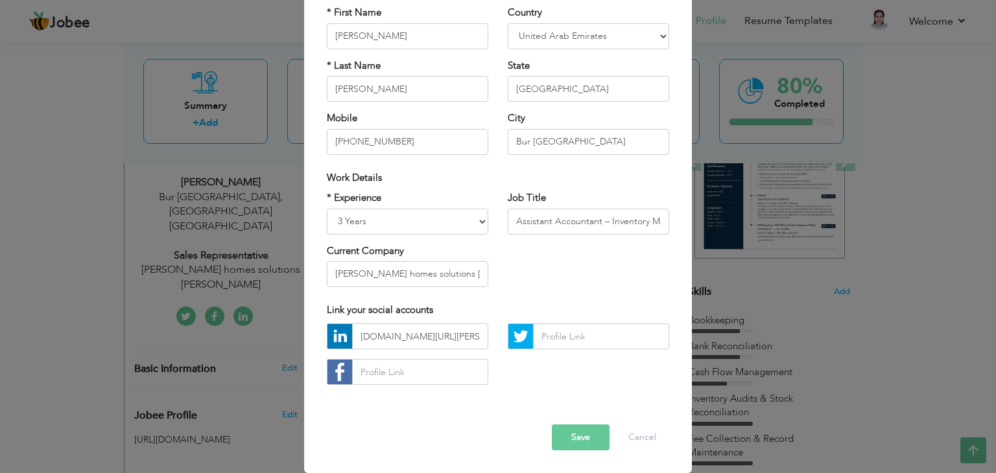
click at [563, 445] on button "Save" at bounding box center [581, 438] width 58 height 26
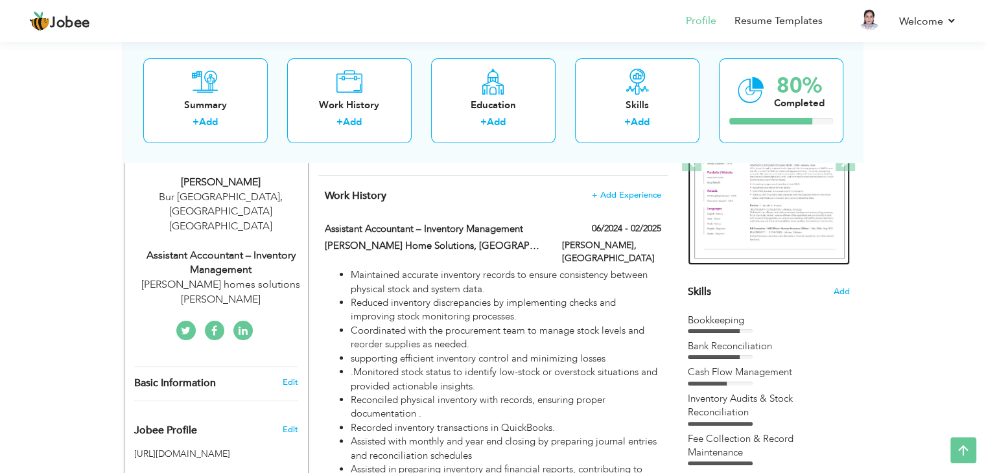
click at [750, 213] on img at bounding box center [769, 162] width 150 height 195
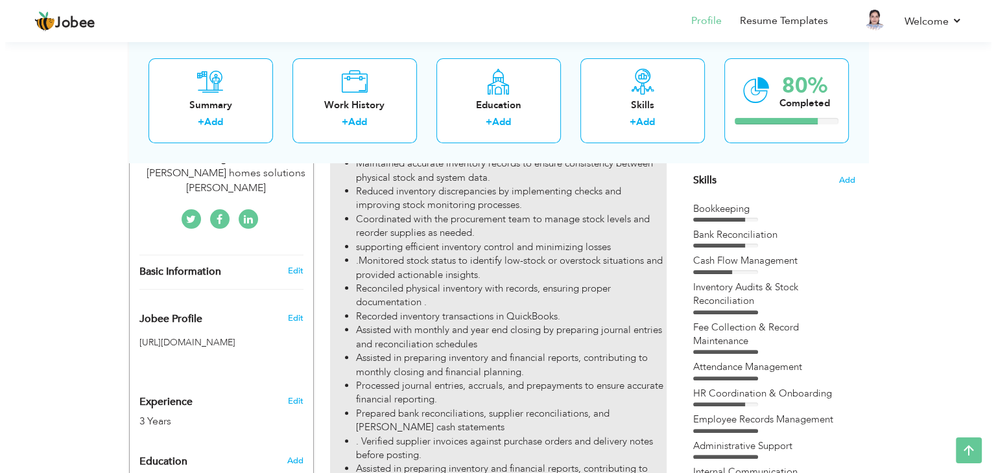
scroll to position [330, 0]
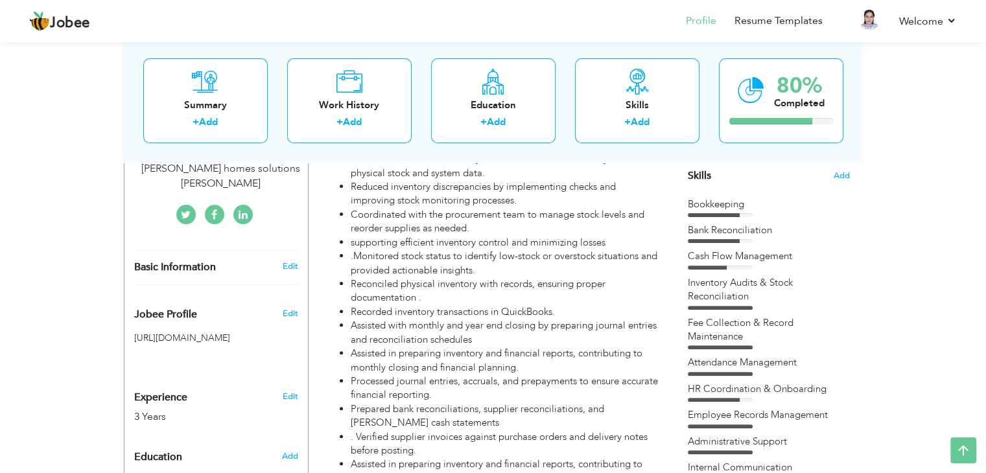
click at [717, 174] on div "Skills Add" at bounding box center [769, 48] width 162 height 269
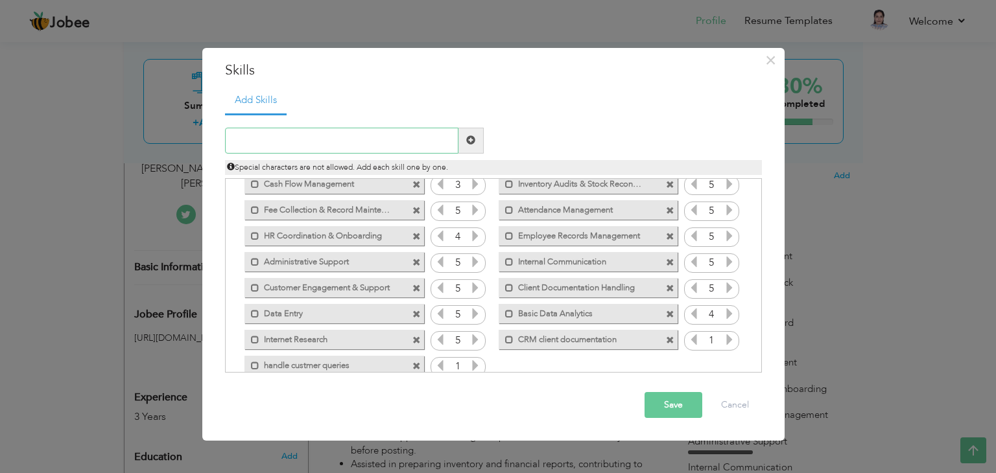
scroll to position [80, 0]
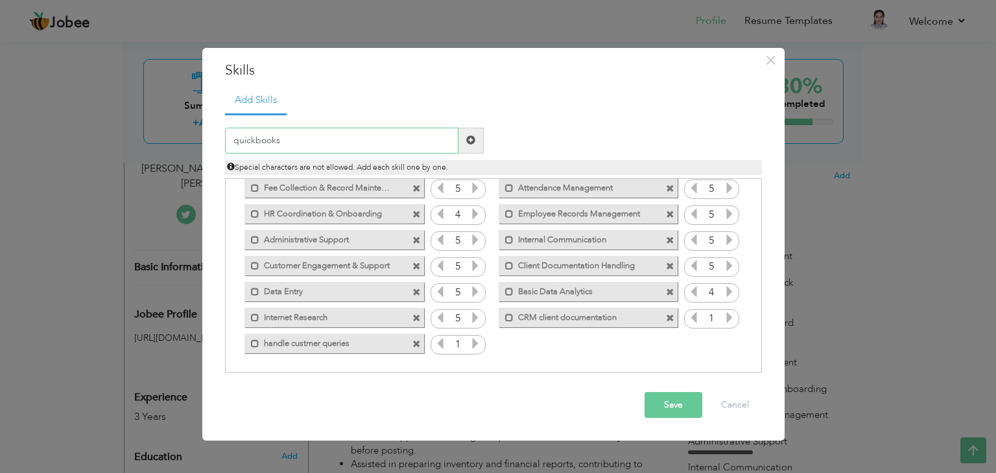
click at [241, 141] on input "quickbooks" at bounding box center [341, 141] width 233 height 26
click at [236, 141] on input "quickbooks" at bounding box center [341, 141] width 233 height 26
type input "Quickbooks"
click at [466, 139] on span at bounding box center [470, 140] width 9 height 9
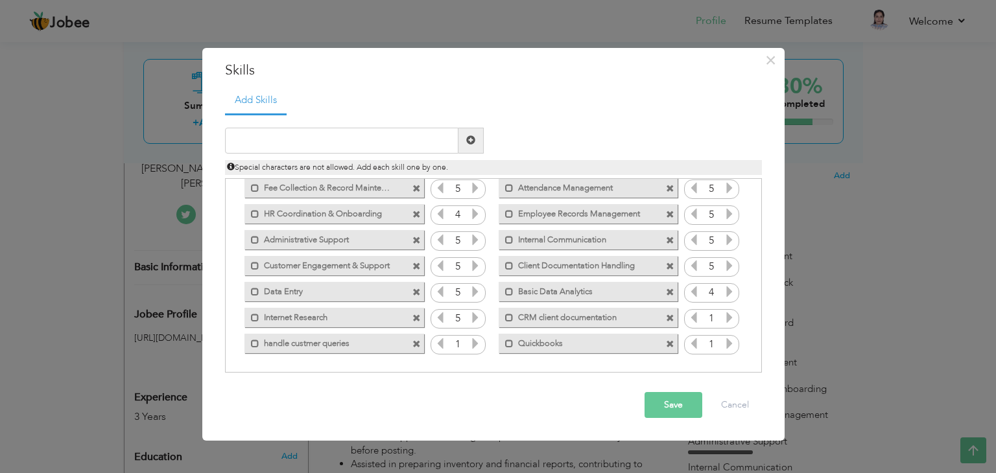
click at [662, 402] on button "Save" at bounding box center [673, 405] width 58 height 26
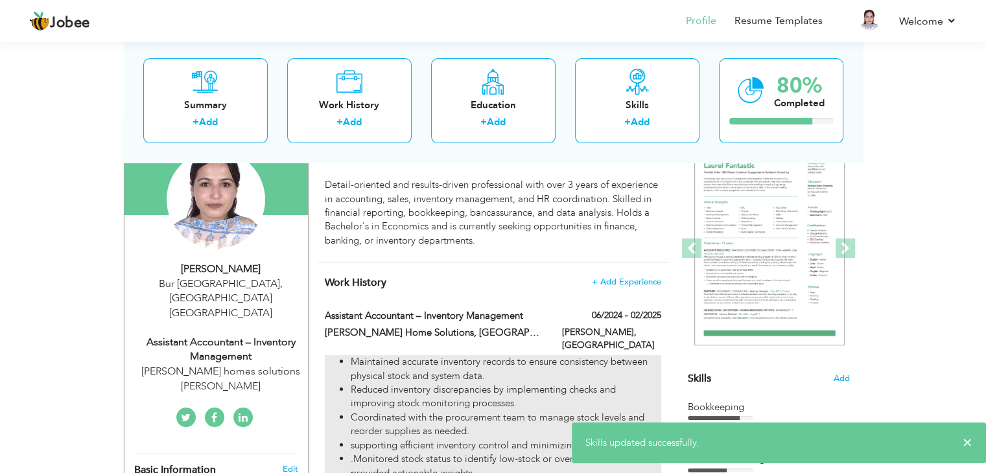
scroll to position [125, 0]
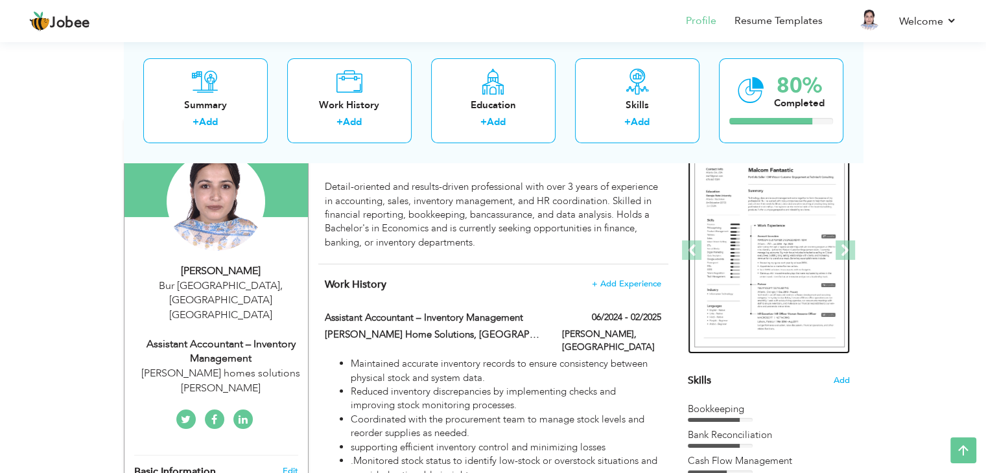
click at [783, 242] on img at bounding box center [769, 251] width 150 height 195
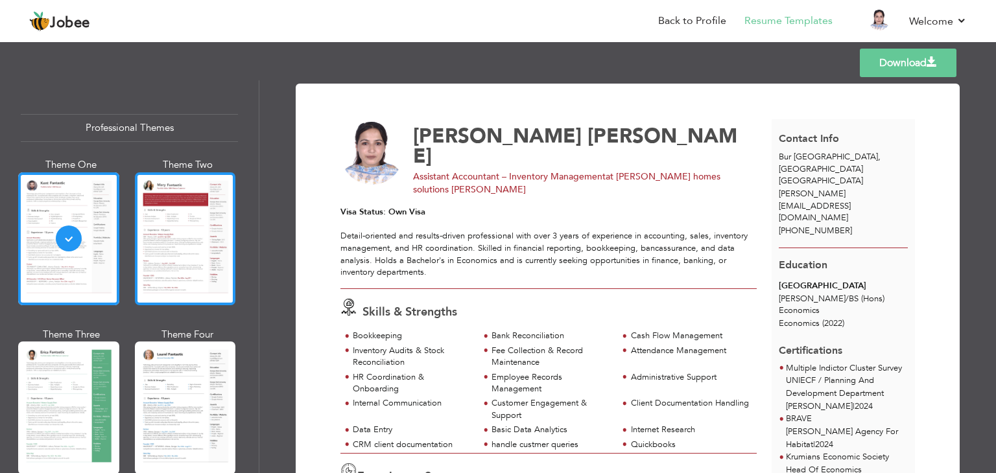
click at [176, 217] on div at bounding box center [185, 238] width 101 height 133
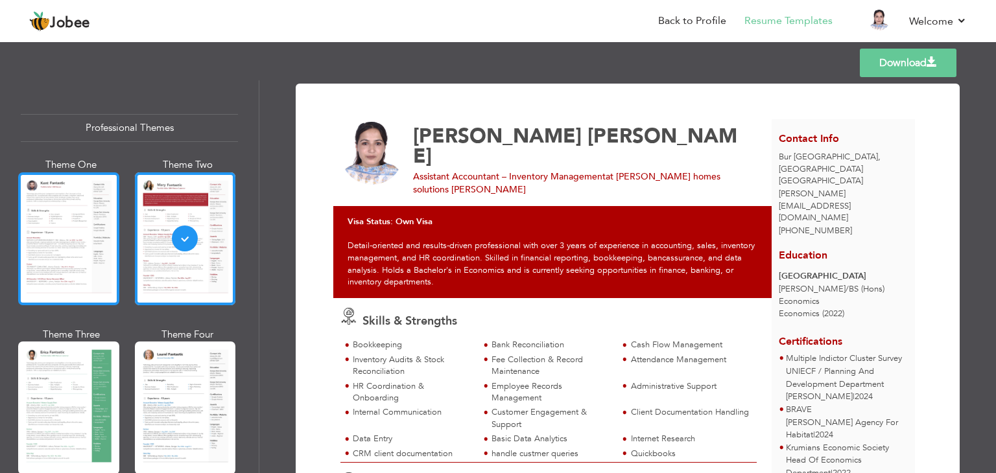
click at [56, 228] on div at bounding box center [68, 238] width 101 height 133
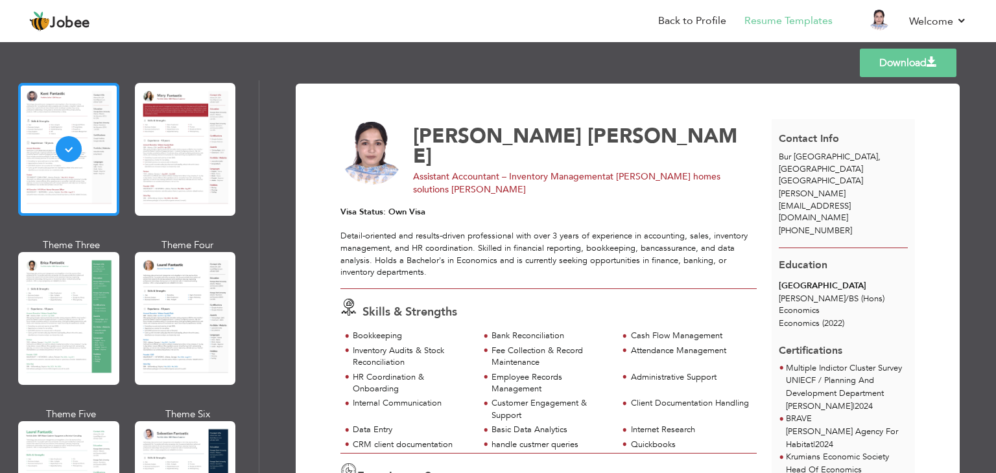
scroll to position [99, 0]
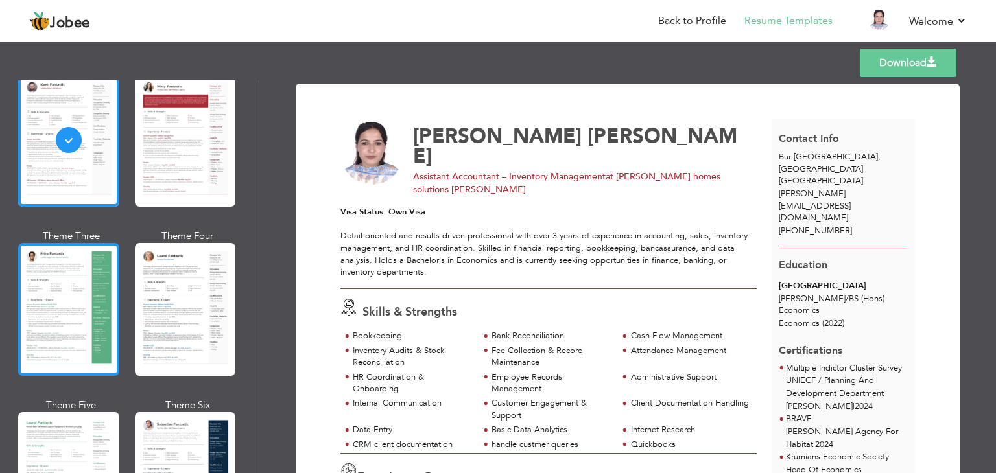
click at [64, 268] on div at bounding box center [68, 309] width 101 height 133
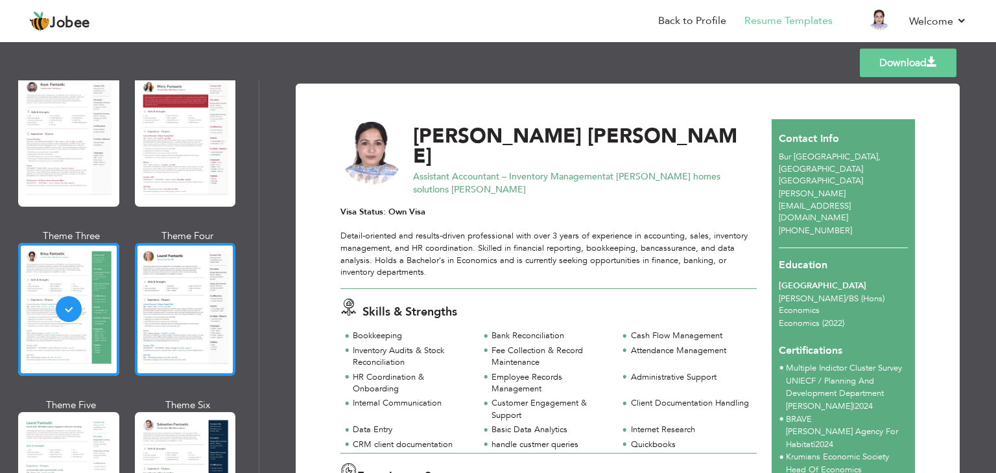
click at [148, 280] on div at bounding box center [185, 309] width 101 height 133
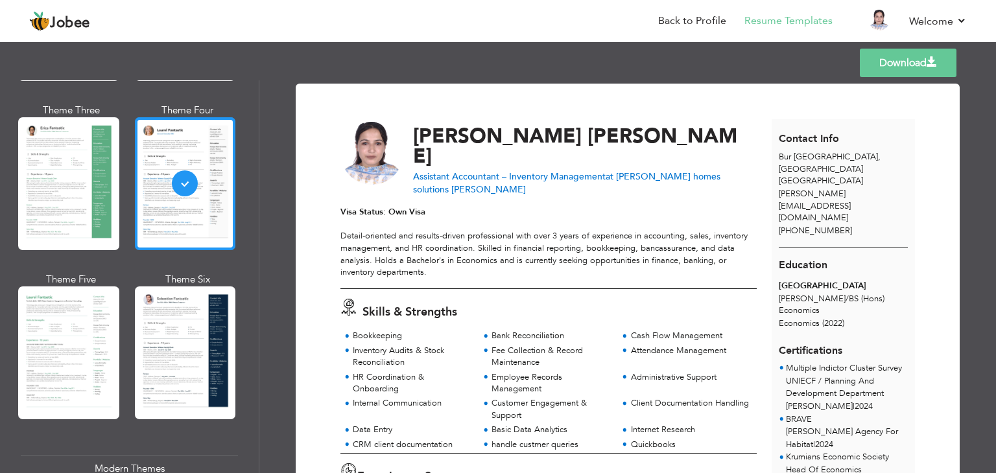
scroll to position [228, 0]
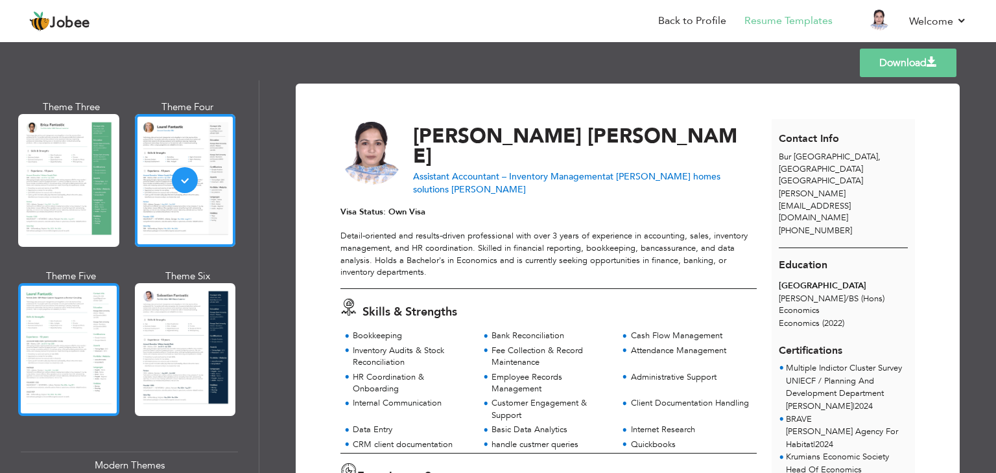
click at [41, 303] on div at bounding box center [68, 349] width 101 height 133
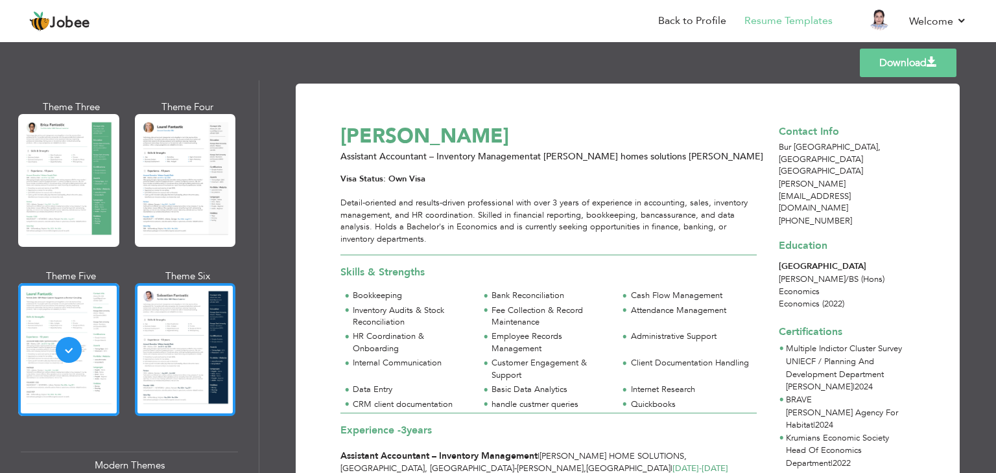
click at [144, 296] on div at bounding box center [185, 349] width 101 height 133
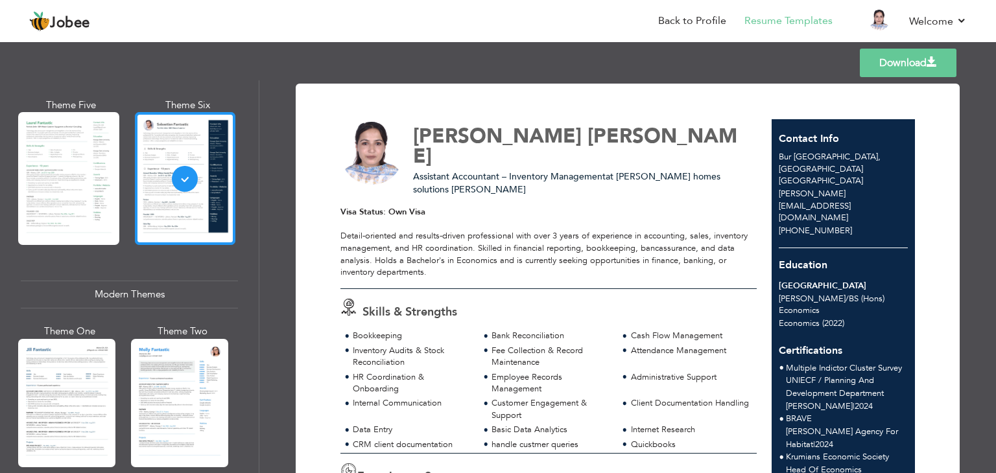
scroll to position [427, 0]
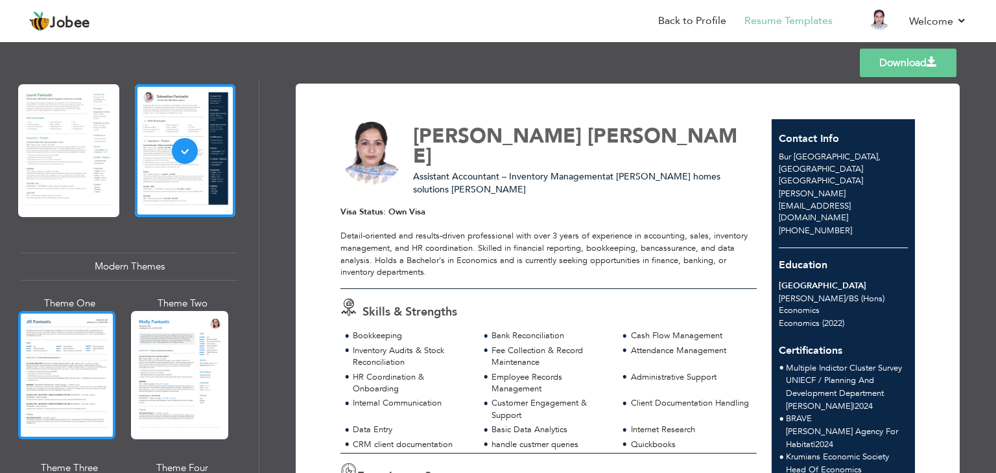
click at [64, 336] on div at bounding box center [66, 375] width 97 height 128
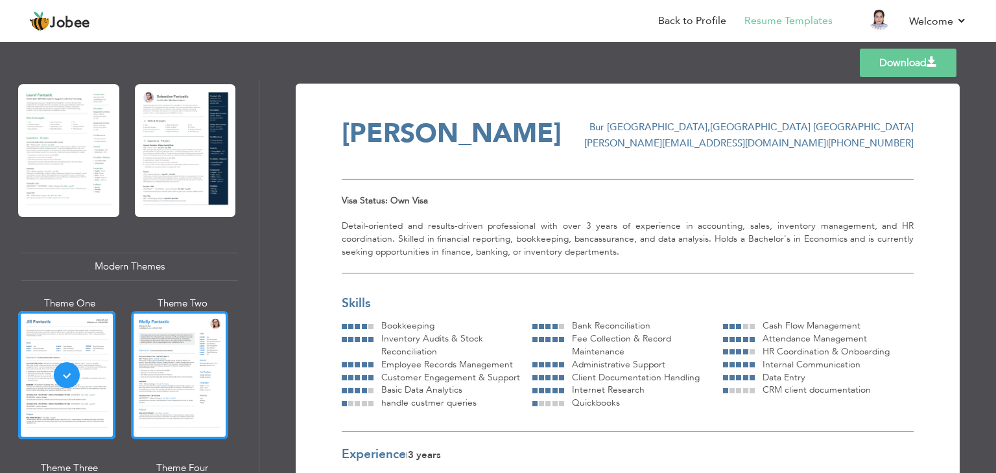
click at [156, 339] on div at bounding box center [179, 375] width 97 height 128
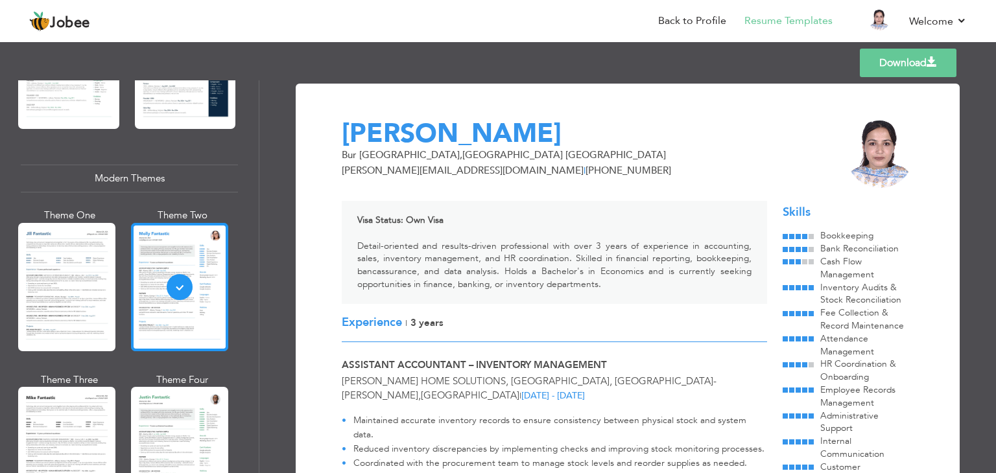
scroll to position [585, 0]
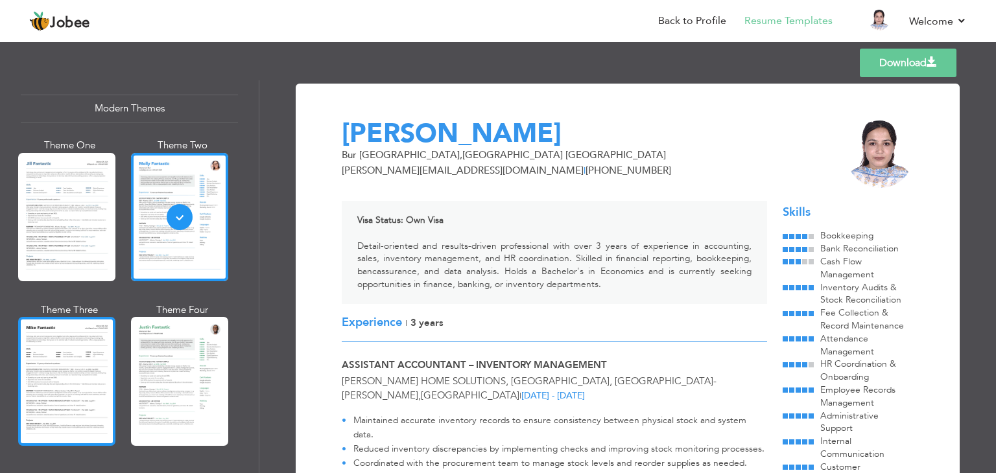
click at [80, 361] on div at bounding box center [66, 381] width 97 height 128
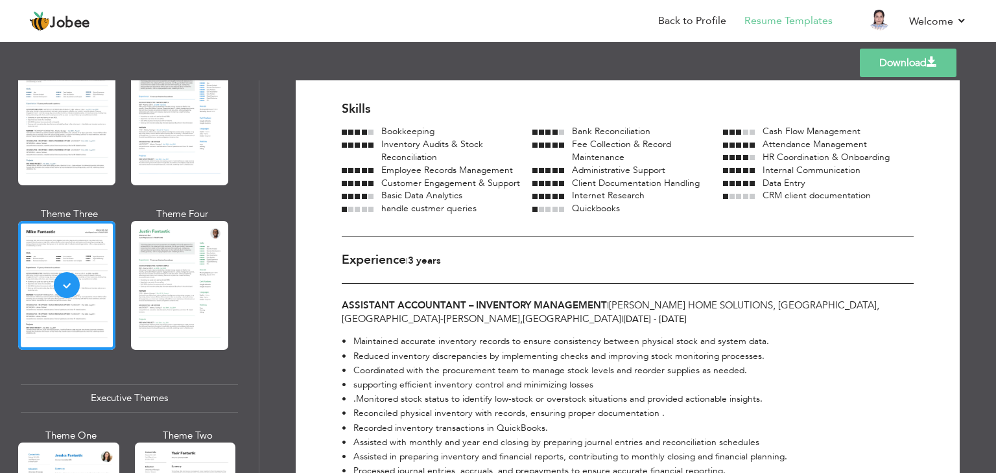
scroll to position [230, 0]
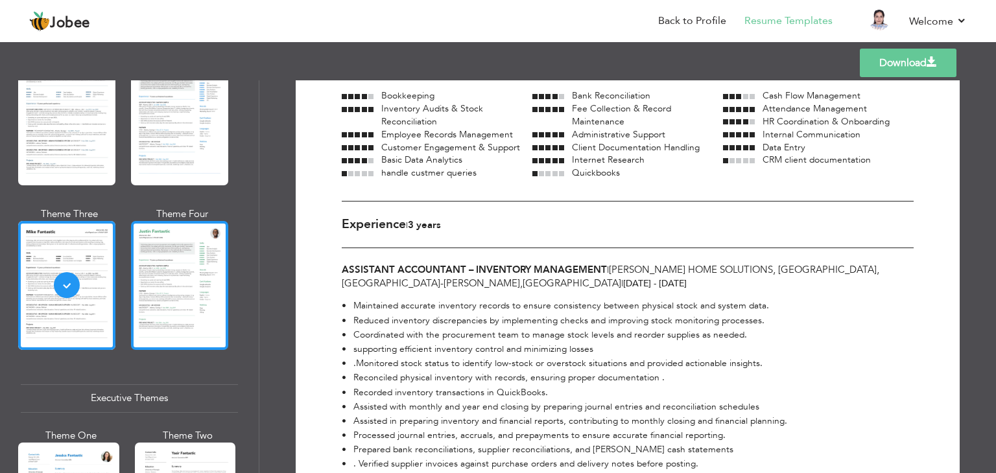
click at [191, 262] on div at bounding box center [179, 285] width 97 height 128
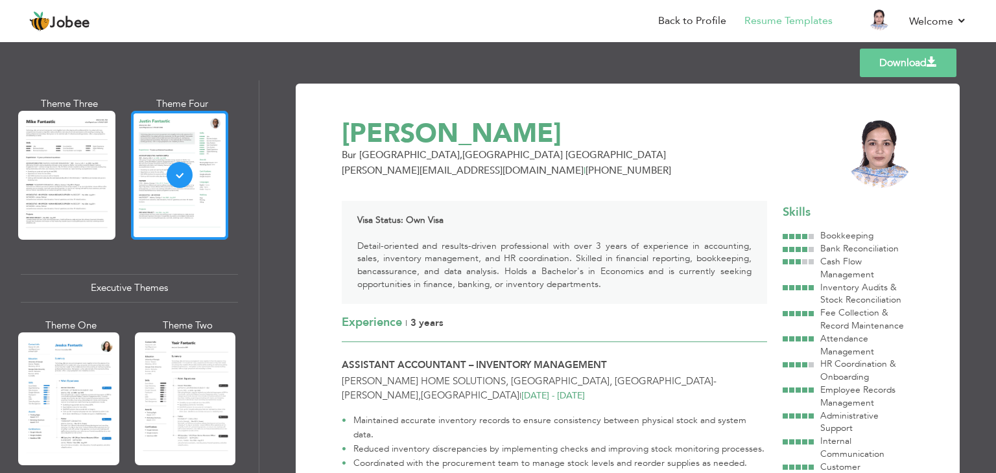
scroll to position [794, 0]
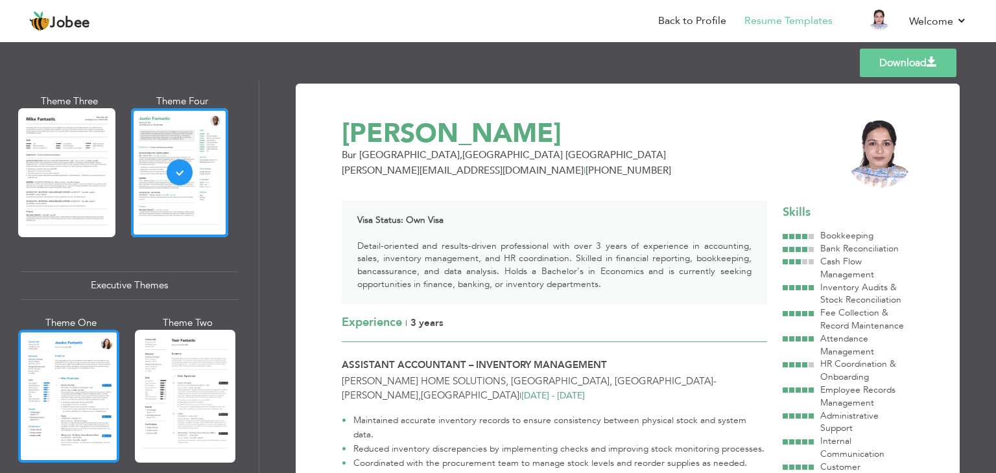
click at [69, 381] on div at bounding box center [68, 396] width 101 height 133
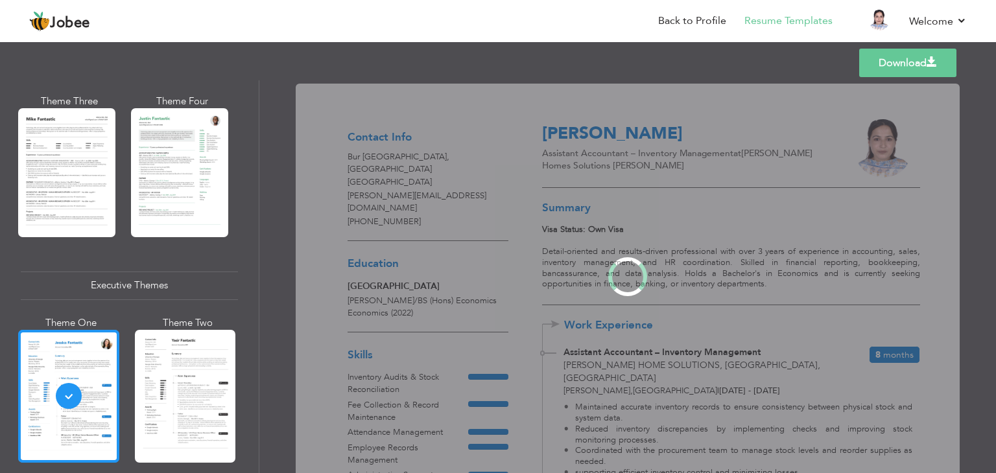
scroll to position [792, 0]
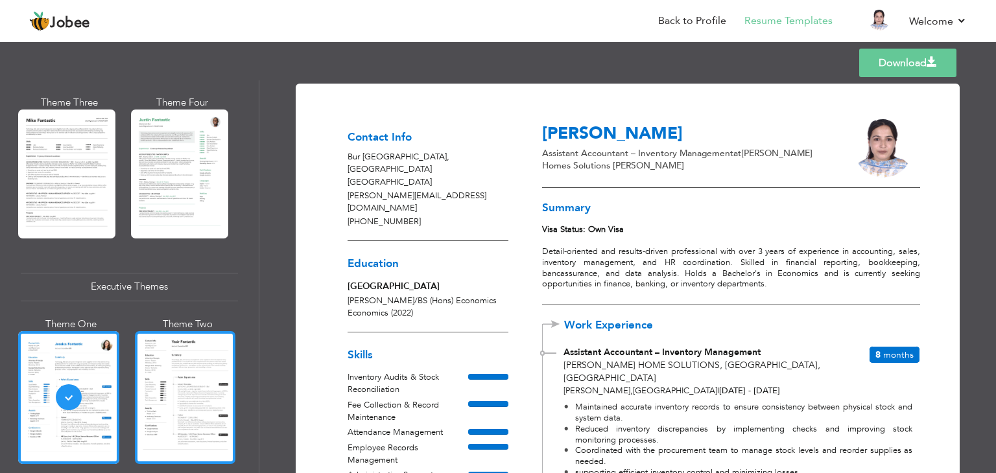
click at [172, 397] on div at bounding box center [185, 397] width 101 height 133
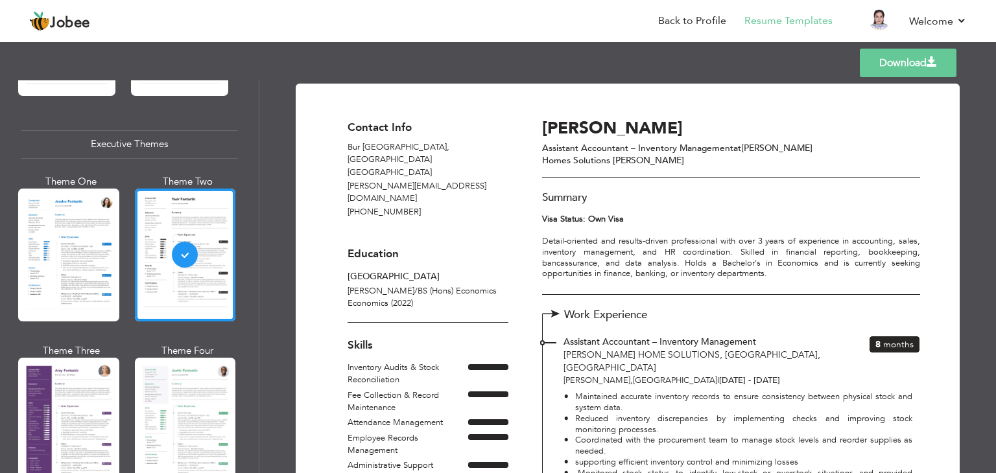
scroll to position [119, 0]
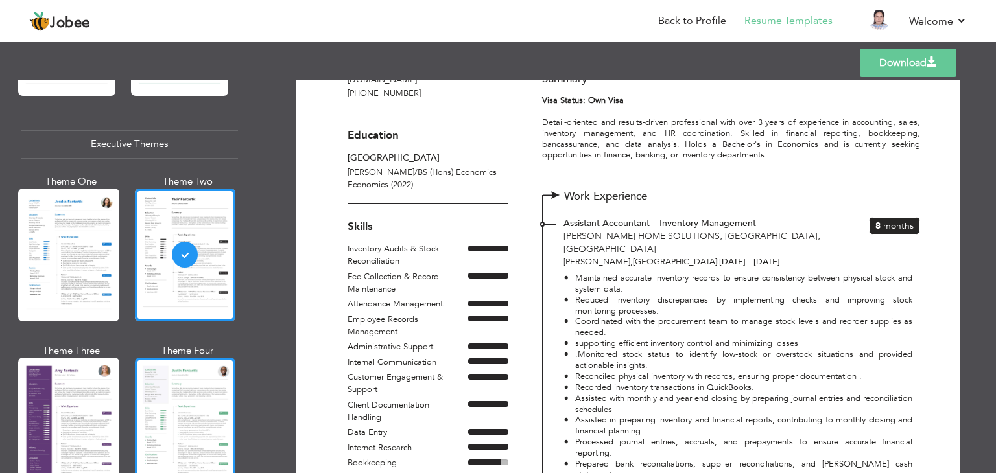
click at [139, 393] on div at bounding box center [185, 424] width 101 height 133
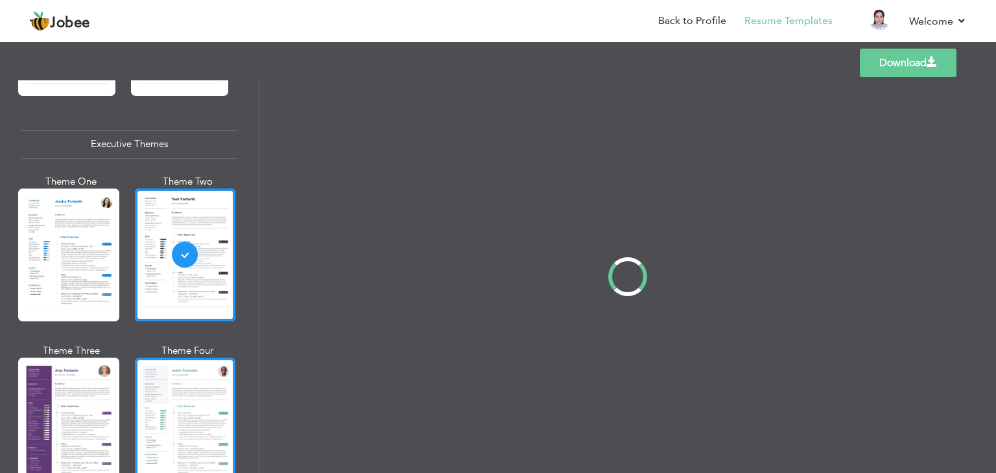
scroll to position [0, 0]
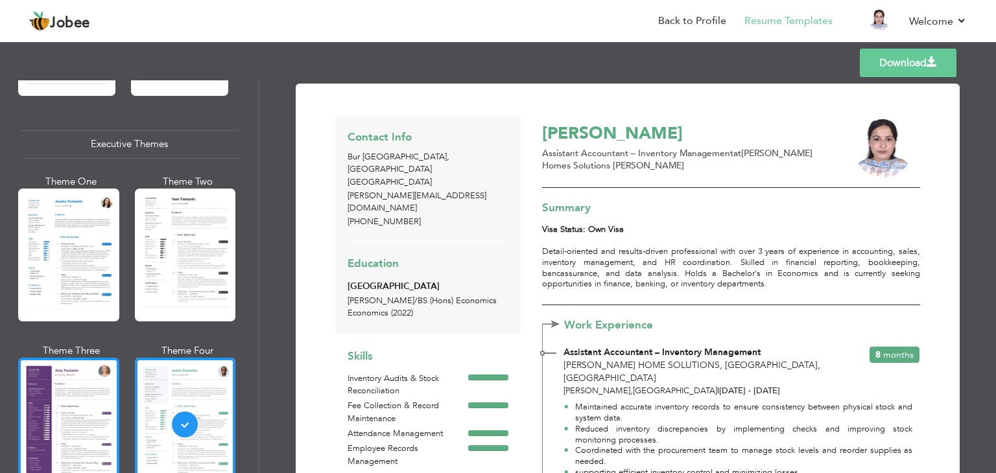
click at [71, 405] on div at bounding box center [68, 424] width 101 height 133
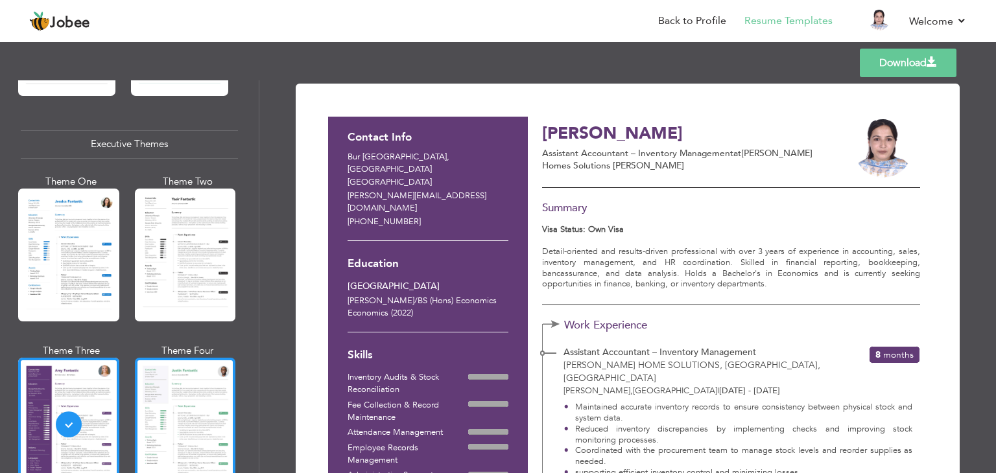
click at [181, 413] on div at bounding box center [185, 424] width 101 height 133
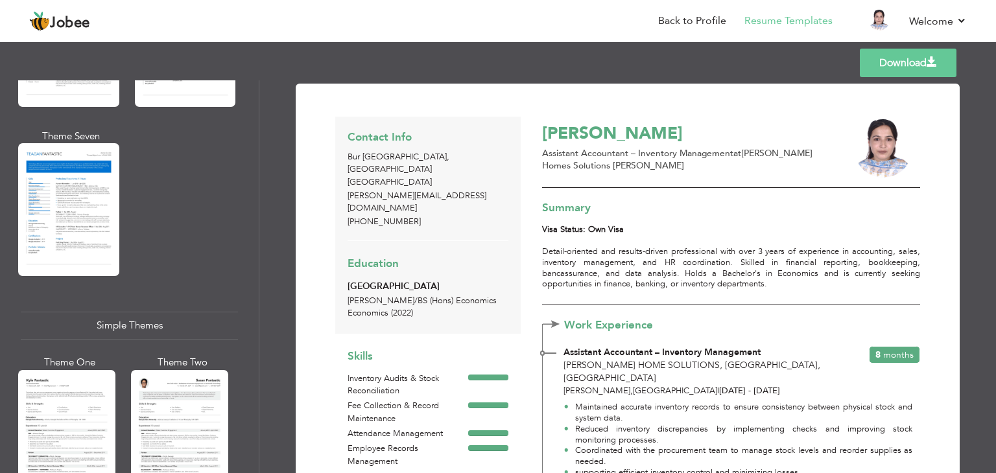
scroll to position [2054, 0]
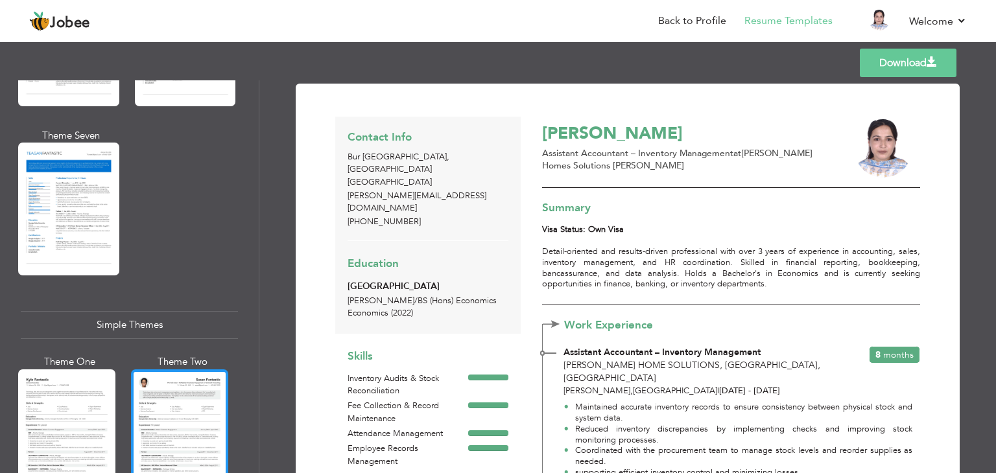
click at [167, 390] on div at bounding box center [179, 434] width 97 height 128
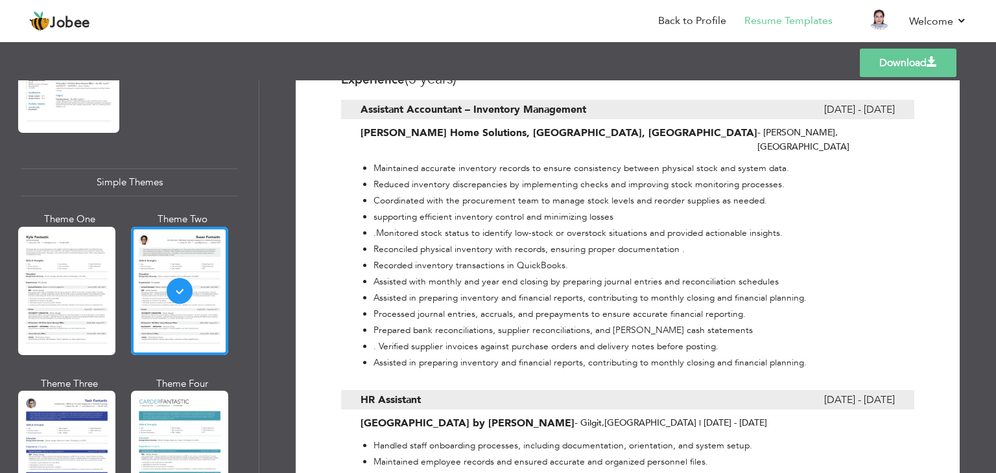
scroll to position [0, 0]
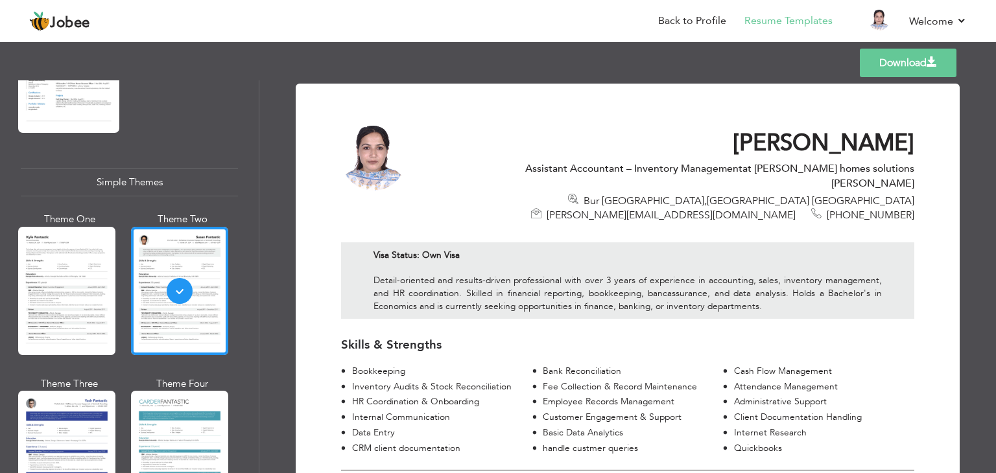
click at [890, 62] on link "Download" at bounding box center [908, 63] width 97 height 29
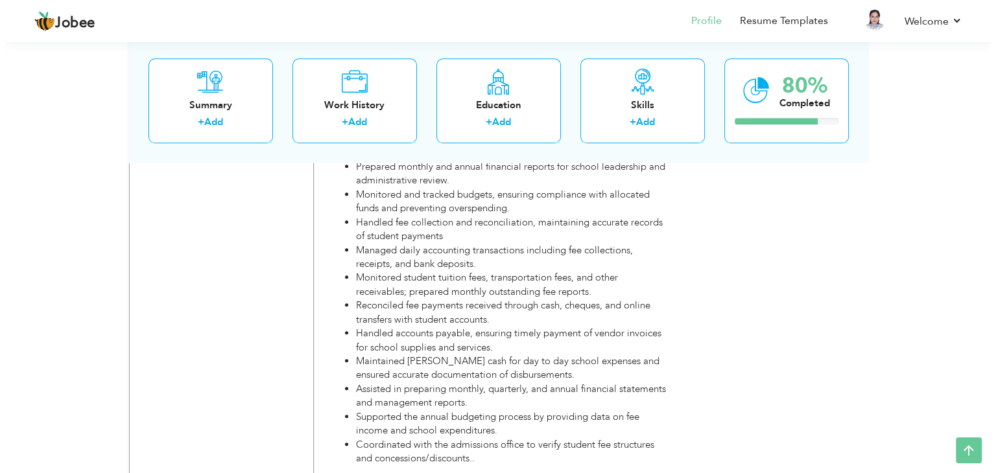
scroll to position [1400, 0]
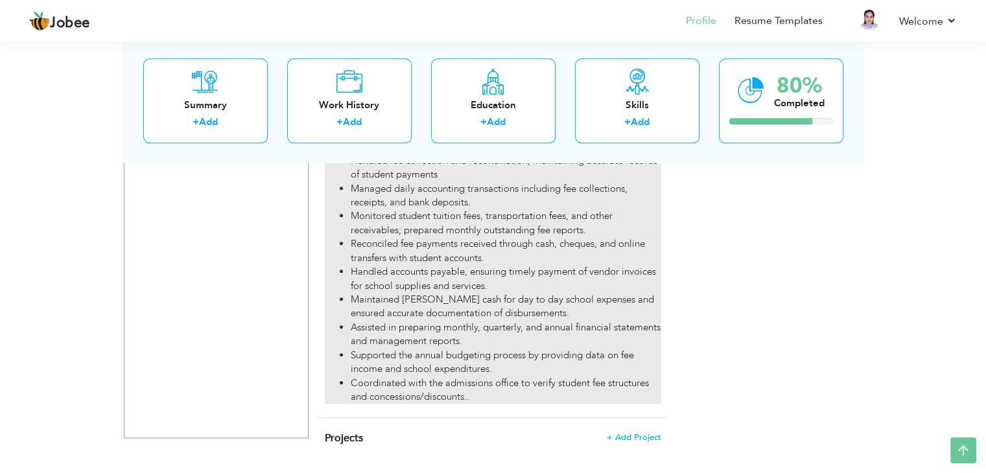
click at [473, 321] on li "Assisted in preparing monthly, quarterly, and annual financial statements and m…" at bounding box center [506, 335] width 310 height 28
type input "Junior Accountant"
type input "The Scholars Academy"
type input "04/2021"
type input "03/2022"
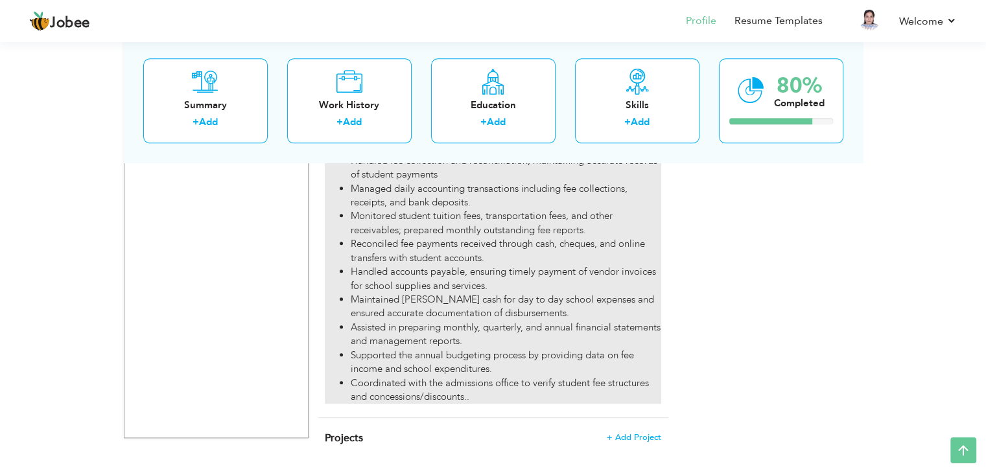
type input "[GEOGRAPHIC_DATA]"
type input "[PERSON_NAME]"
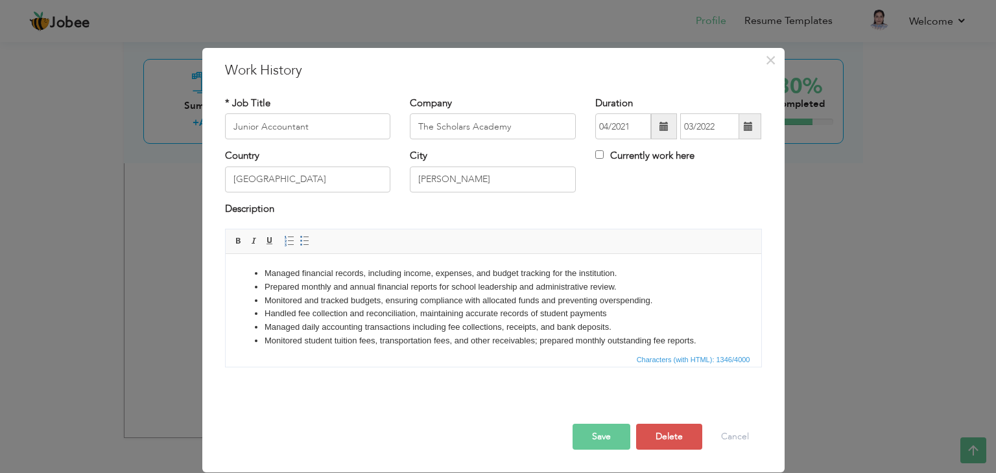
click at [650, 304] on li "Monitored and tracked budgets, ensuring compliance with allocated funds and pre…" at bounding box center [493, 301] width 458 height 14
click at [653, 304] on li "Monitored and tracked budgets, ensuring compliance with allocated funds and pre…" at bounding box center [493, 301] width 458 height 14
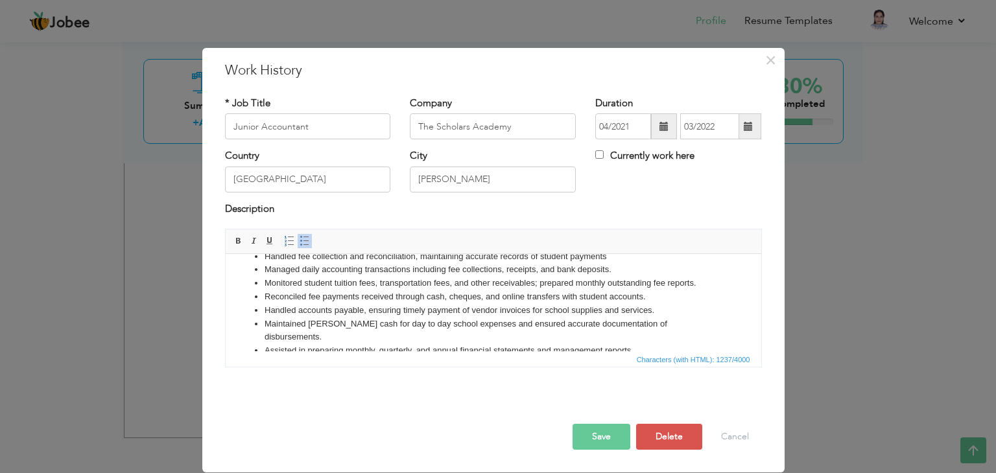
scroll to position [44, 0]
click at [664, 313] on li "Handled accounts payable, ensuring timely payment of vendor invoices for school…" at bounding box center [493, 311] width 458 height 14
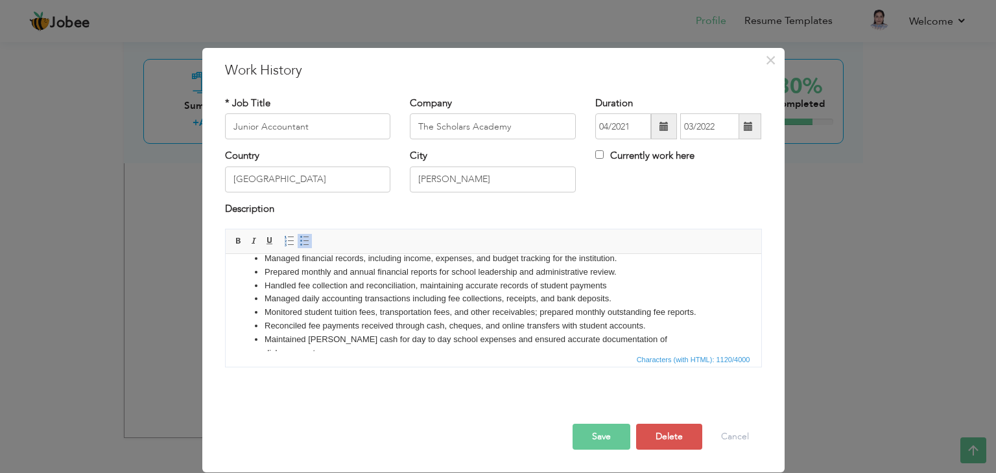
scroll to position [13, 0]
click at [617, 281] on li "Handled fee collection and reconciliation, maintaining accurate records of stud…" at bounding box center [493, 288] width 458 height 14
click at [617, 275] on li "Prepared monthly and annual financial reports for school leadership and adminis…" at bounding box center [493, 275] width 458 height 14
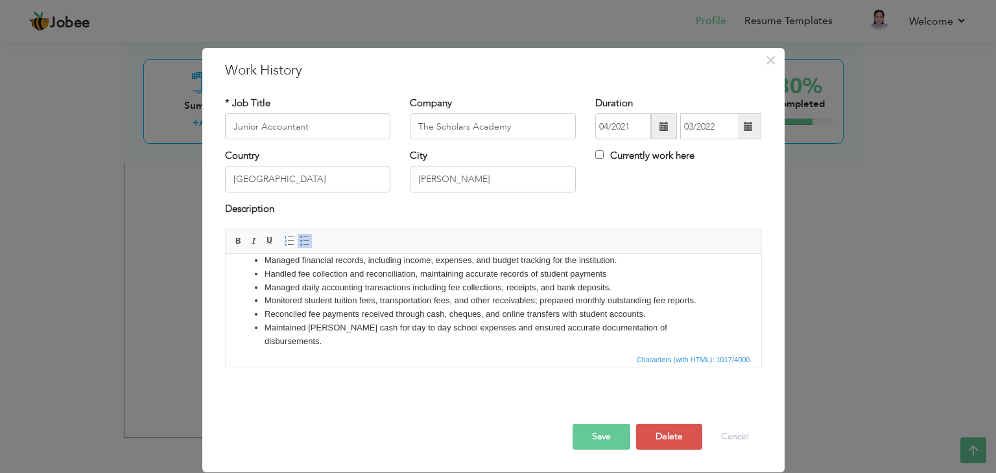
scroll to position [49, 0]
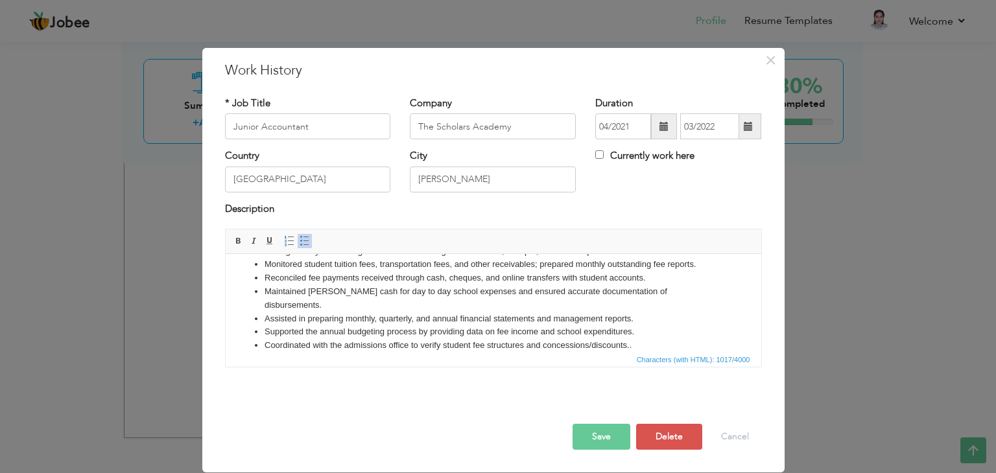
click at [637, 325] on li "Supported the annual budgeting process by providing data on fee income and scho…" at bounding box center [493, 332] width 458 height 14
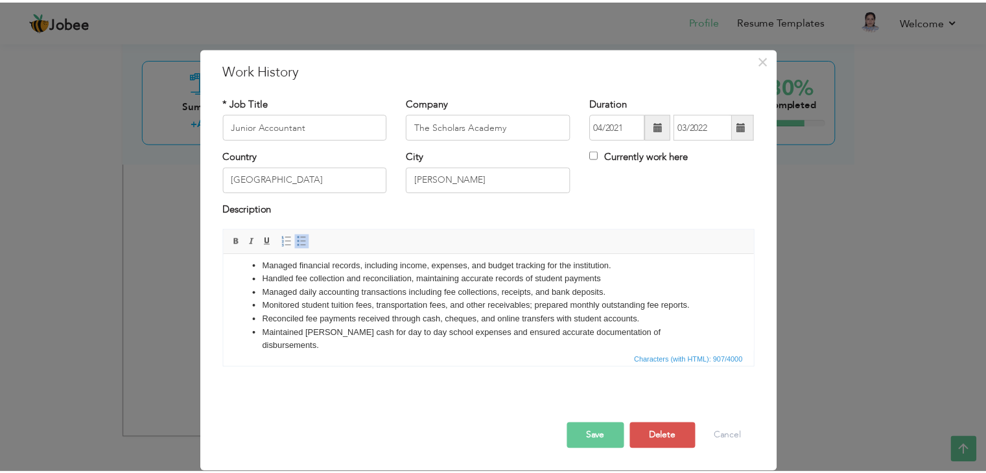
scroll to position [0, 0]
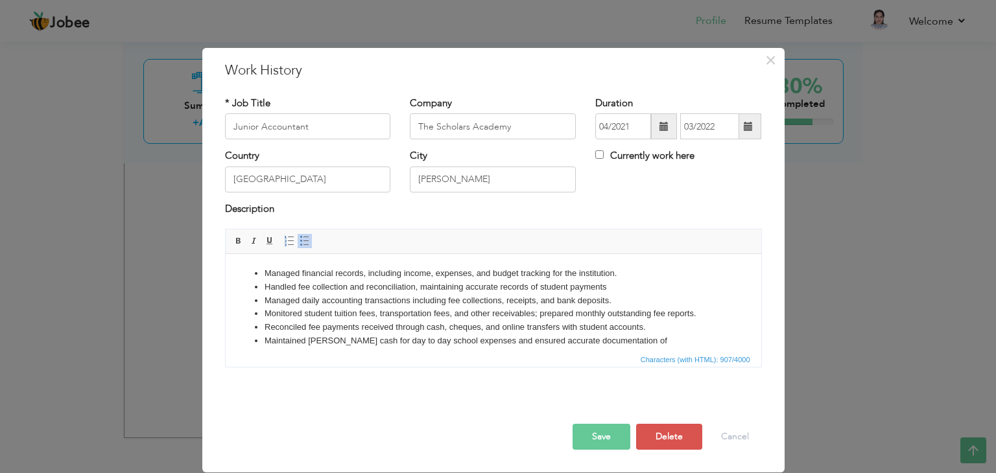
click at [594, 434] on button "Save" at bounding box center [602, 437] width 58 height 26
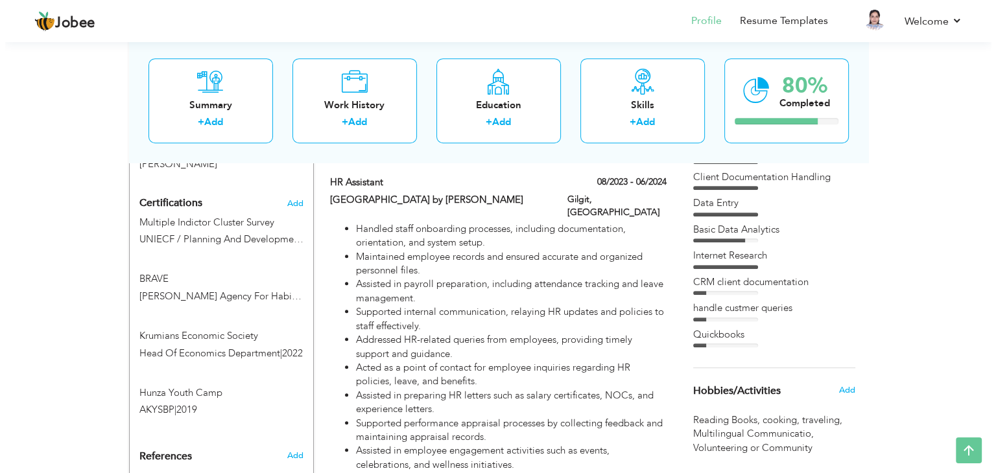
scroll to position [695, 0]
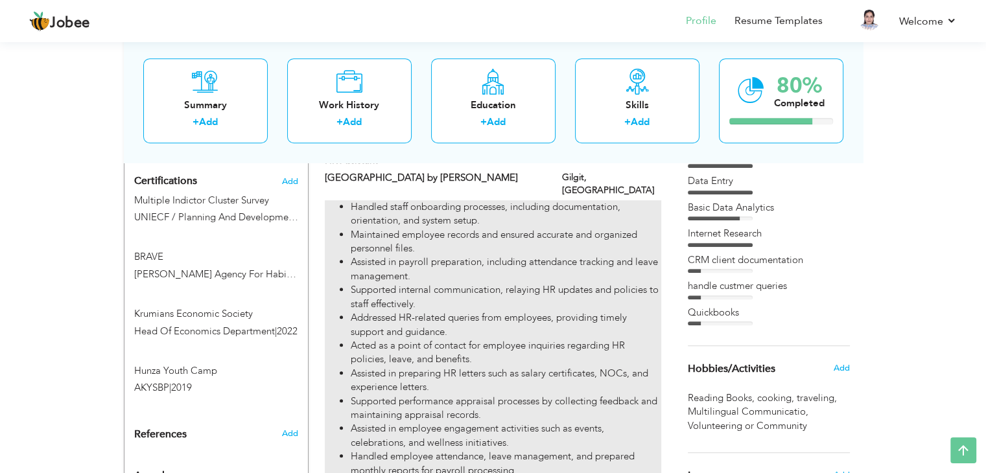
click at [532, 422] on li "Assisted in employee engagement activities such as events, celebrations, and we…" at bounding box center [506, 436] width 310 height 28
type input "HR Assistant"
type input "[GEOGRAPHIC_DATA] by [PERSON_NAME]"
type input "08/2023"
type input "06/2024"
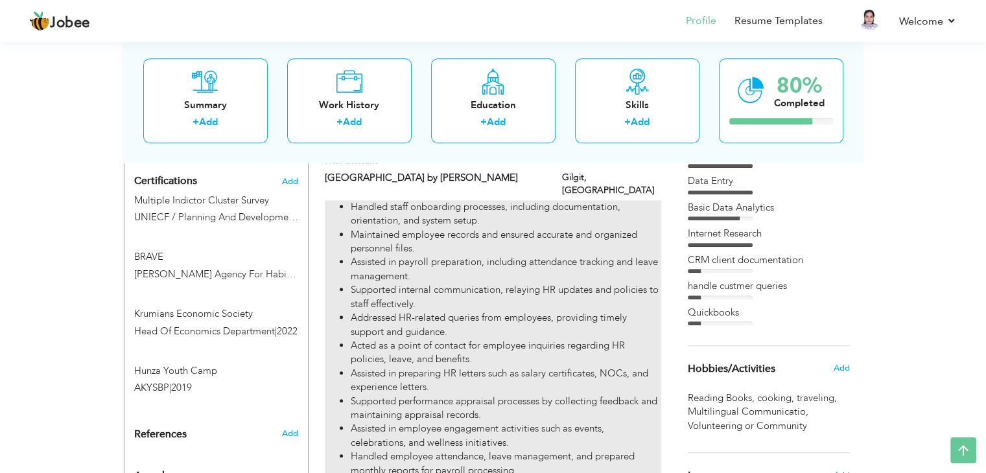
type input "Gilgit"
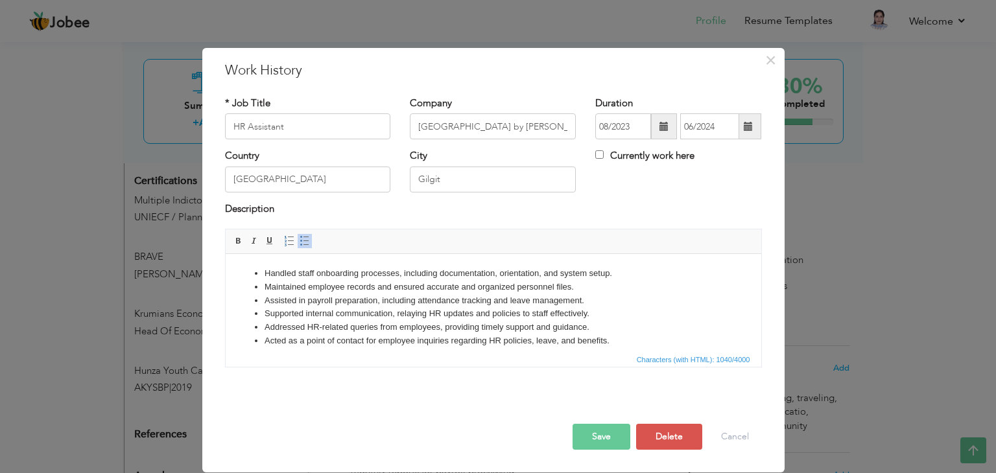
click at [593, 318] on li "Supported internal communication, relaying HR updates and policies to staff eff…" at bounding box center [493, 314] width 458 height 14
click at [614, 327] on li "Acted as a point of contact for employee inquiries regarding HR policies, leave…" at bounding box center [493, 328] width 458 height 14
click at [602, 344] on li "Assisted in preparing HR letters such as salary certificates, NOCs, and experie…" at bounding box center [493, 342] width 458 height 14
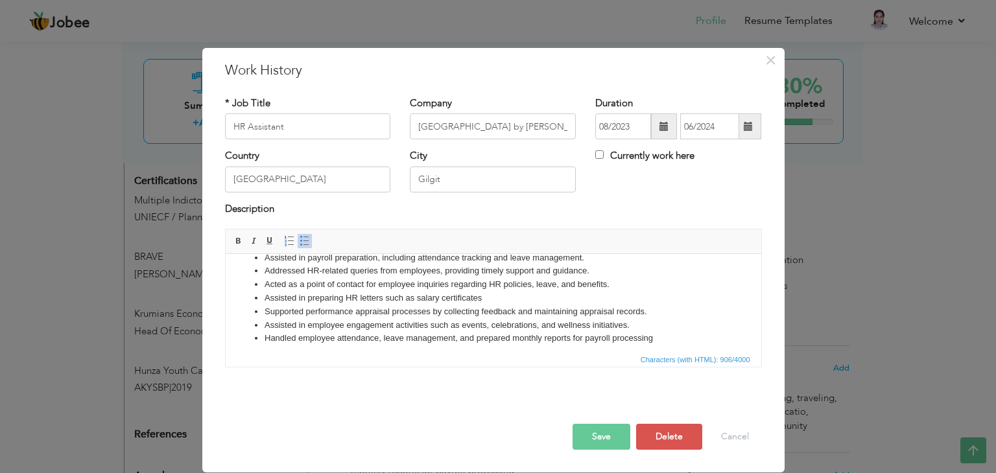
scroll to position [44, 0]
click at [646, 311] on li "Supported performance appraisal processes by collecting feedback and maintainin…" at bounding box center [493, 311] width 458 height 14
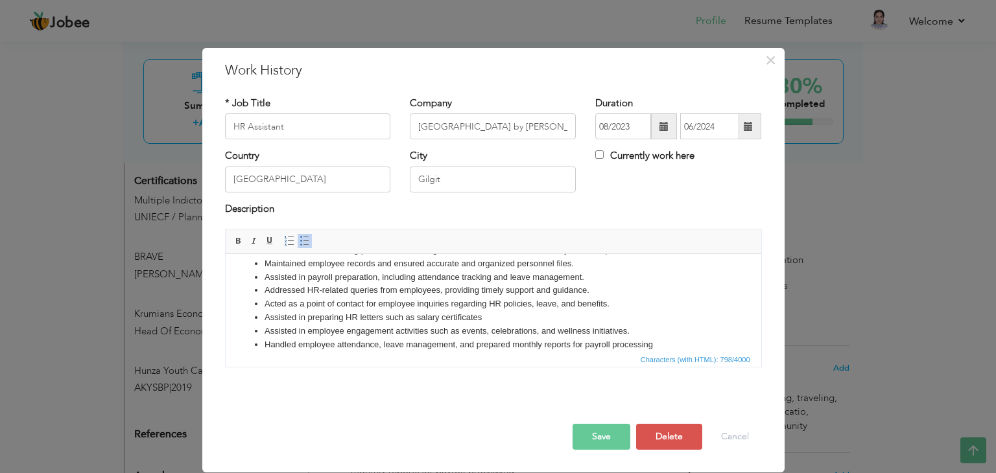
scroll to position [36, 0]
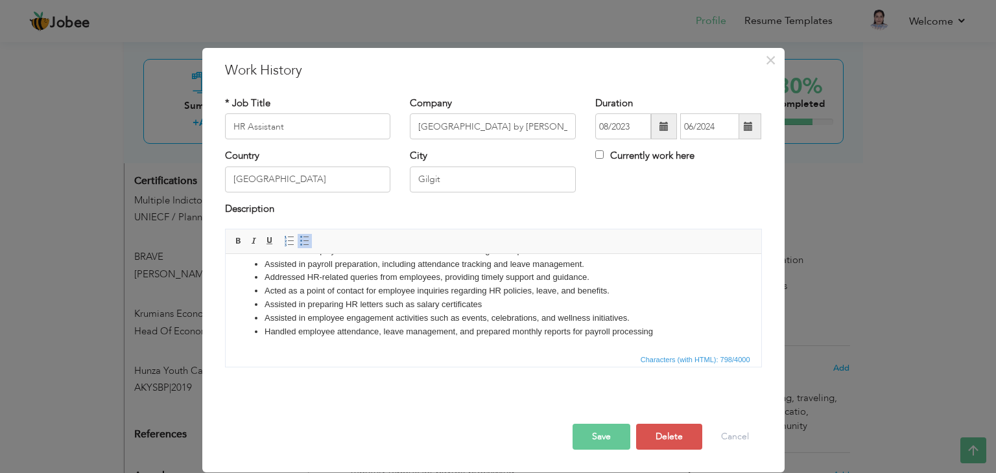
click at [657, 333] on li "Handled employee attendance, leave management, and prepared monthly reports for…" at bounding box center [493, 332] width 458 height 14
click at [612, 435] on button "Save" at bounding box center [602, 437] width 58 height 26
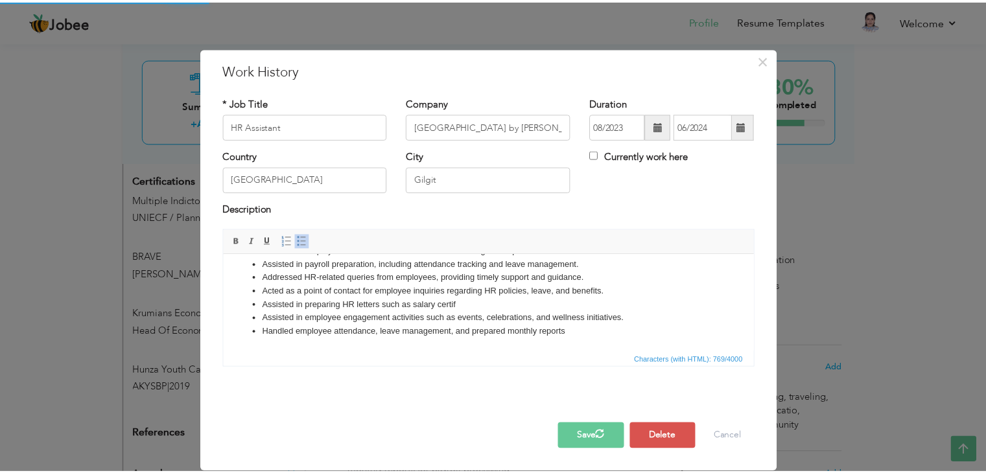
scroll to position [0, 0]
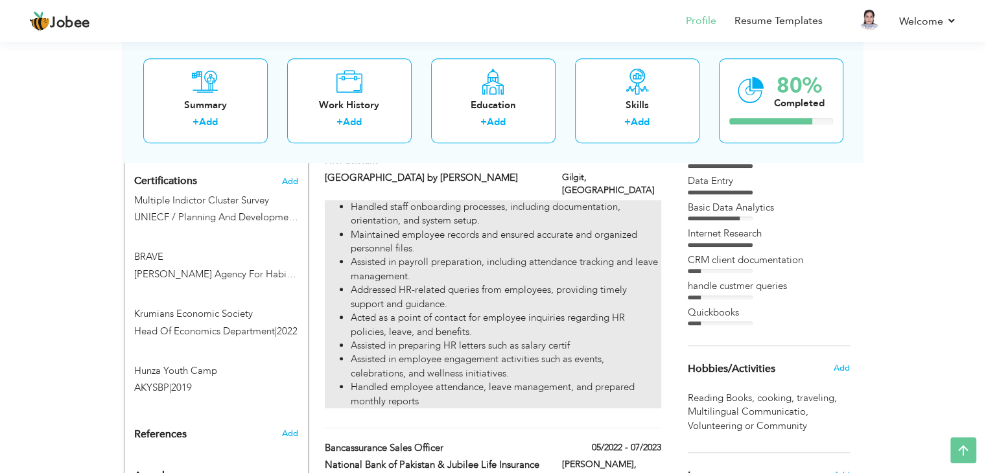
click at [424, 255] on li "Assisted in payroll preparation, including attendance tracking and leave manage…" at bounding box center [506, 269] width 310 height 28
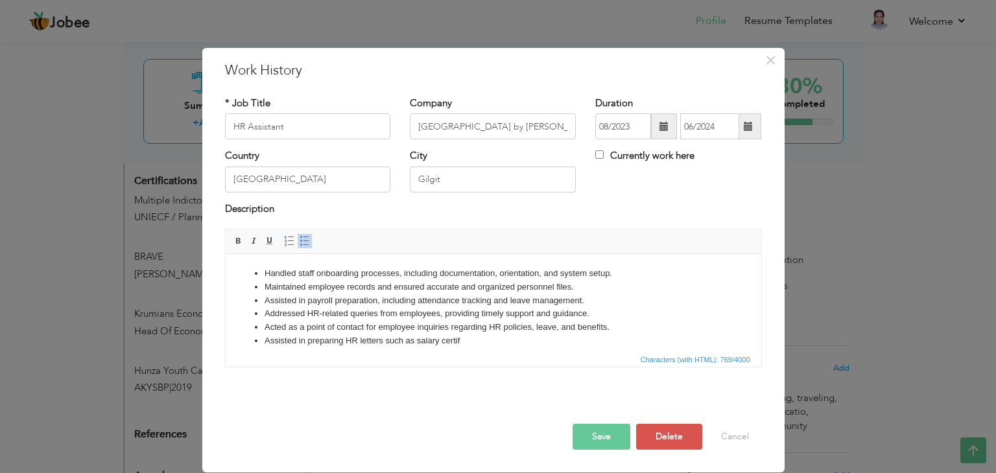
click at [462, 342] on li "Assisted in preparing HR letters such as salary certif" at bounding box center [493, 342] width 458 height 14
click at [590, 431] on button "Save" at bounding box center [602, 437] width 58 height 26
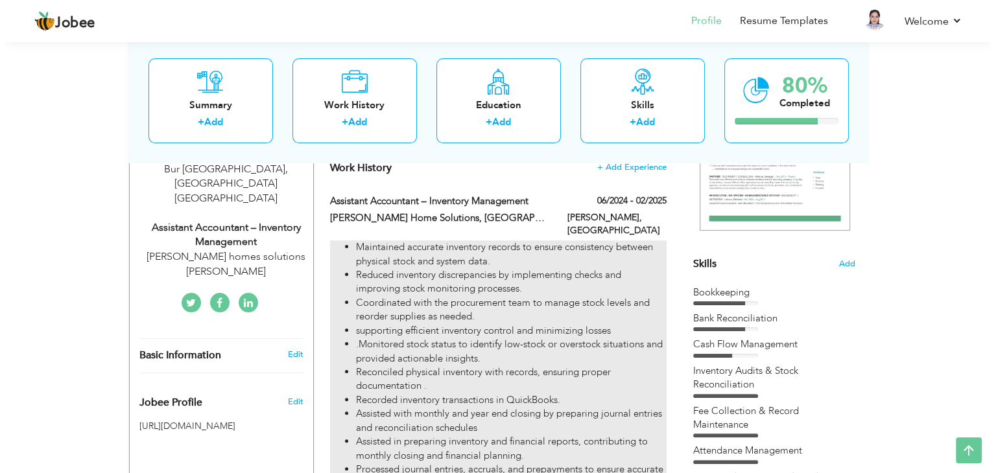
scroll to position [242, 0]
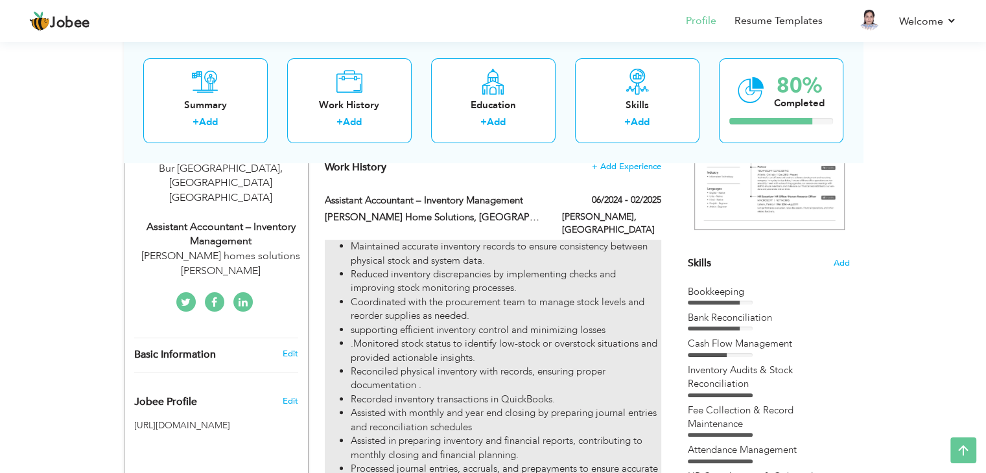
click at [513, 373] on li "Reconciled physical inventory with records, ensuring proper documentation ." at bounding box center [506, 379] width 310 height 28
type input "Assistant Accountant – Inventory Management"
type input "[PERSON_NAME] Home Solutions, [GEOGRAPHIC_DATA], [GEOGRAPHIC_DATA]"
type input "06/2024"
type input "02/2025"
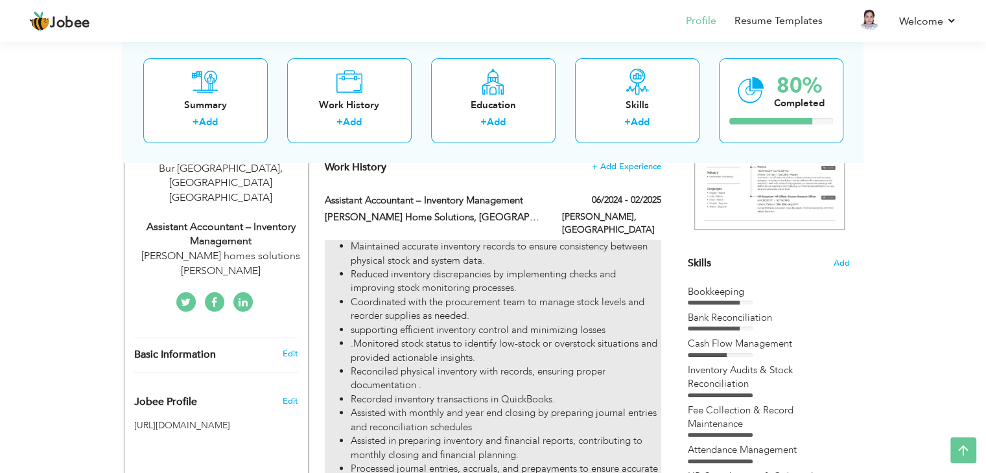
type input "[PERSON_NAME]"
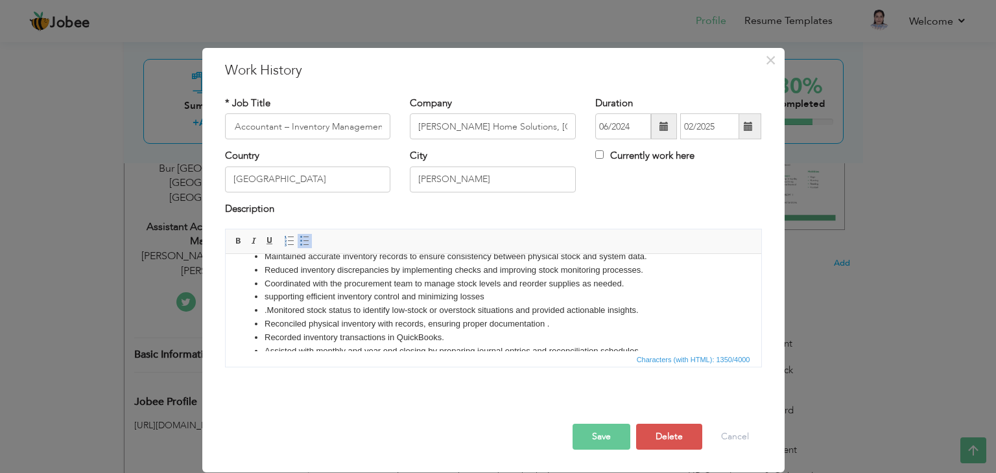
scroll to position [0, 0]
click at [639, 311] on li ".Monitored stock status to identify low-stock or overstock situations and provi…" at bounding box center [493, 311] width 458 height 14
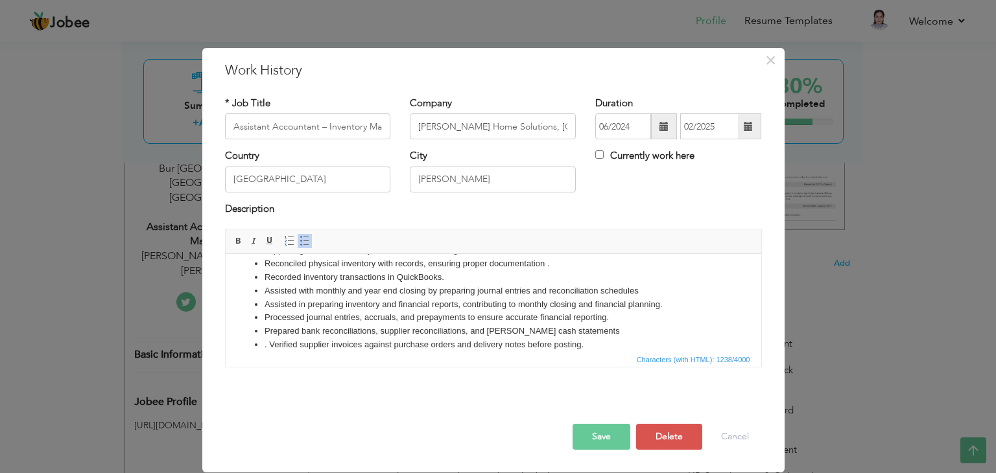
scroll to position [73, 0]
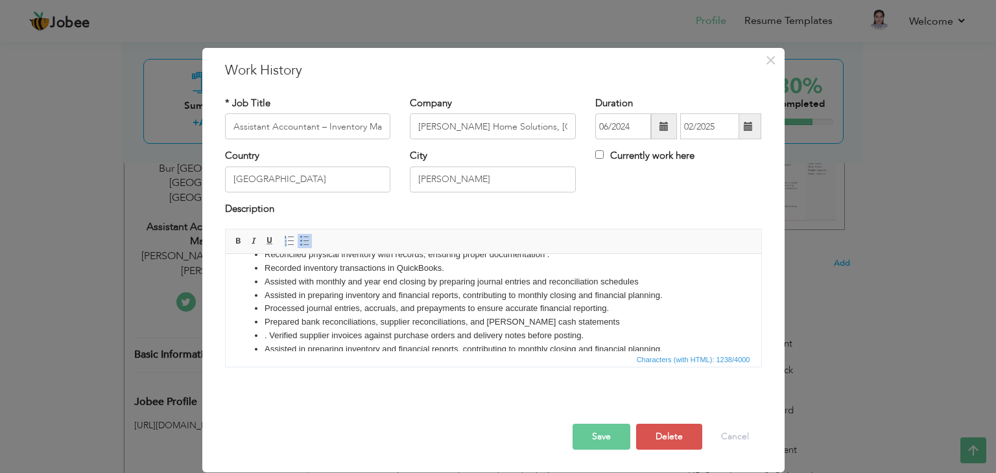
click at [659, 296] on li "Assisted in preparing inventory and financial reports, contributing to monthly …" at bounding box center [493, 296] width 458 height 14
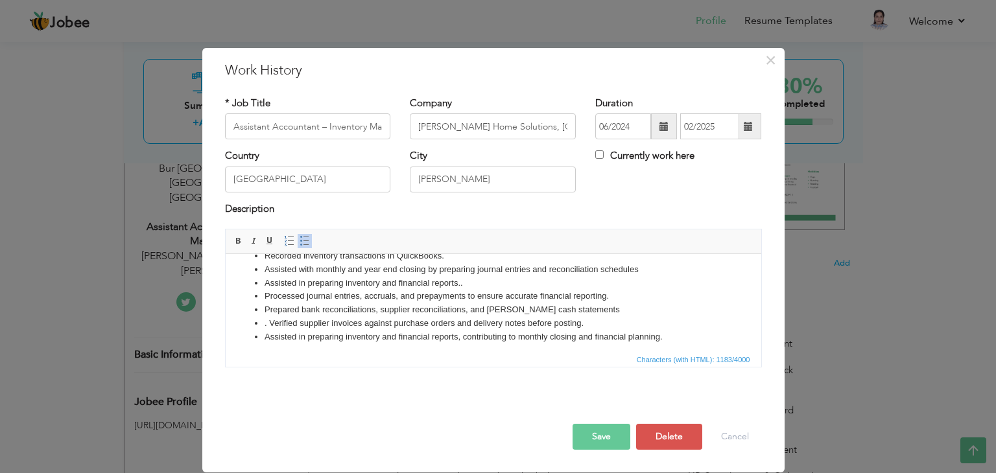
scroll to position [88, 0]
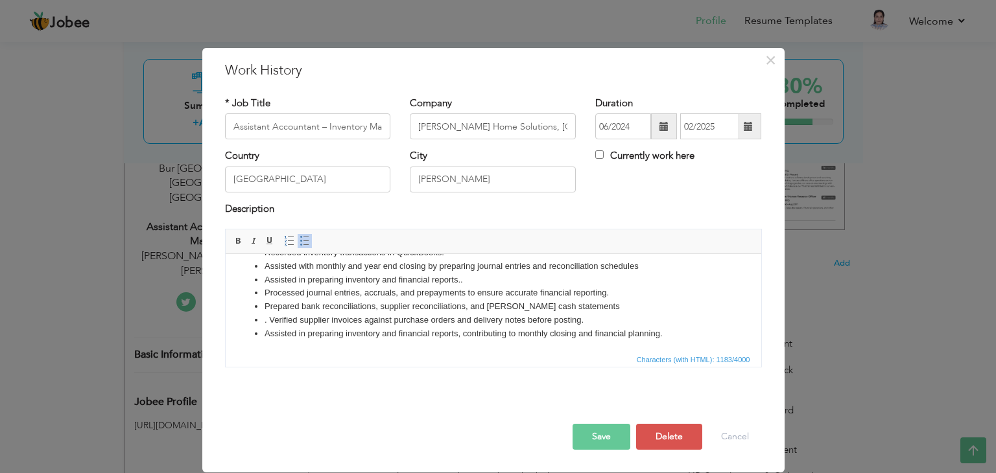
click at [608, 296] on li "Processed journal entries, accruals, and prepayments to ensure accurate financi…" at bounding box center [493, 294] width 458 height 14
click at [663, 335] on li "Assisted in preparing inventory and financial reports, contributing to monthly …" at bounding box center [493, 332] width 458 height 14
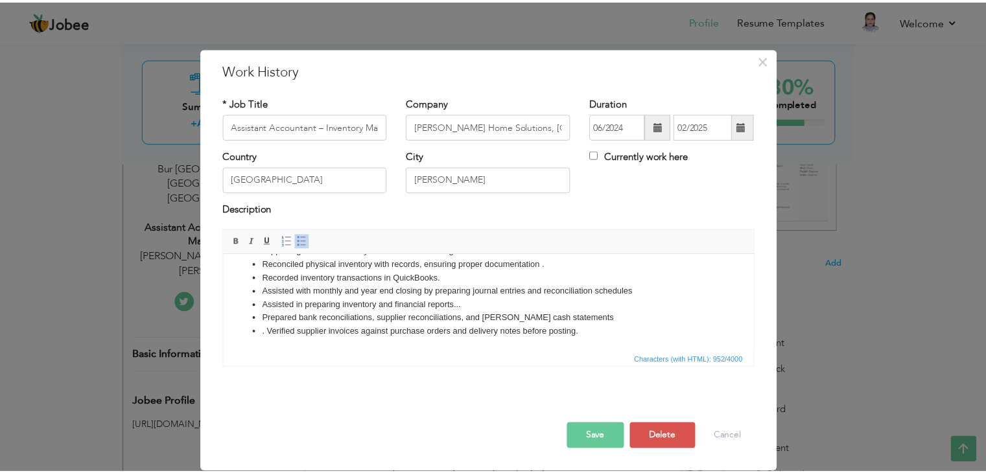
scroll to position [0, 0]
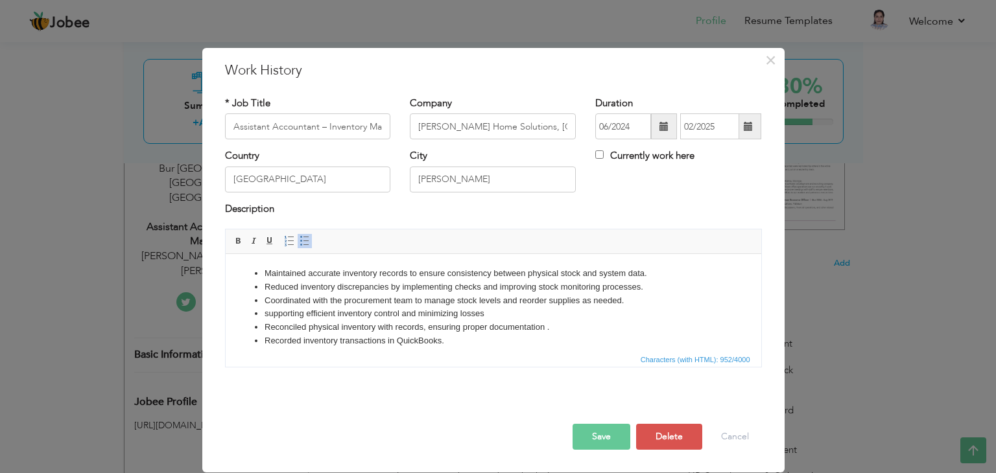
click at [602, 440] on button "Save" at bounding box center [602, 437] width 58 height 26
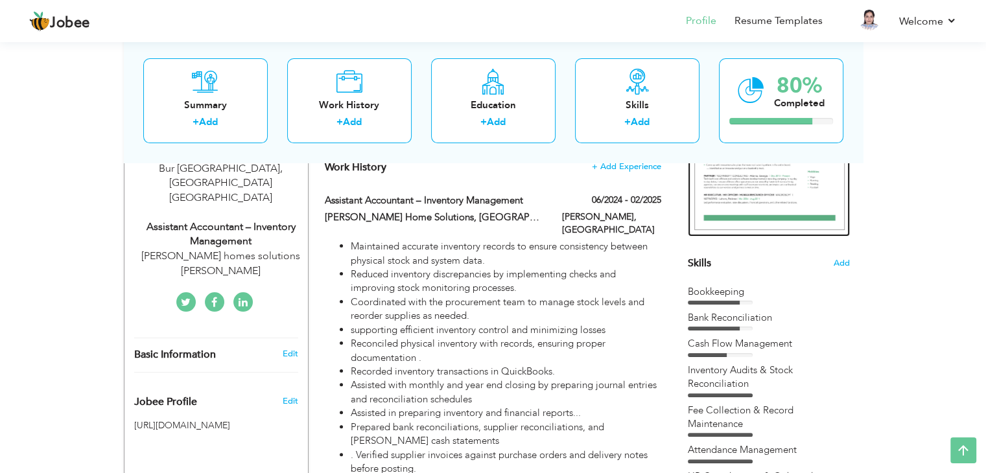
click at [756, 200] on img at bounding box center [769, 133] width 150 height 195
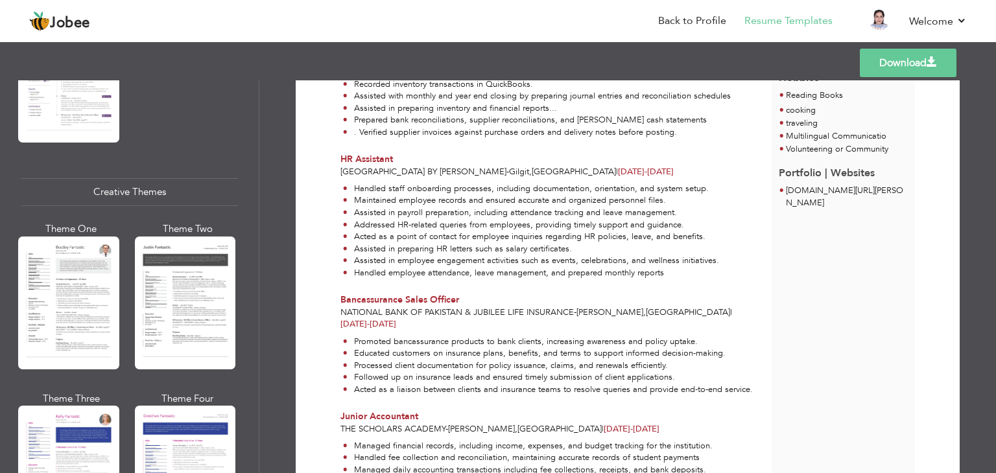
scroll to position [2253, 0]
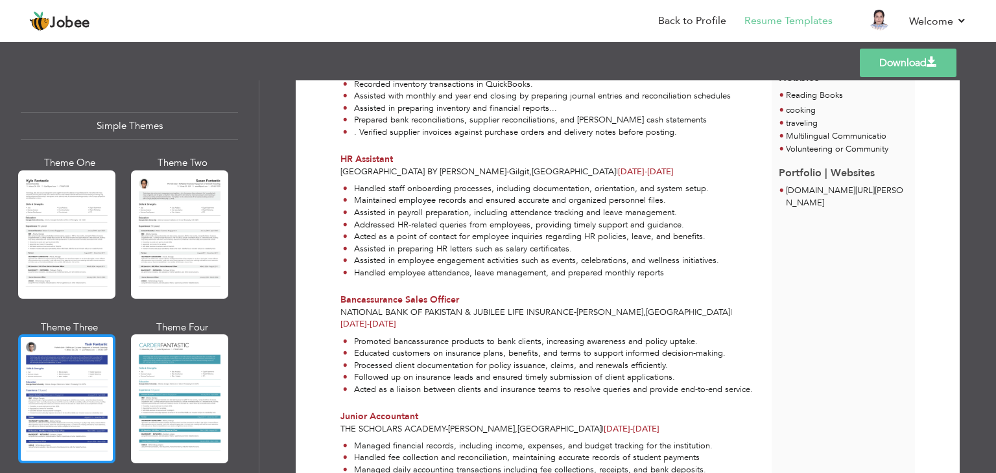
click at [65, 340] on div at bounding box center [66, 399] width 97 height 128
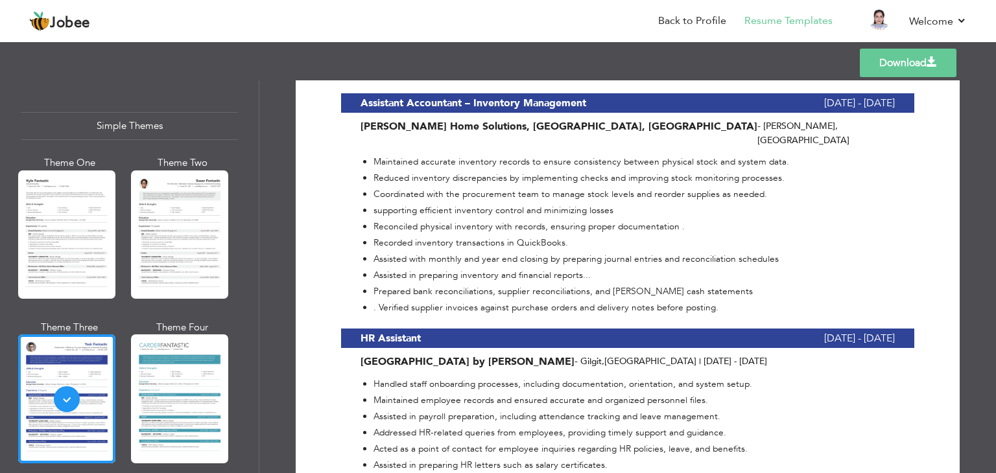
scroll to position [477, 0]
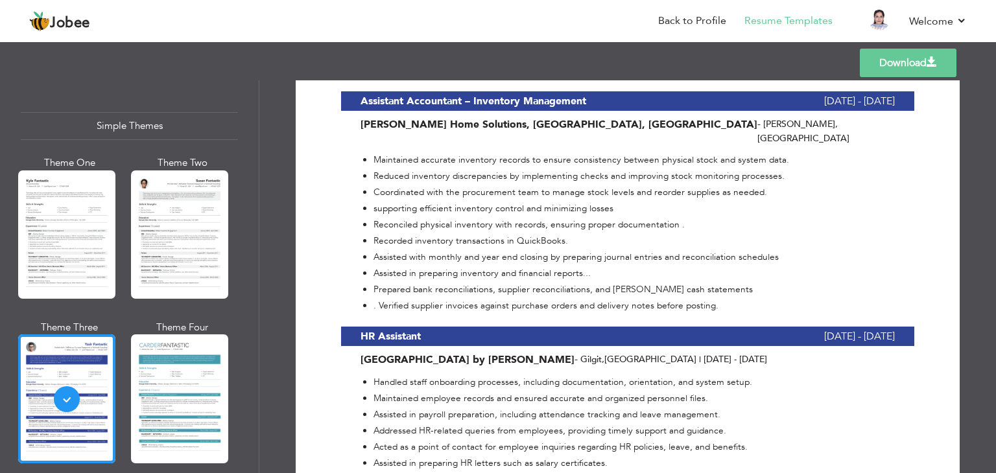
click at [900, 55] on link "Download" at bounding box center [908, 63] width 97 height 29
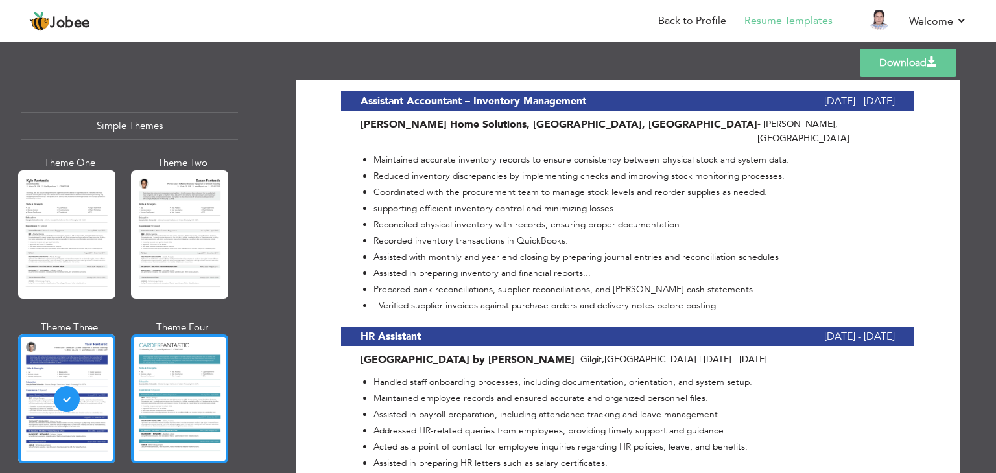
click at [151, 366] on div at bounding box center [179, 399] width 97 height 128
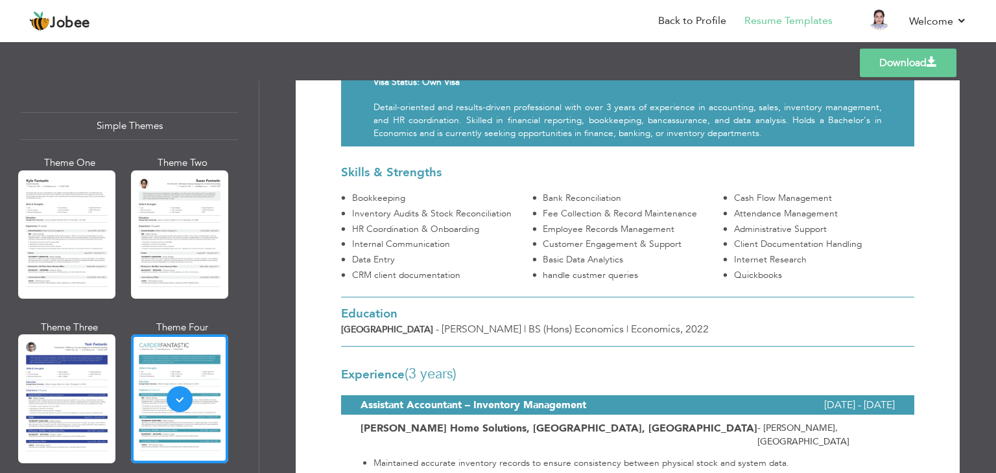
scroll to position [0, 0]
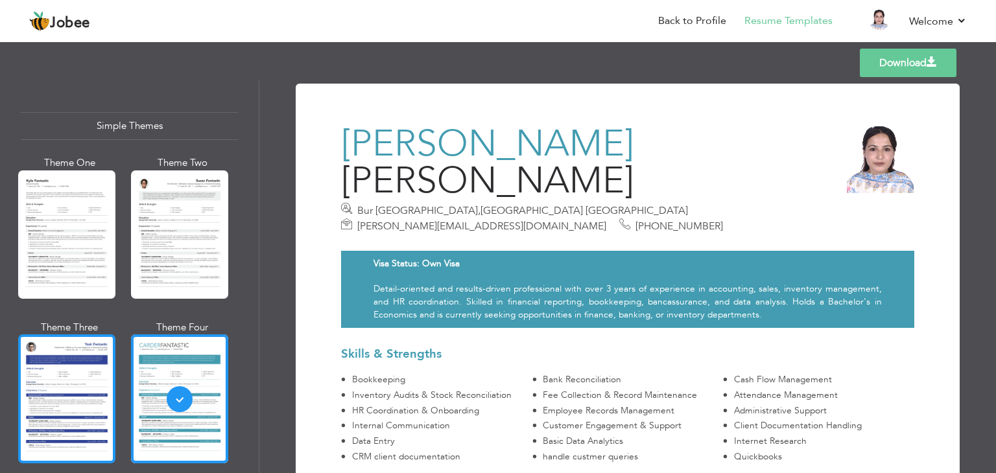
click at [67, 343] on div at bounding box center [66, 399] width 97 height 128
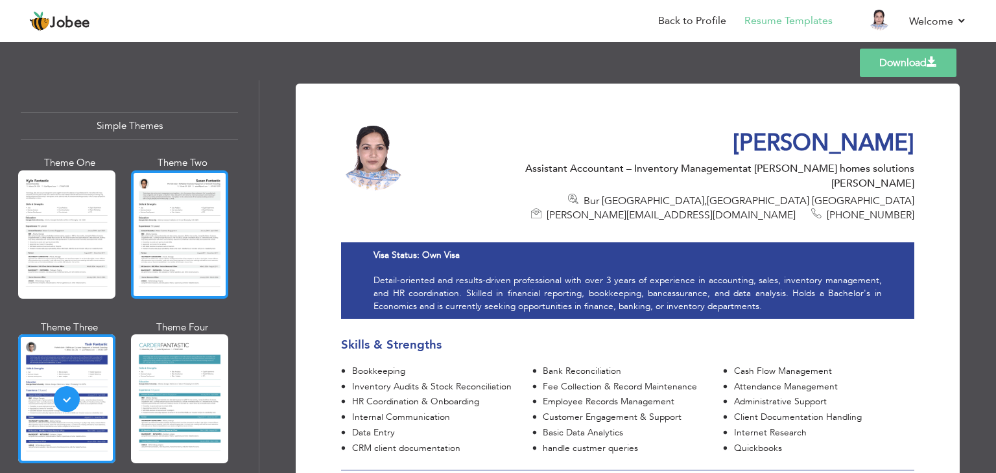
click at [145, 199] on div at bounding box center [179, 235] width 97 height 128
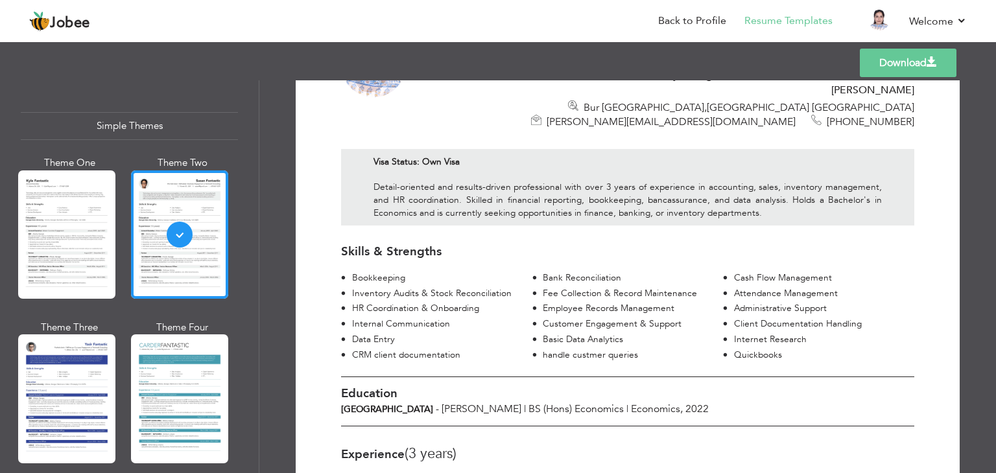
scroll to position [104, 0]
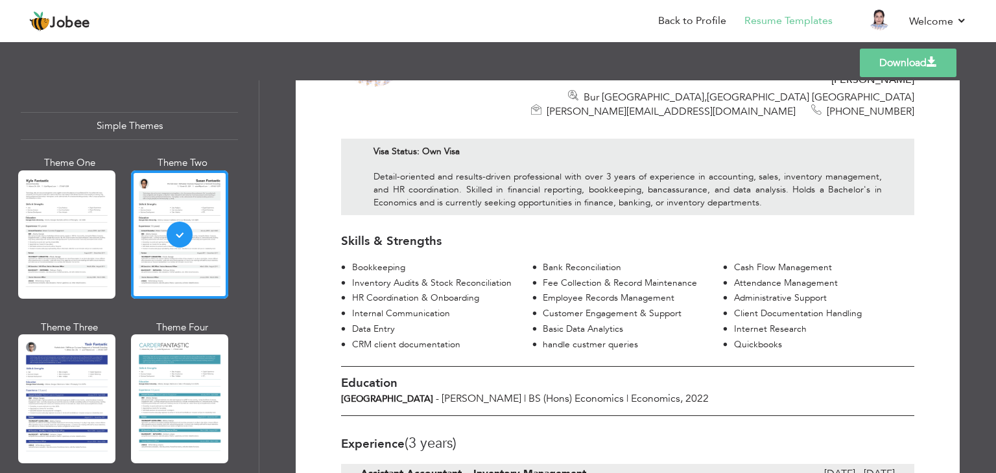
click at [884, 60] on link "Download" at bounding box center [908, 63] width 97 height 29
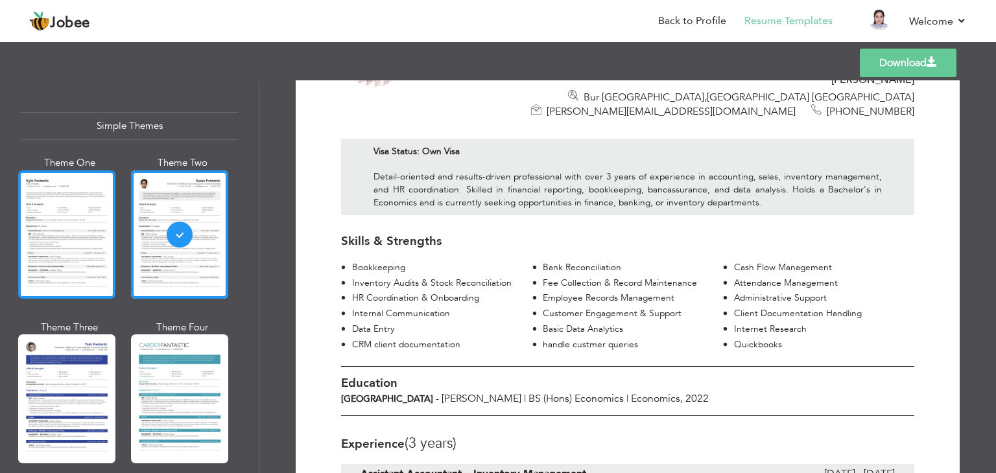
click at [47, 185] on div at bounding box center [66, 235] width 97 height 128
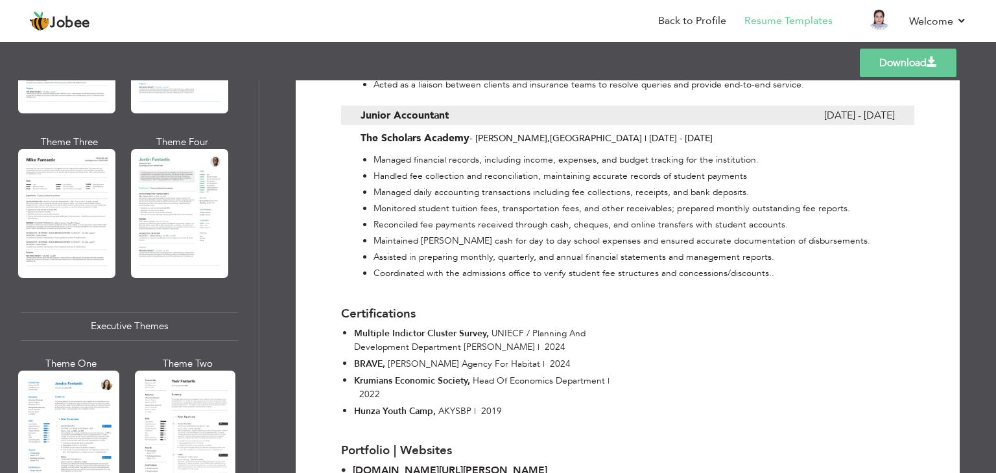
scroll to position [746, 0]
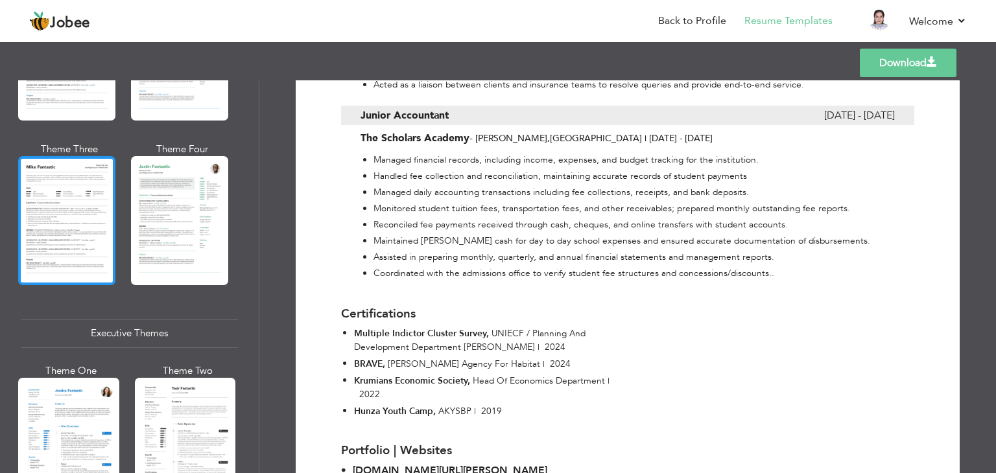
click at [64, 191] on div at bounding box center [66, 220] width 97 height 128
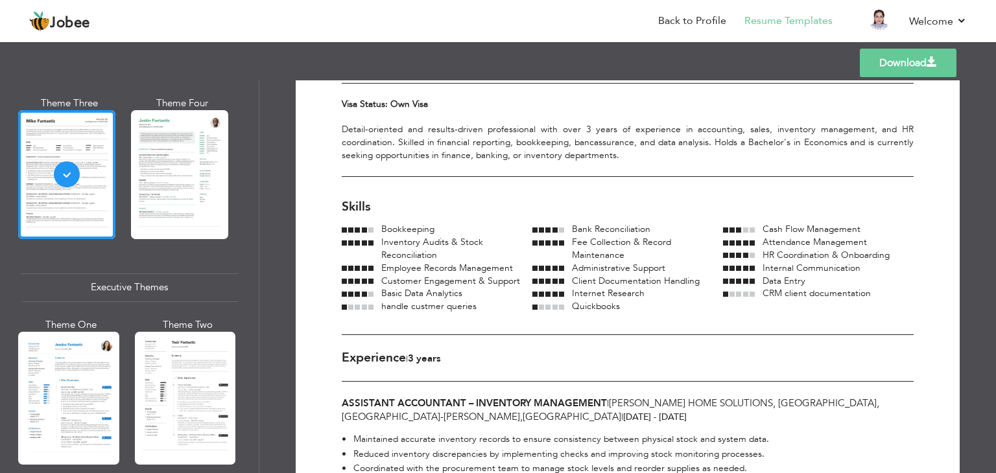
scroll to position [799, 0]
